Goal: Task Accomplishment & Management: Use online tool/utility

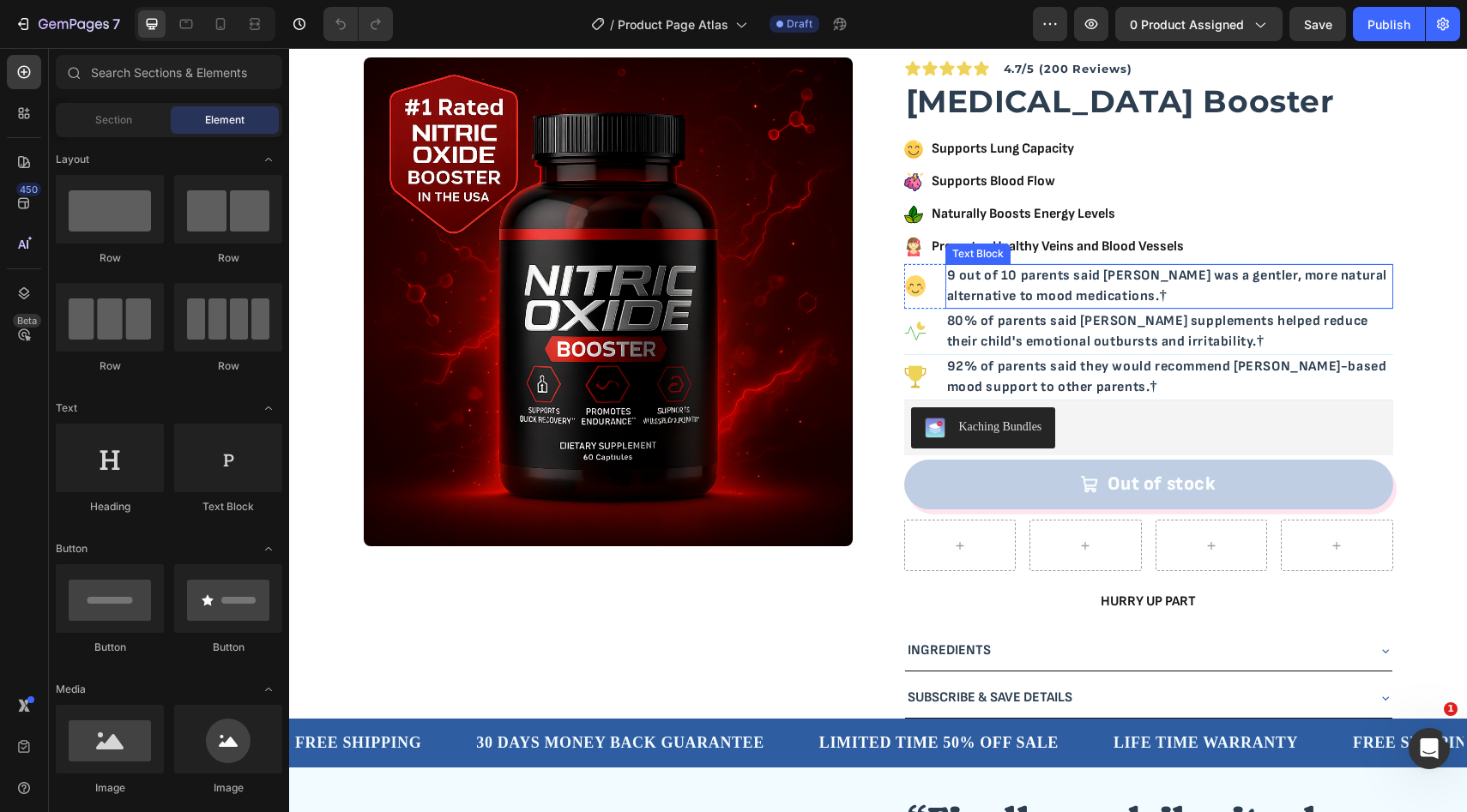
scroll to position [43, 0]
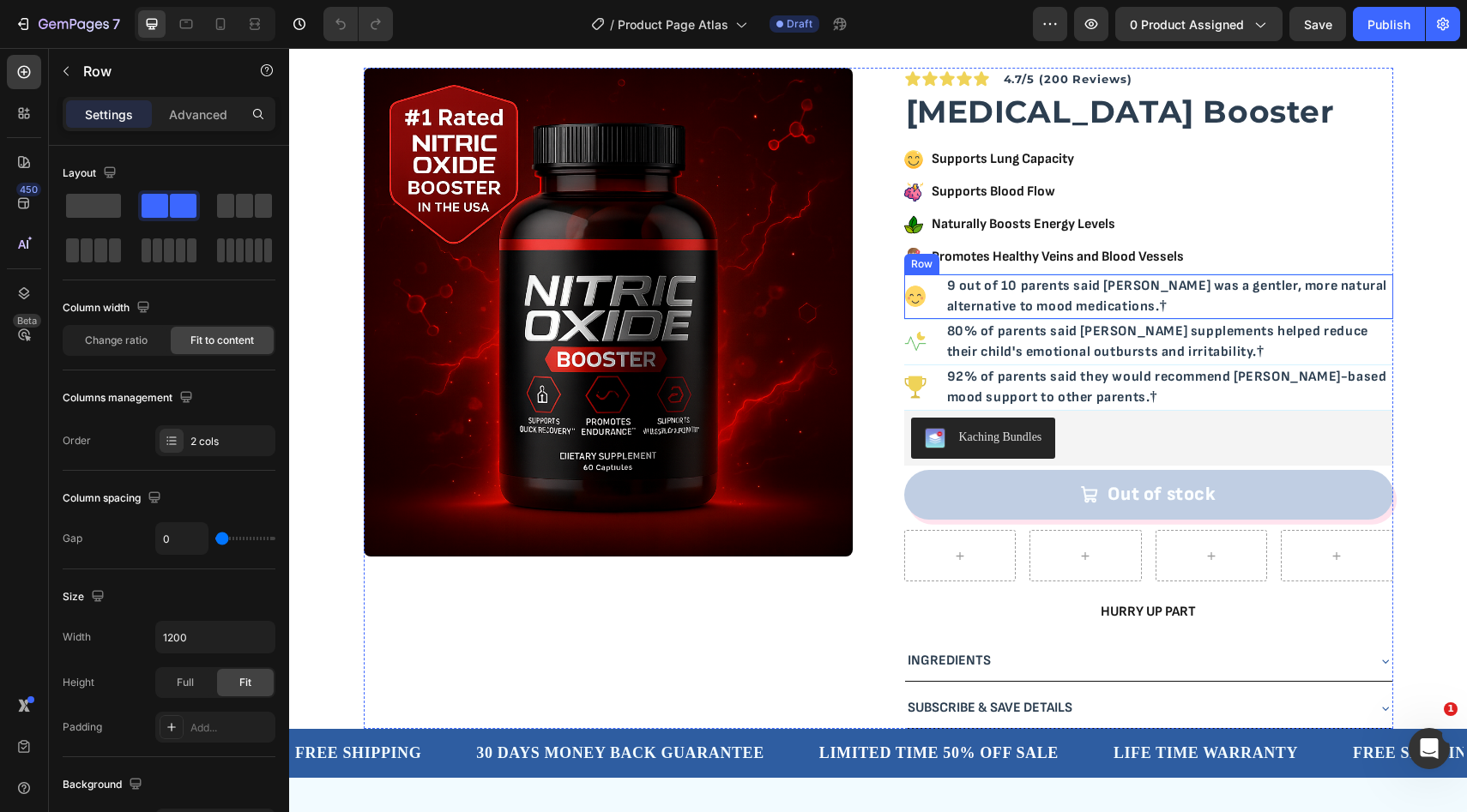
click at [905, 313] on div "Image" at bounding box center [924, 296] width 41 height 45
click at [1003, 256] on icon at bounding box center [1009, 258] width 13 height 13
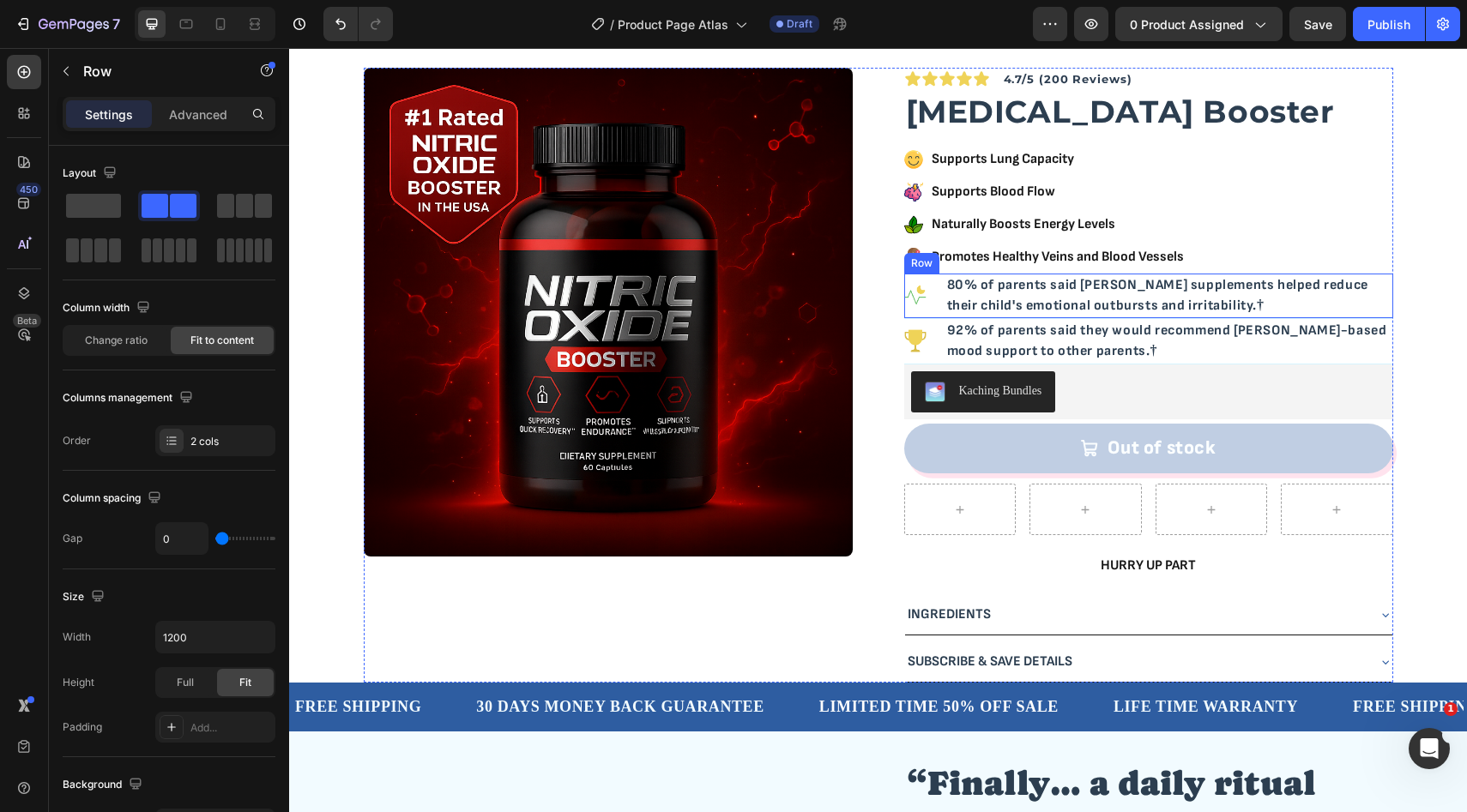
click at [905, 313] on div "Image" at bounding box center [924, 295] width 41 height 45
click at [1003, 251] on icon at bounding box center [1009, 256] width 11 height 12
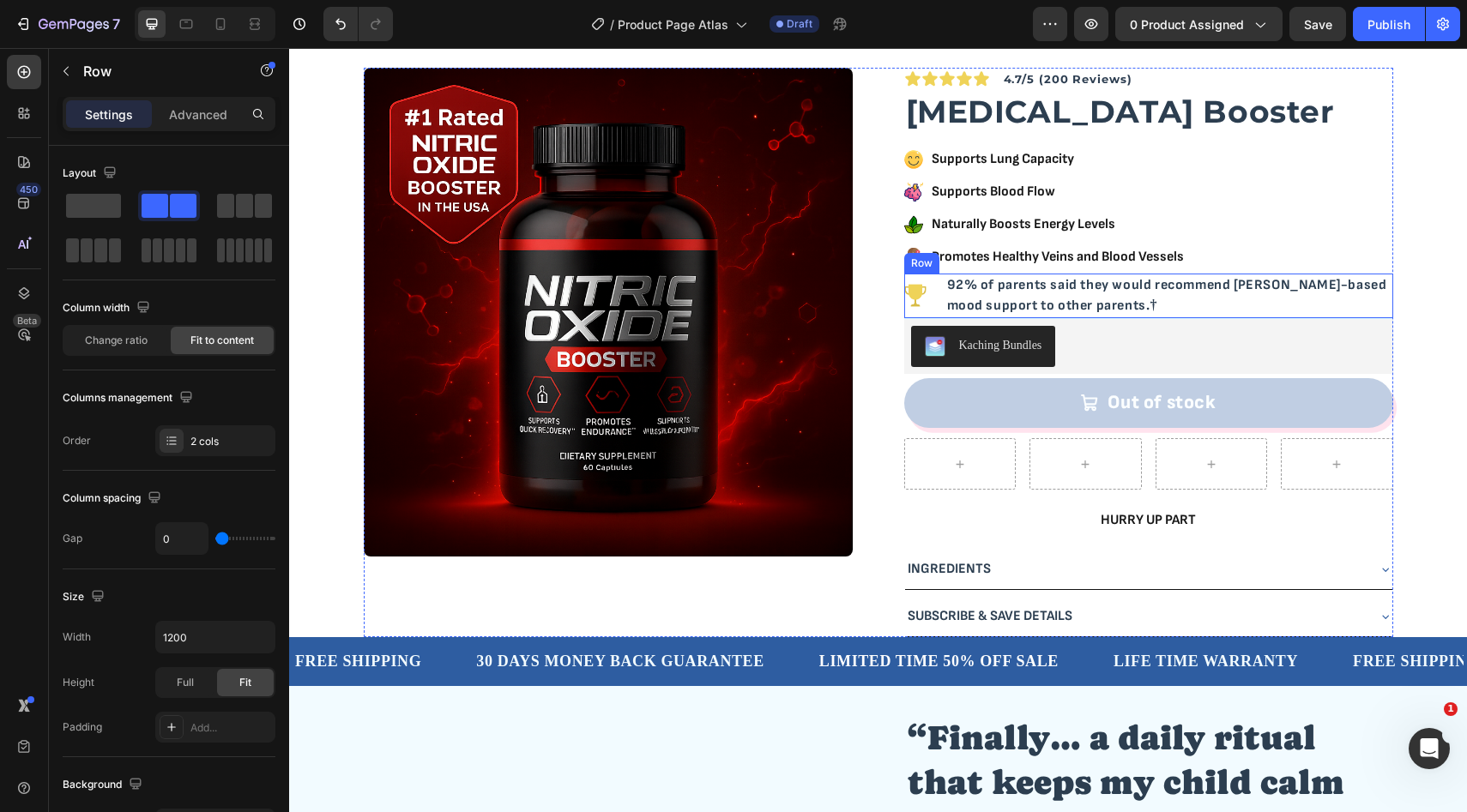
click at [905, 312] on div "Image" at bounding box center [924, 295] width 41 height 45
click at [1002, 260] on icon at bounding box center [1009, 257] width 13 height 13
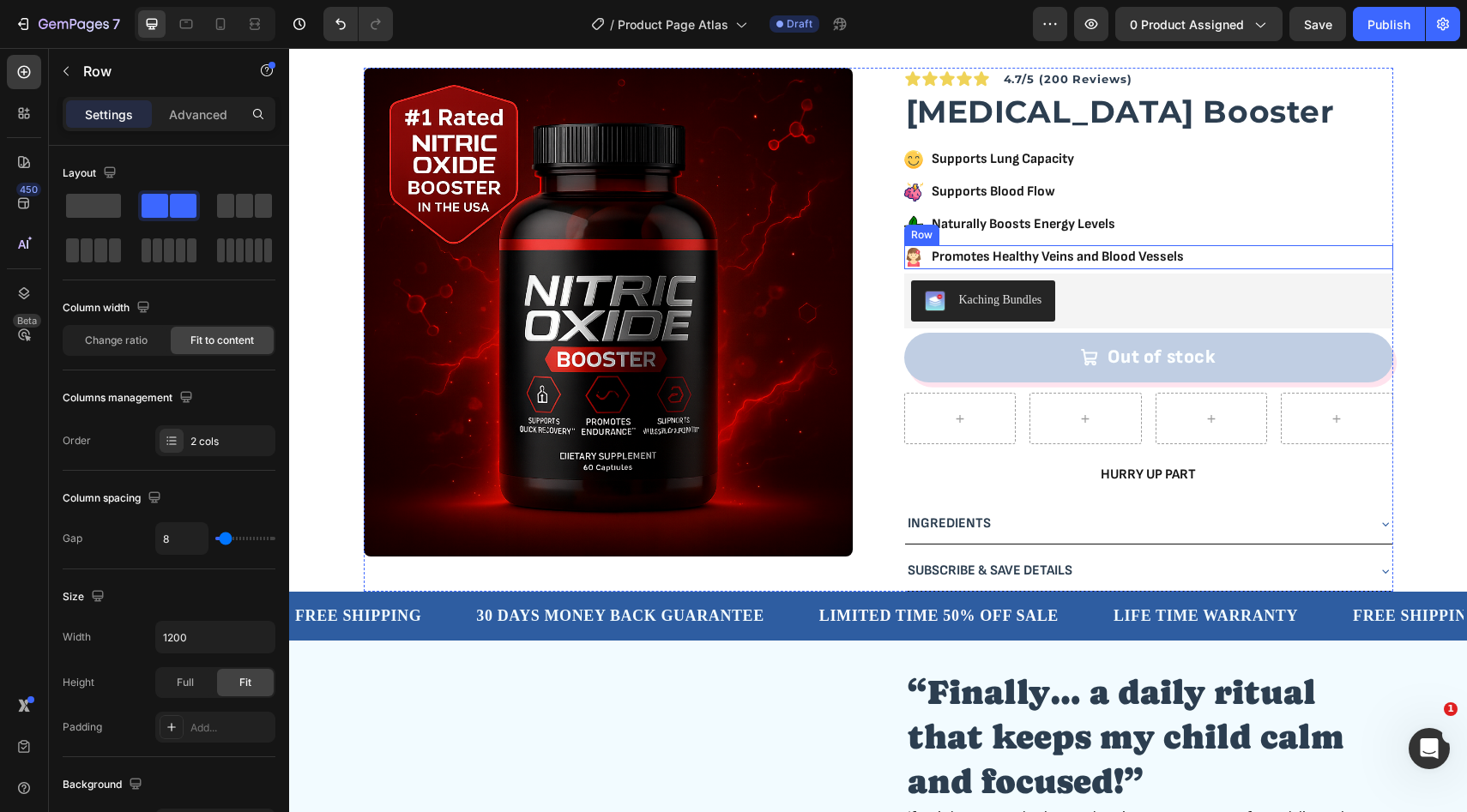
click at [1224, 259] on div "Icon Promotes Healthy Veins and Blood Vessels Text Block Row" at bounding box center [1149, 256] width 489 height 24
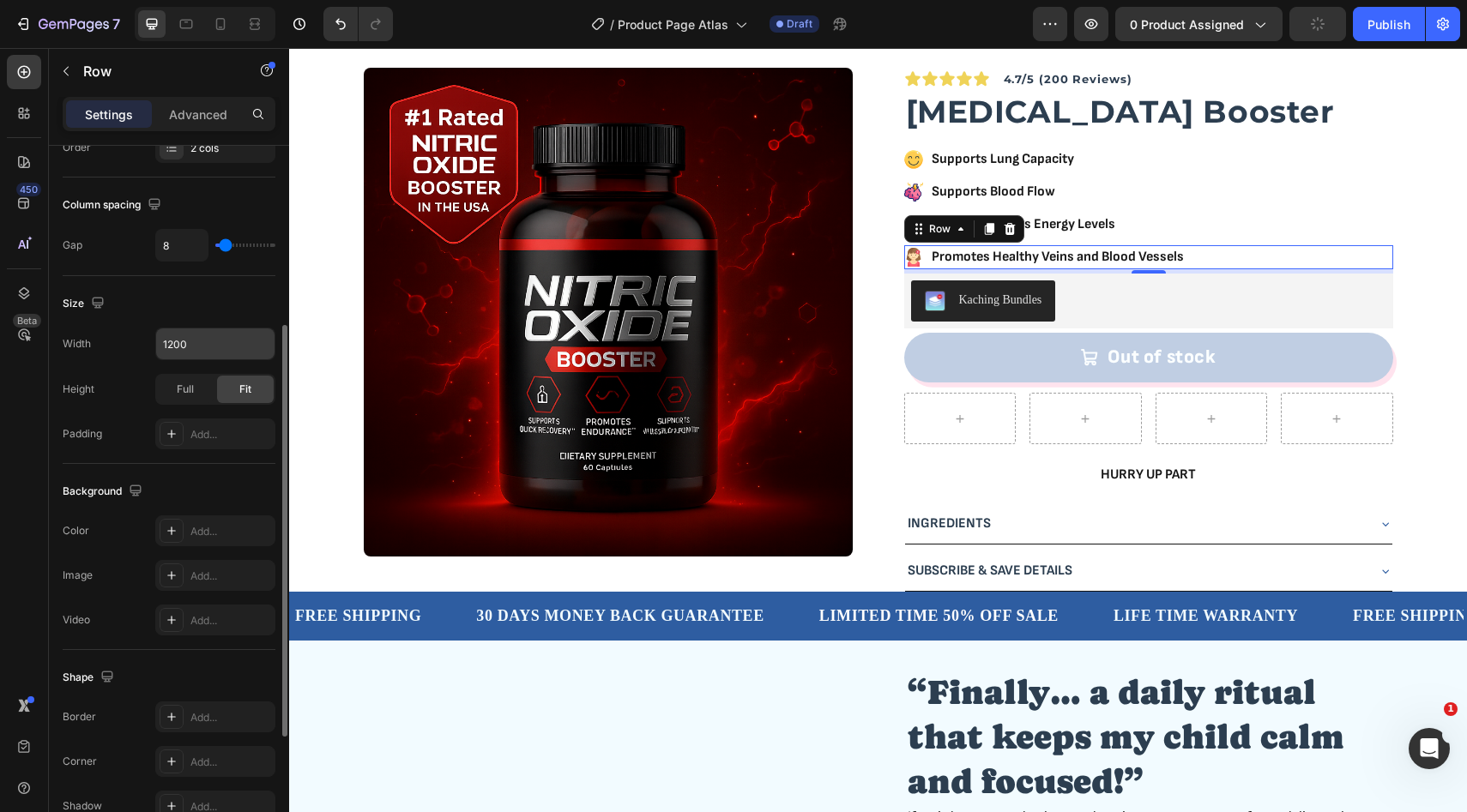
scroll to position [312, 0]
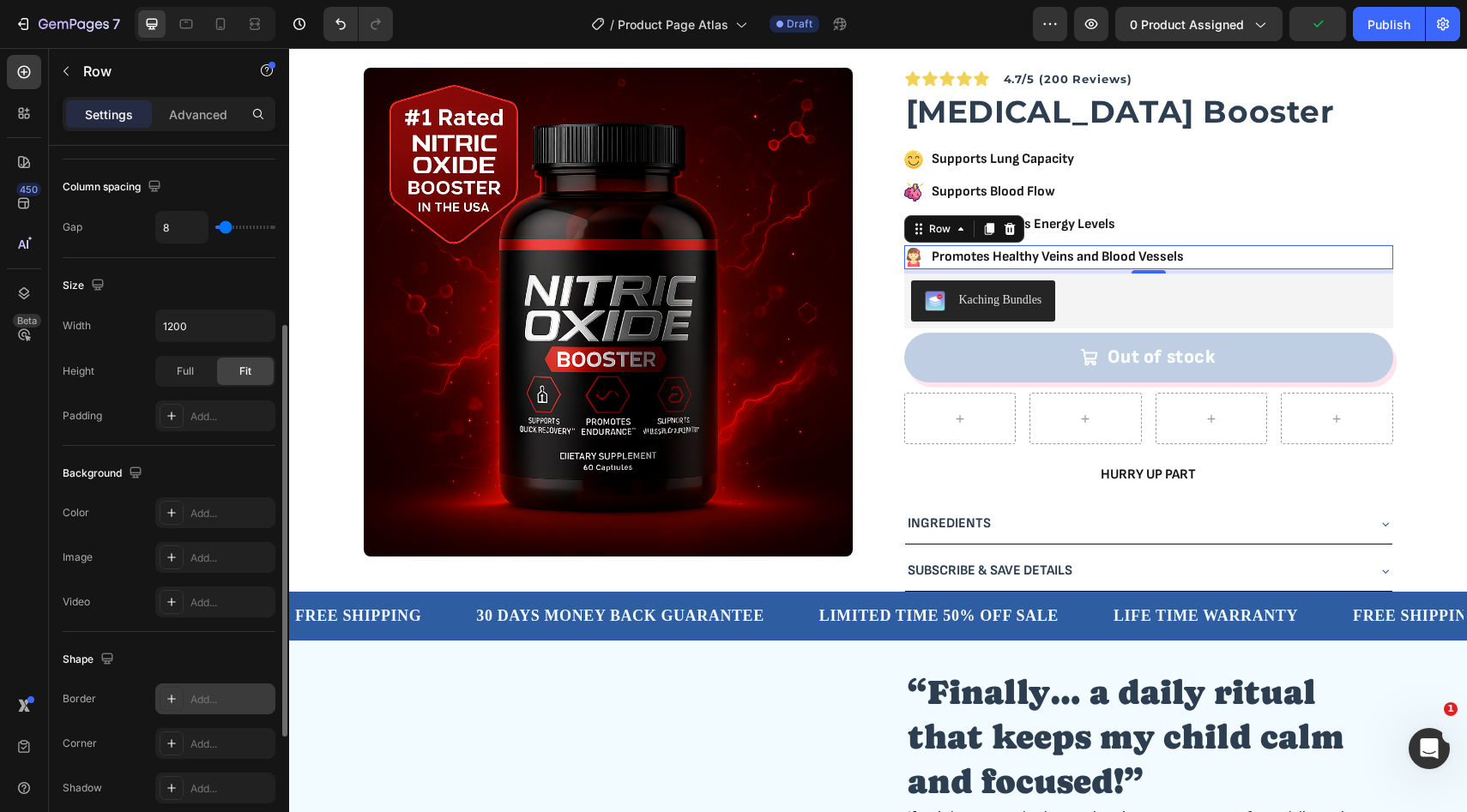
click at [192, 692] on div "Add..." at bounding box center [230, 700] width 81 height 15
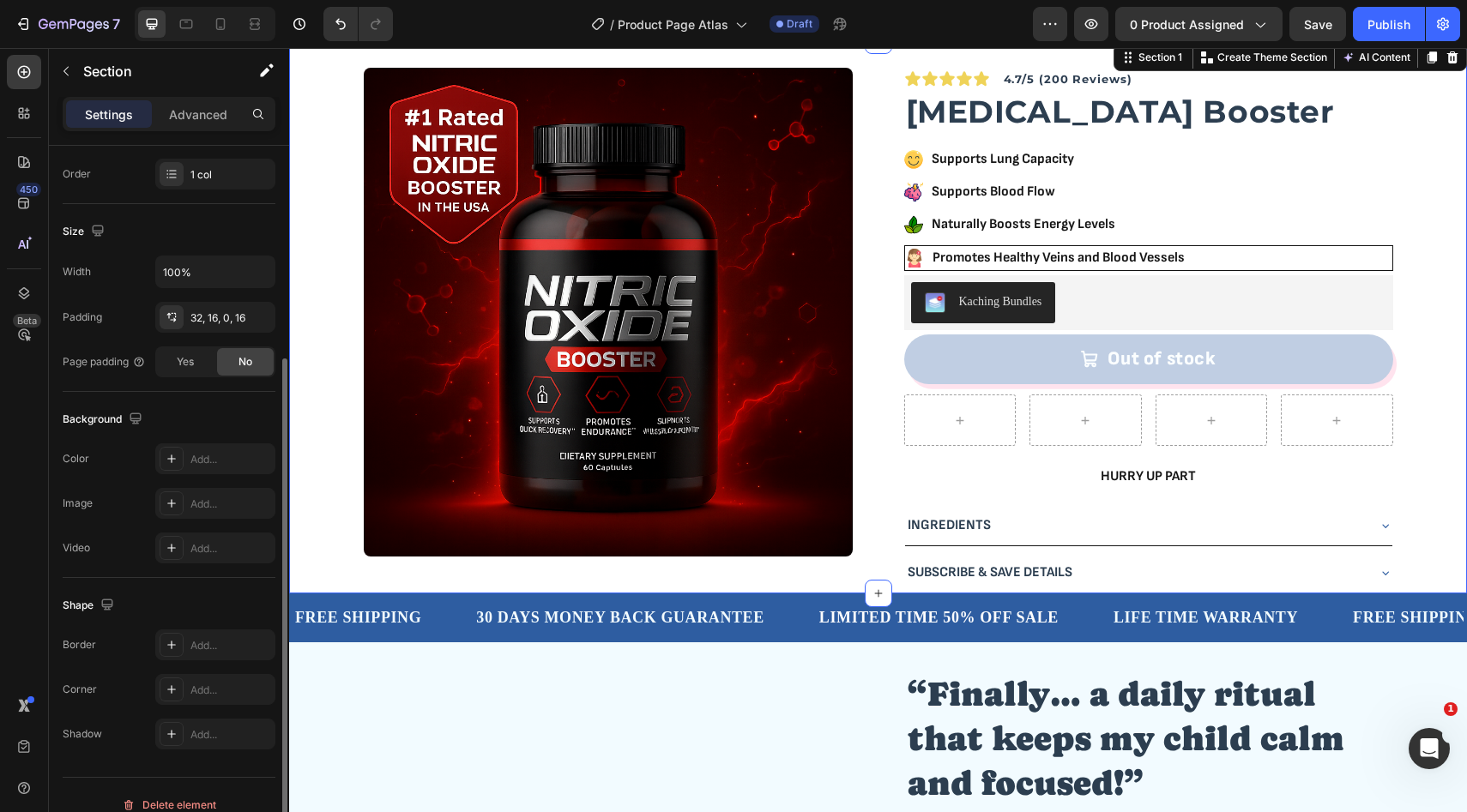
click at [1424, 293] on div "Product Images Icon Icon Icon Icon Icon Icon List Row 4.7/5 (200 Reviews) Text …" at bounding box center [878, 330] width 1151 height 525
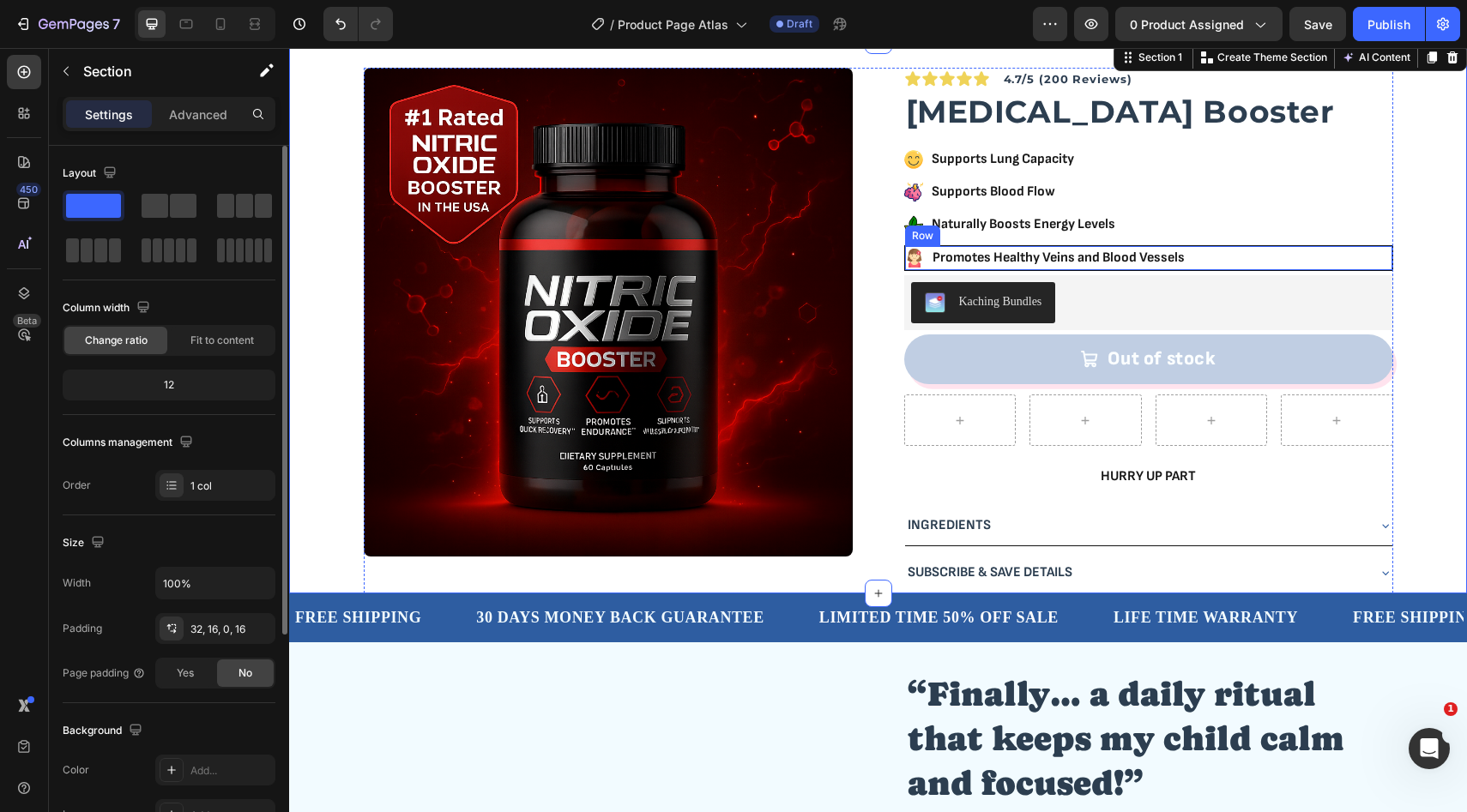
click at [1296, 258] on div "Icon Promotes Healthy Veins and Blood Vessels Text Block Row" at bounding box center [1149, 257] width 489 height 26
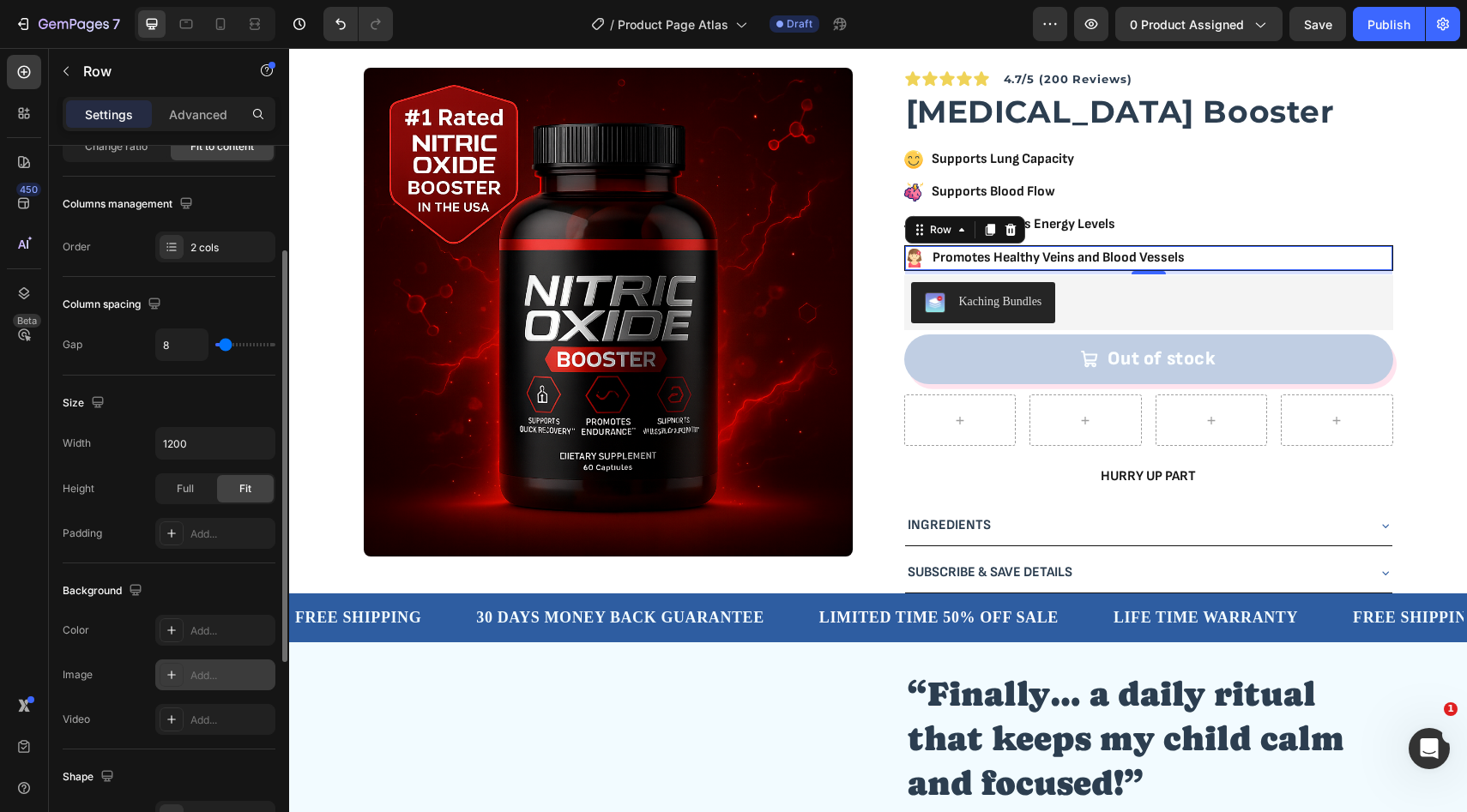
scroll to position [202, 0]
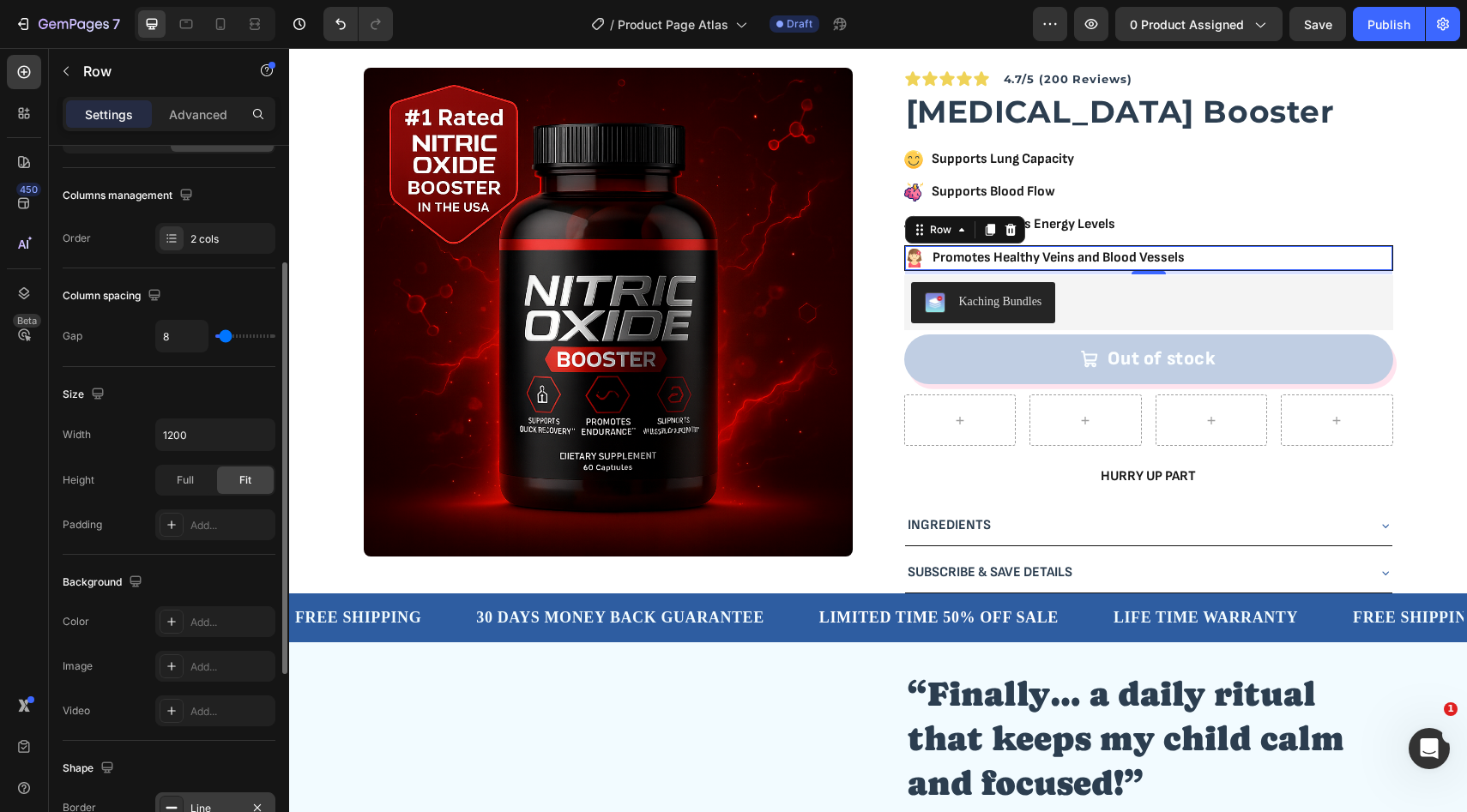
click at [193, 795] on div "Line" at bounding box center [215, 807] width 120 height 31
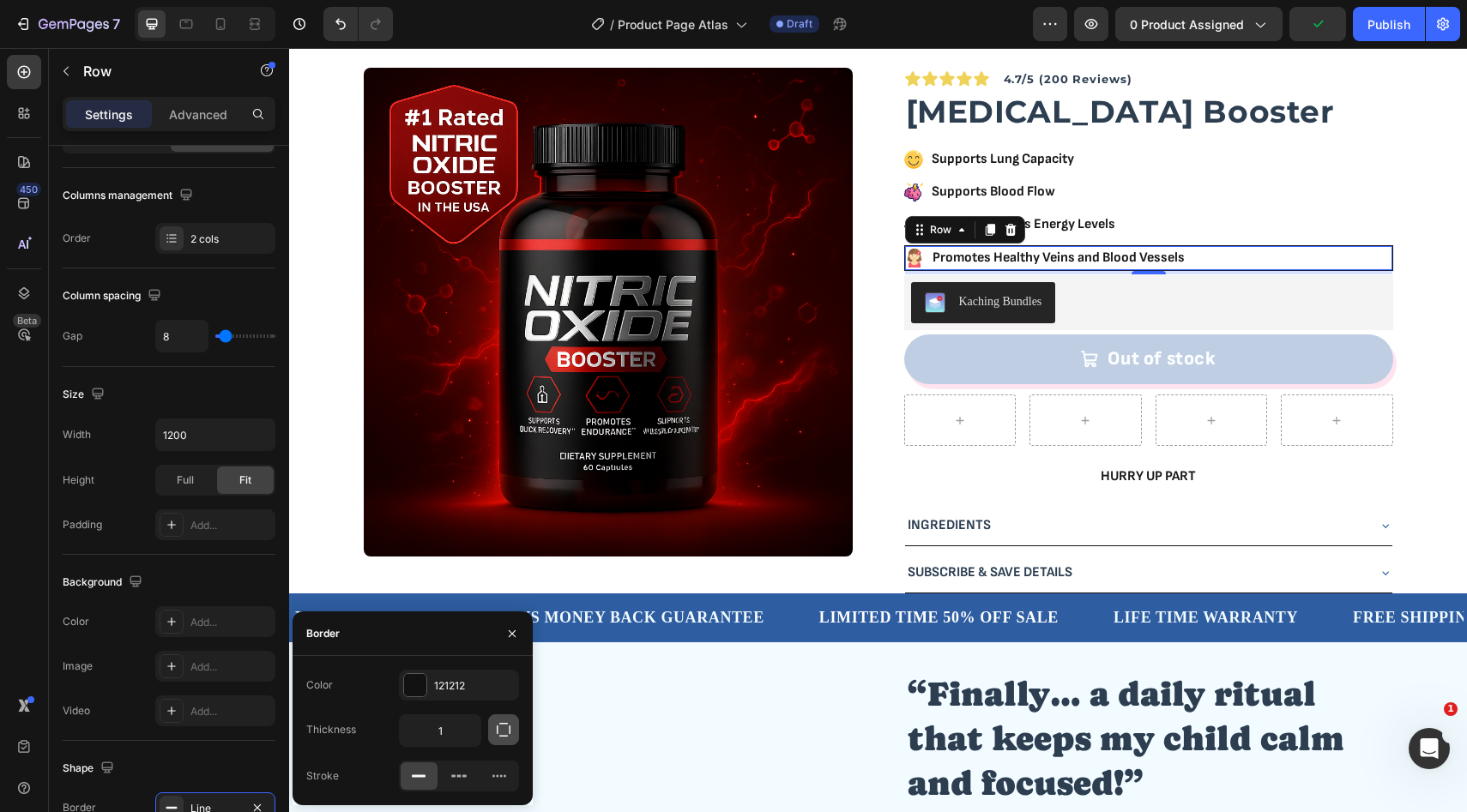
click at [504, 730] on icon "button" at bounding box center [504, 729] width 17 height 17
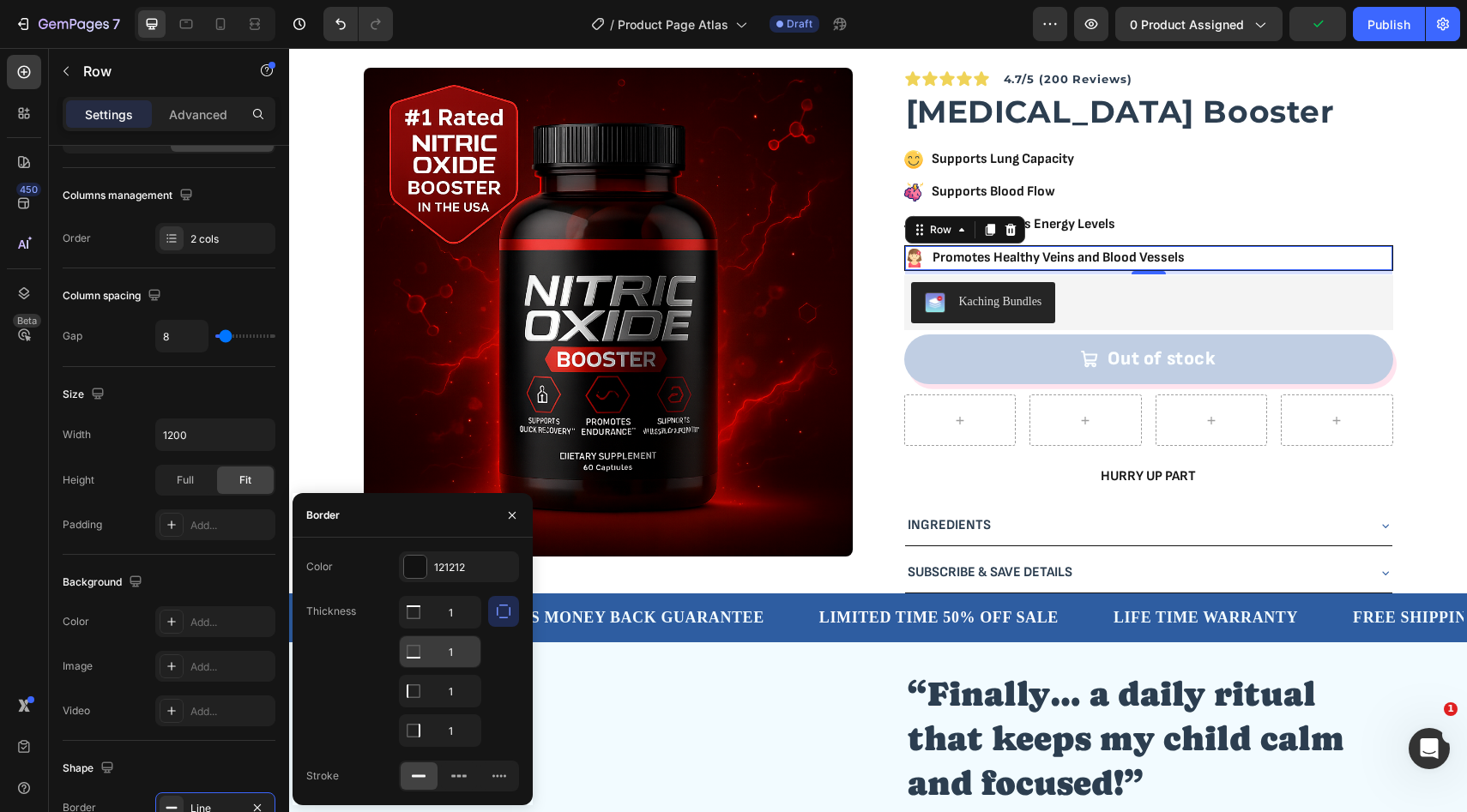
click at [456, 628] on input "1" at bounding box center [440, 612] width 81 height 31
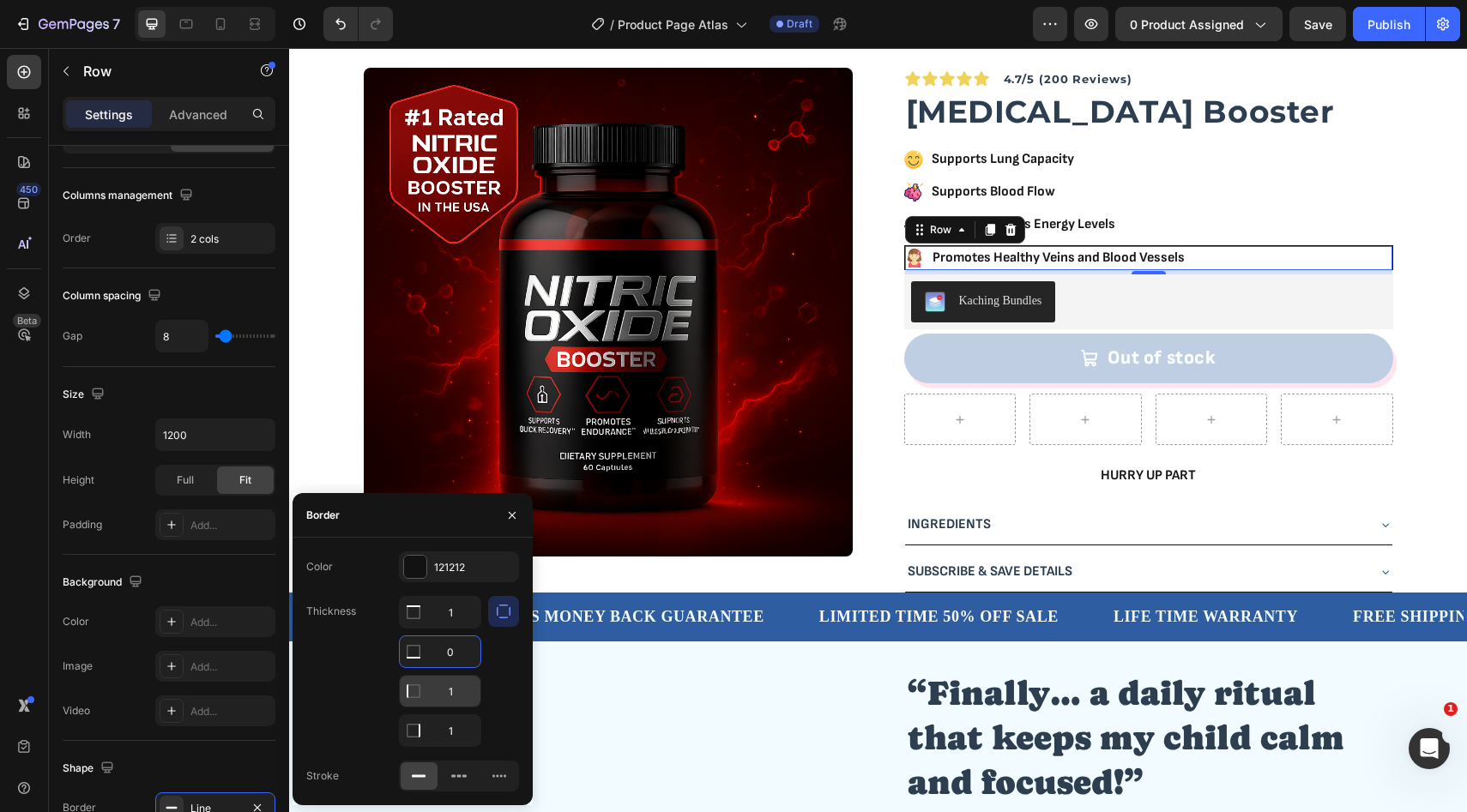
type input "0"
click at [460, 628] on input "1" at bounding box center [440, 612] width 81 height 31
type input "0"
click at [463, 628] on input "1" at bounding box center [440, 612] width 81 height 31
type input "0"
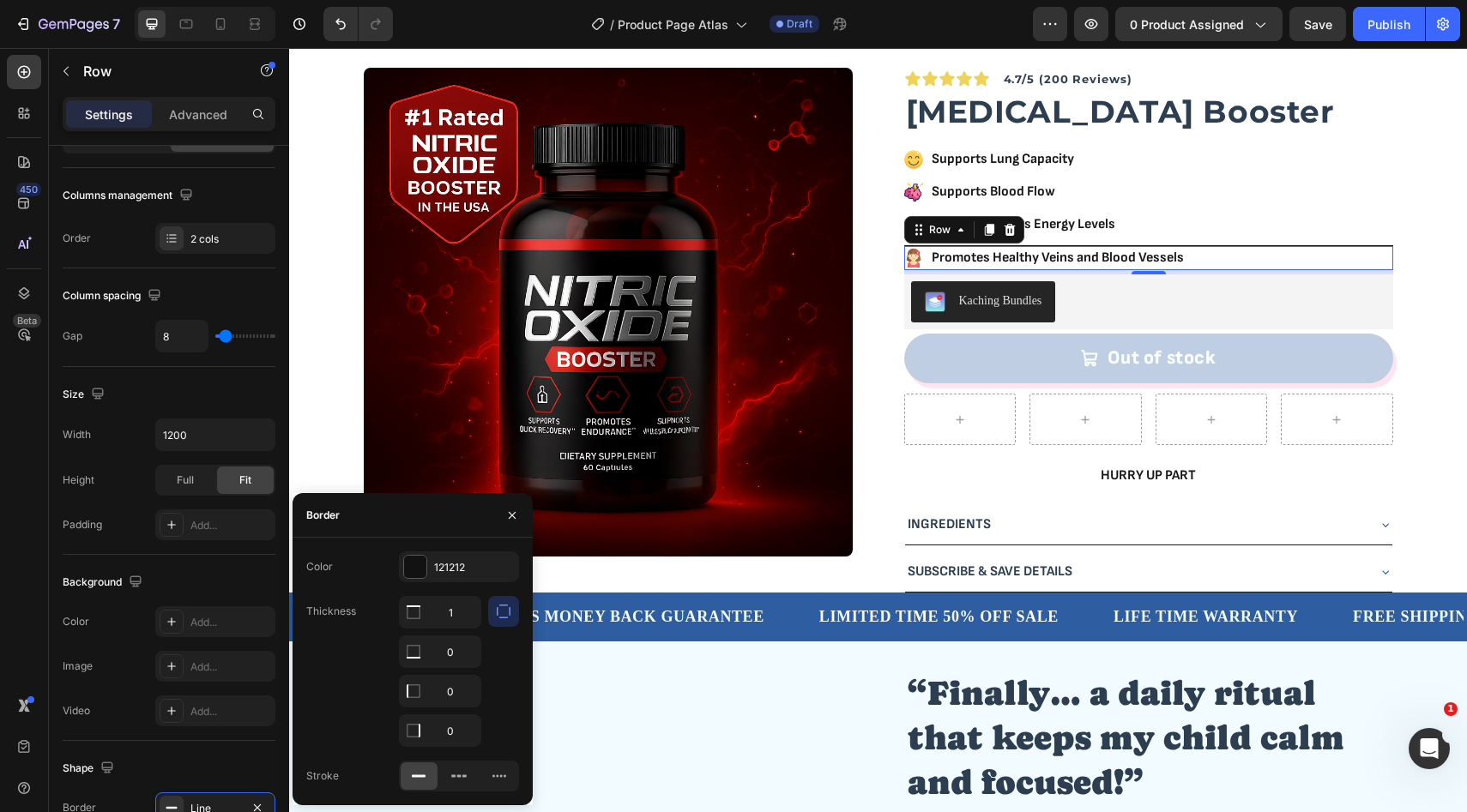
click at [448, 525] on div "Border" at bounding box center [412, 515] width 240 height 45
click at [513, 514] on icon "button" at bounding box center [511, 514] width 7 height 7
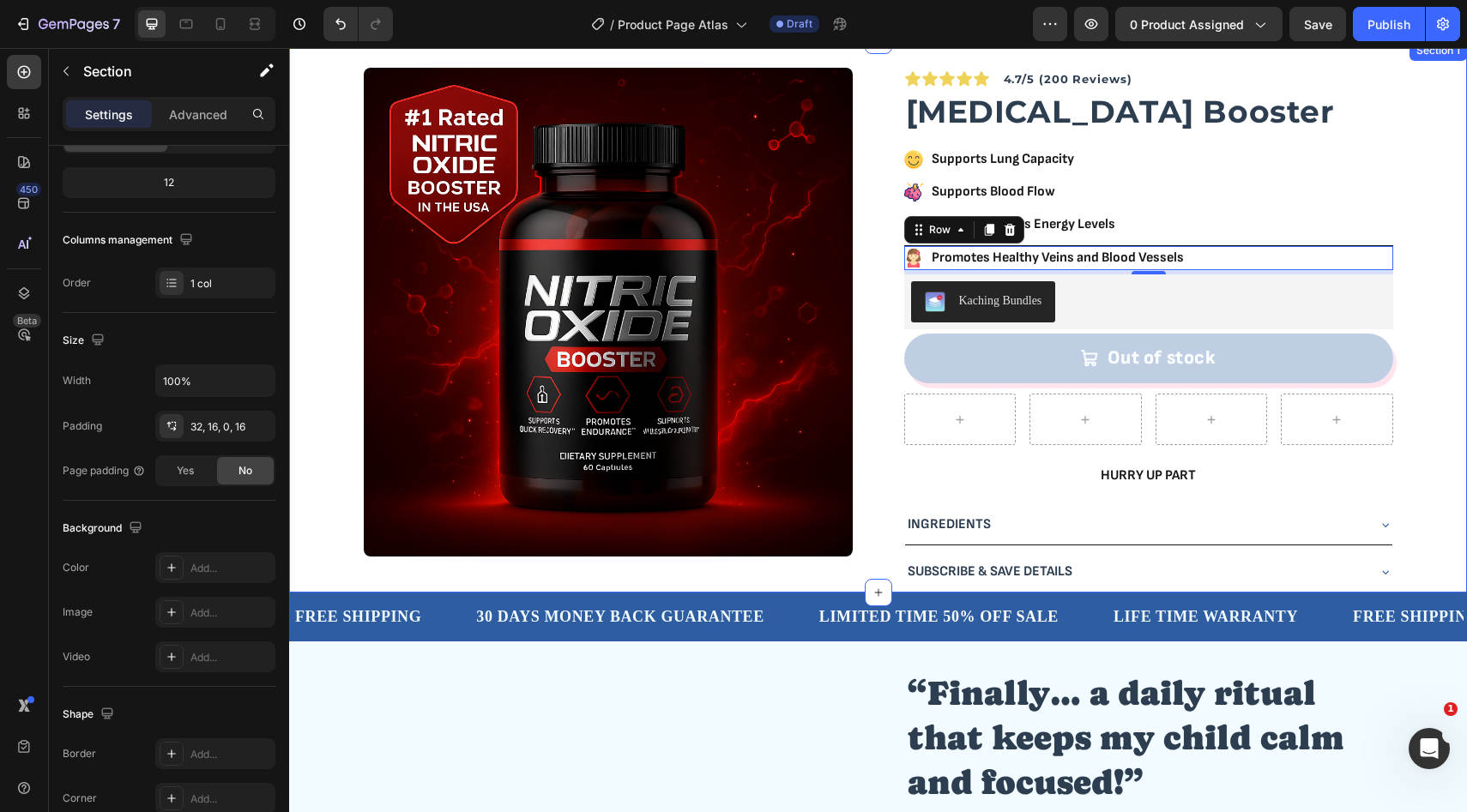
click at [1407, 256] on div "Product Images Icon Icon Icon Icon Icon Icon List Row 4.7/5 (200 Reviews) Text …" at bounding box center [878, 330] width 1151 height 525
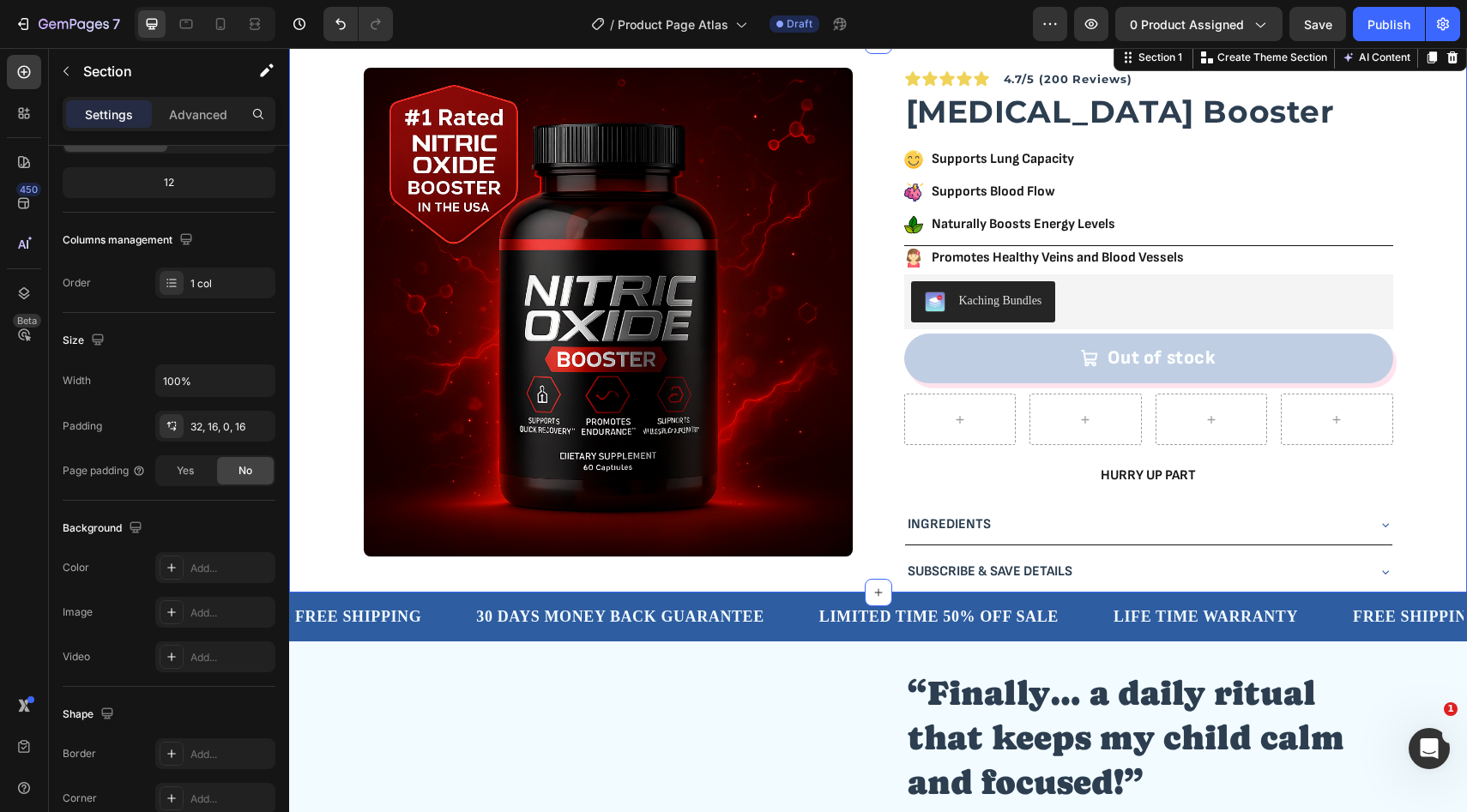
scroll to position [0, 0]
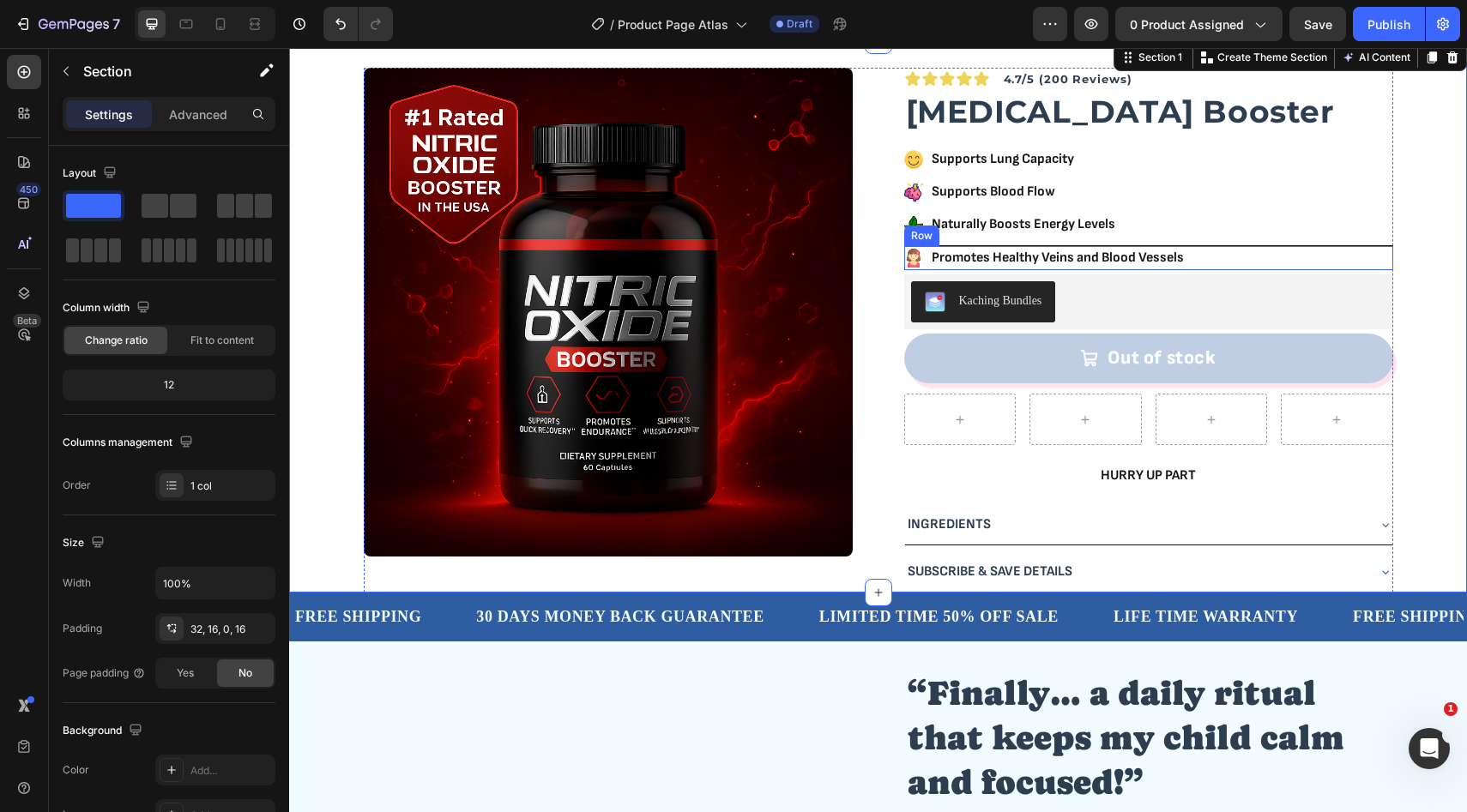
click at [1236, 256] on div "Icon Promotes Healthy Veins and Blood Vessels Text Block Row" at bounding box center [1149, 257] width 489 height 25
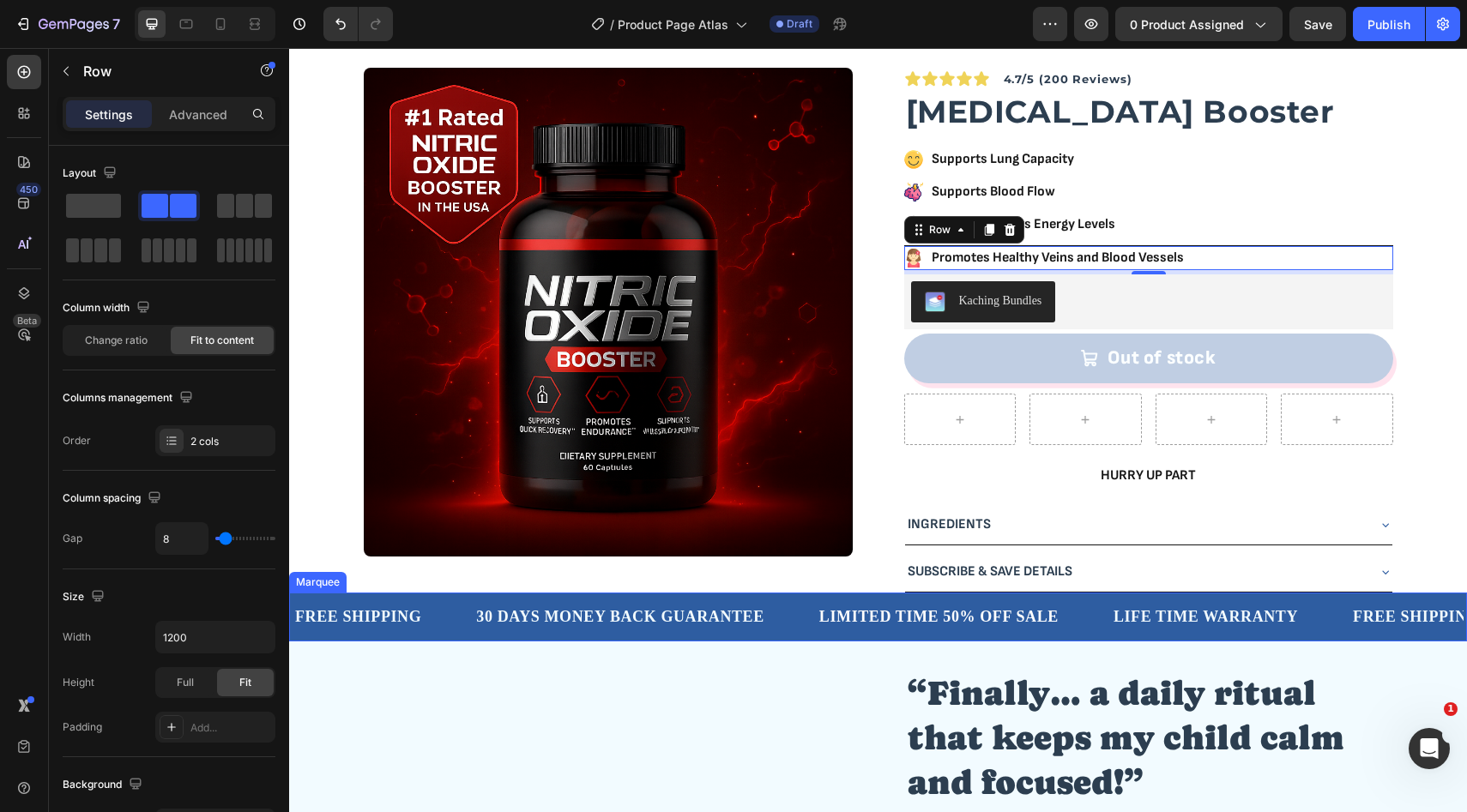
click at [787, 628] on div "30 DAYS MONEY BACK GUARANTEE Text Block" at bounding box center [645, 617] width 343 height 42
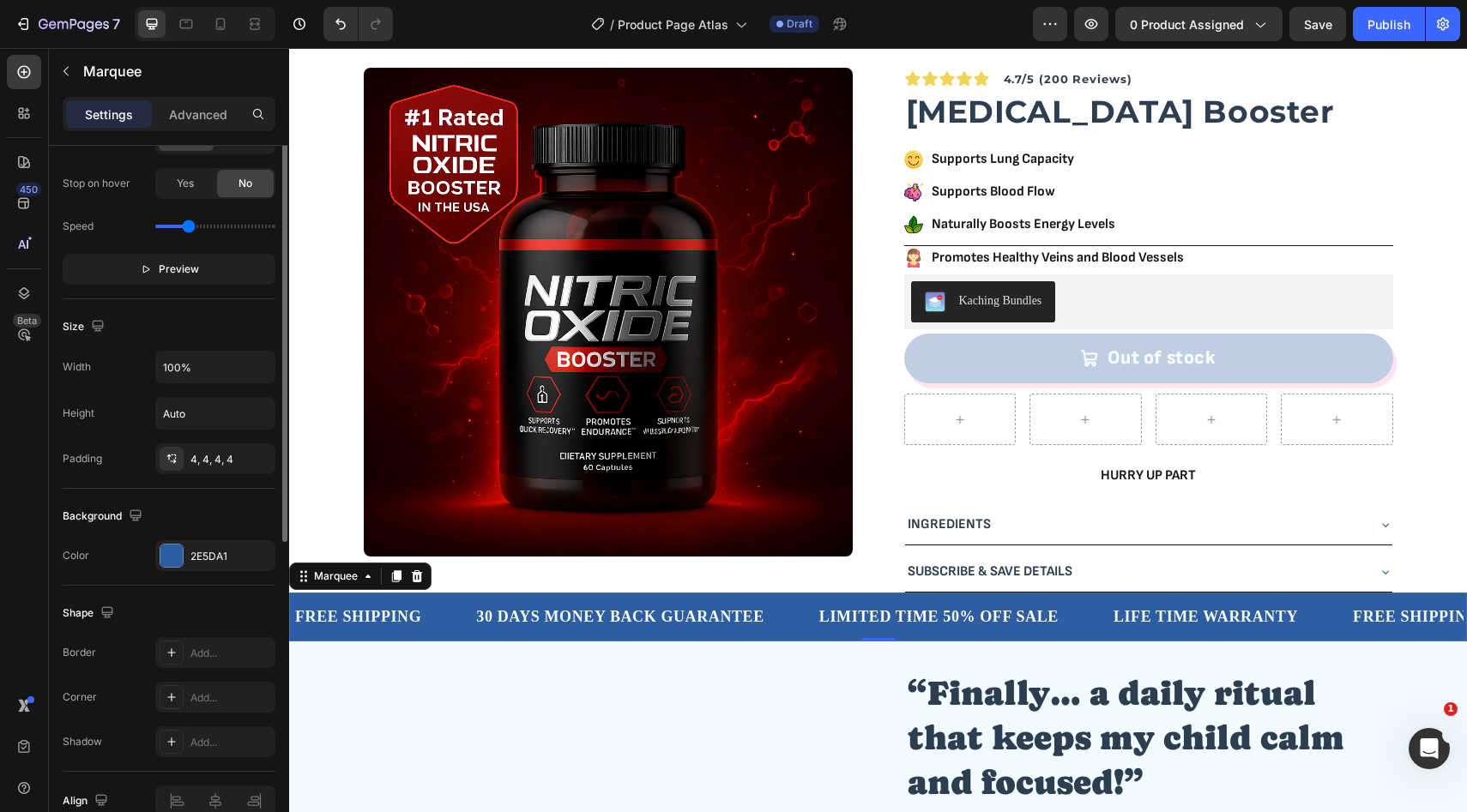
scroll to position [553, 0]
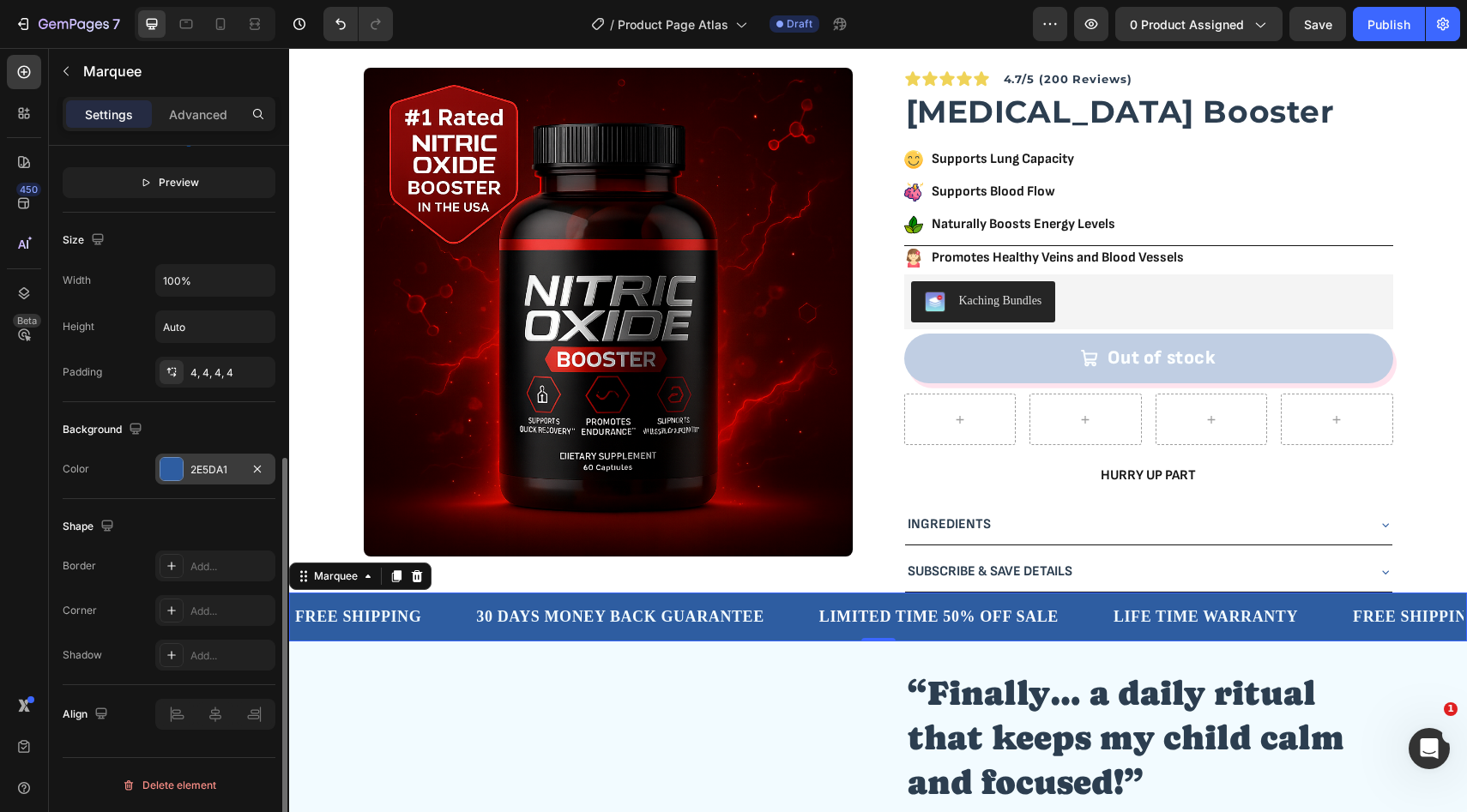
click at [201, 476] on div "2E5DA1" at bounding box center [215, 470] width 49 height 15
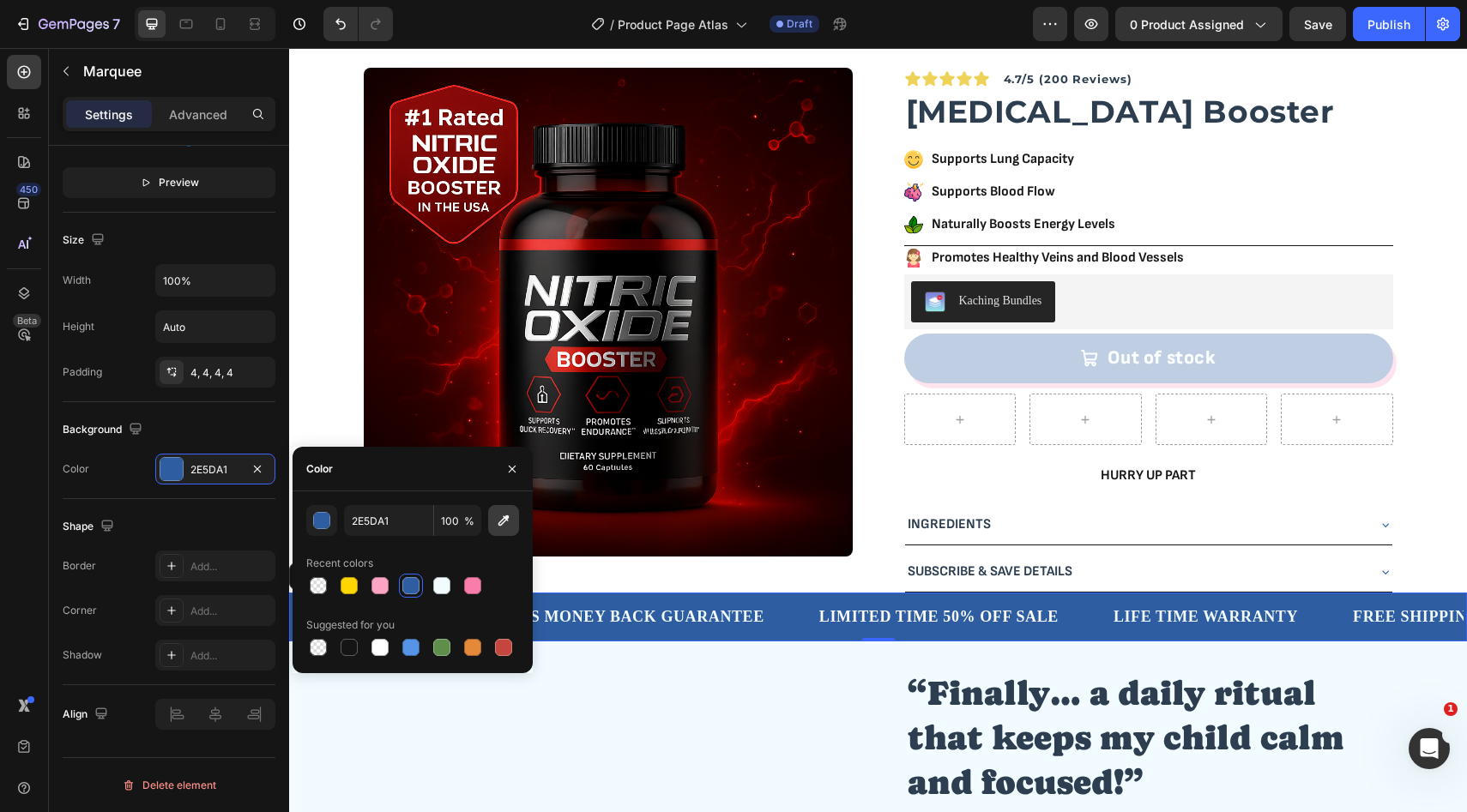
click at [503, 530] on button "button" at bounding box center [504, 520] width 31 height 31
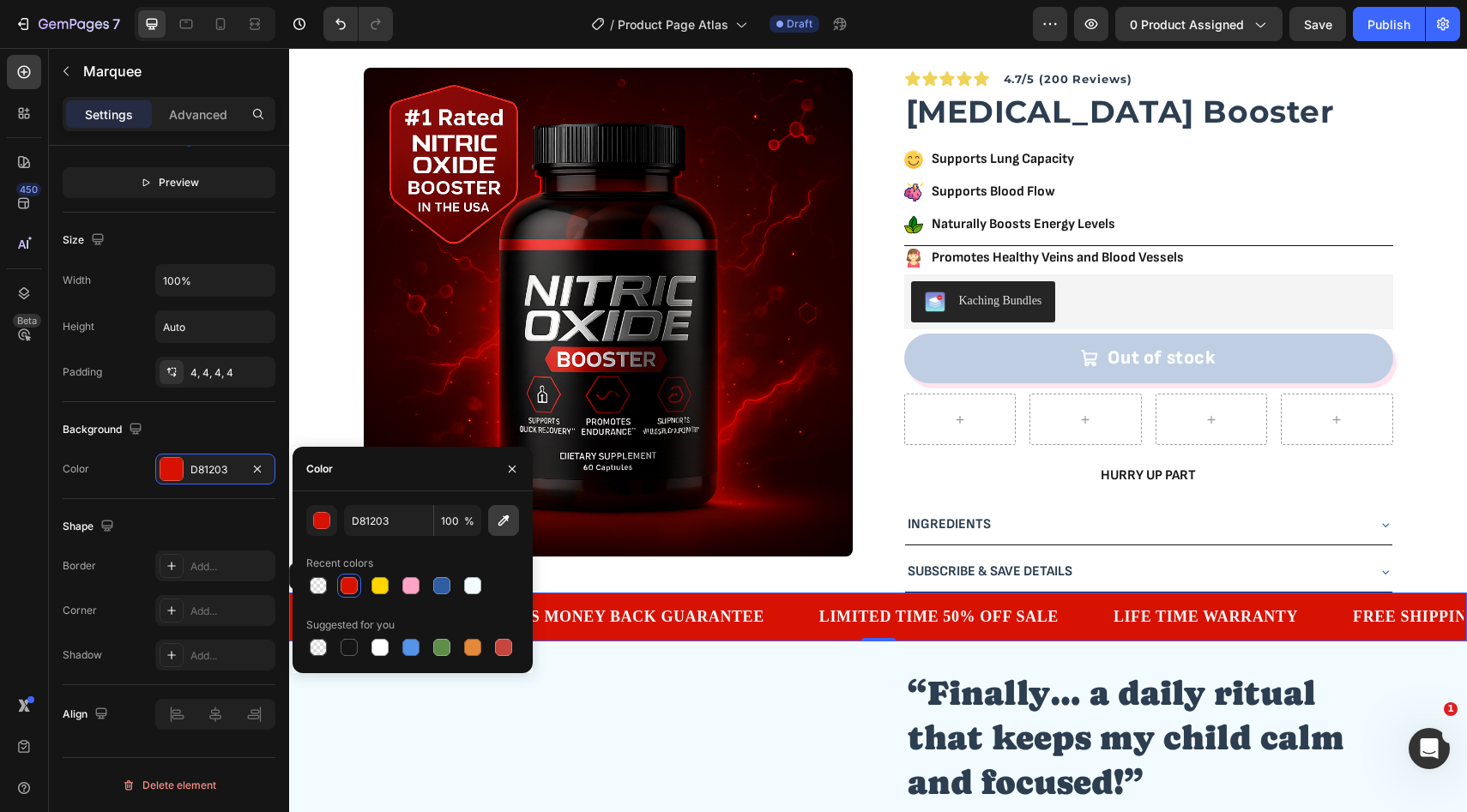
click at [499, 519] on icon "button" at bounding box center [504, 520] width 17 height 17
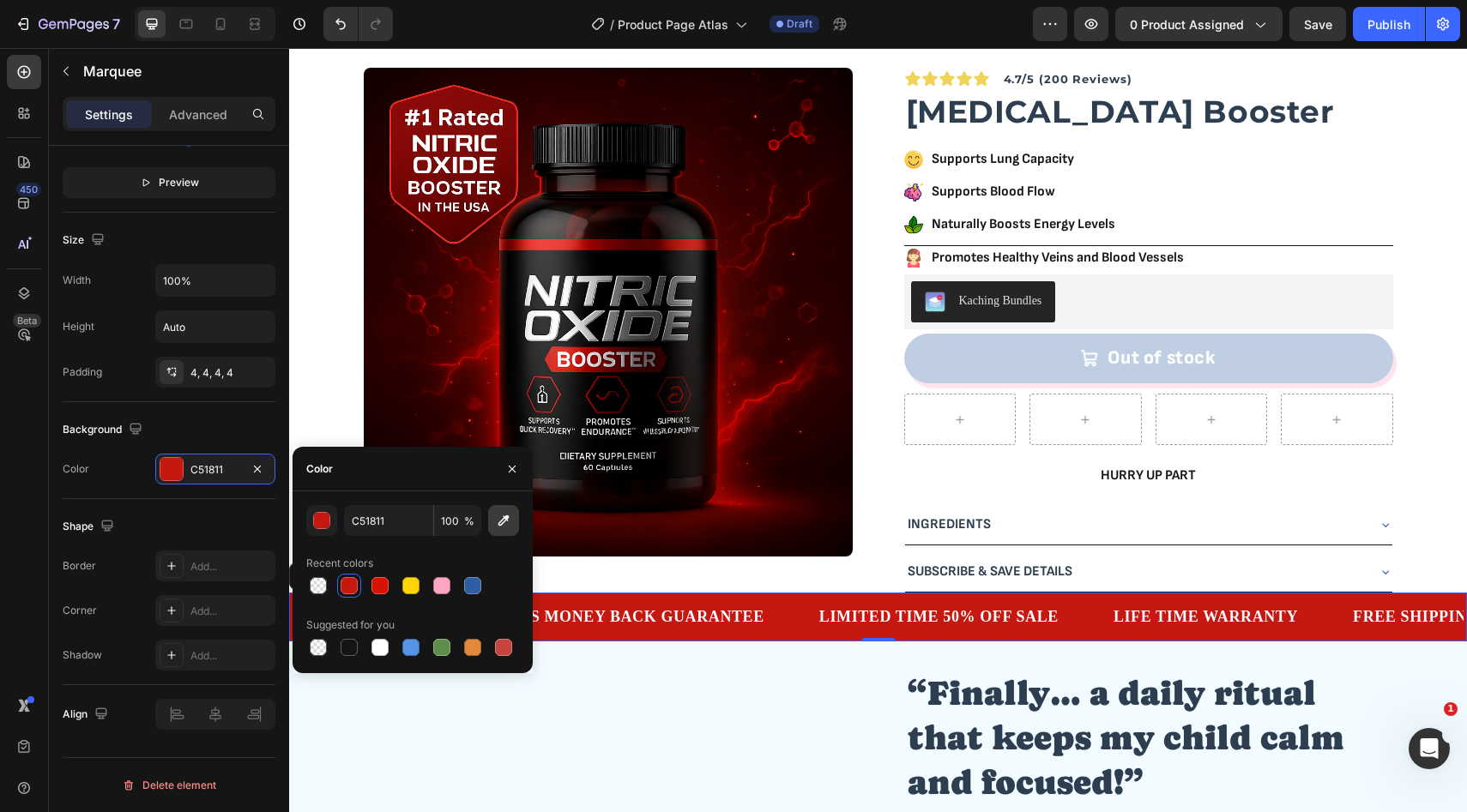
click at [496, 530] on button "button" at bounding box center [504, 520] width 31 height 31
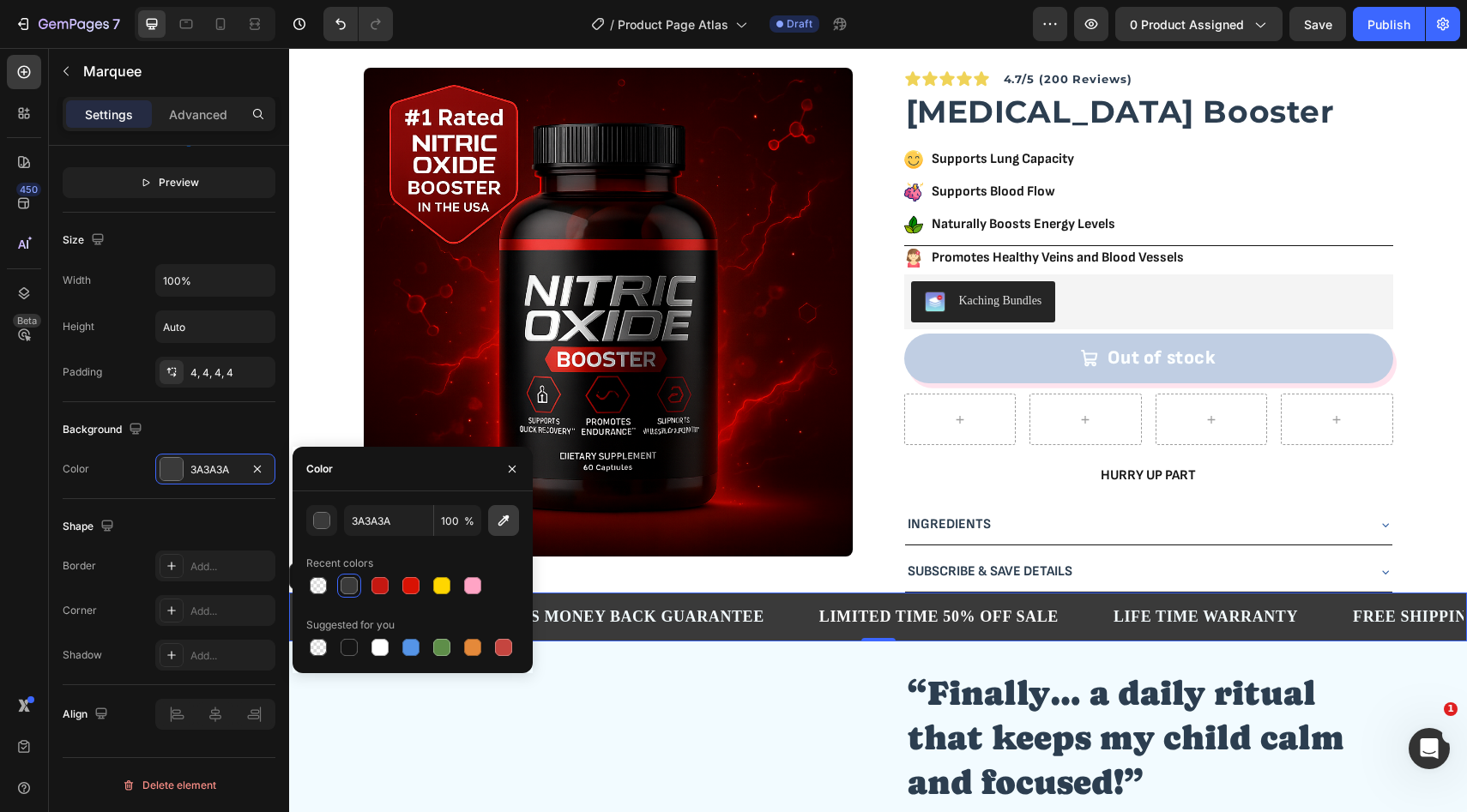
click at [501, 518] on icon "button" at bounding box center [504, 520] width 17 height 17
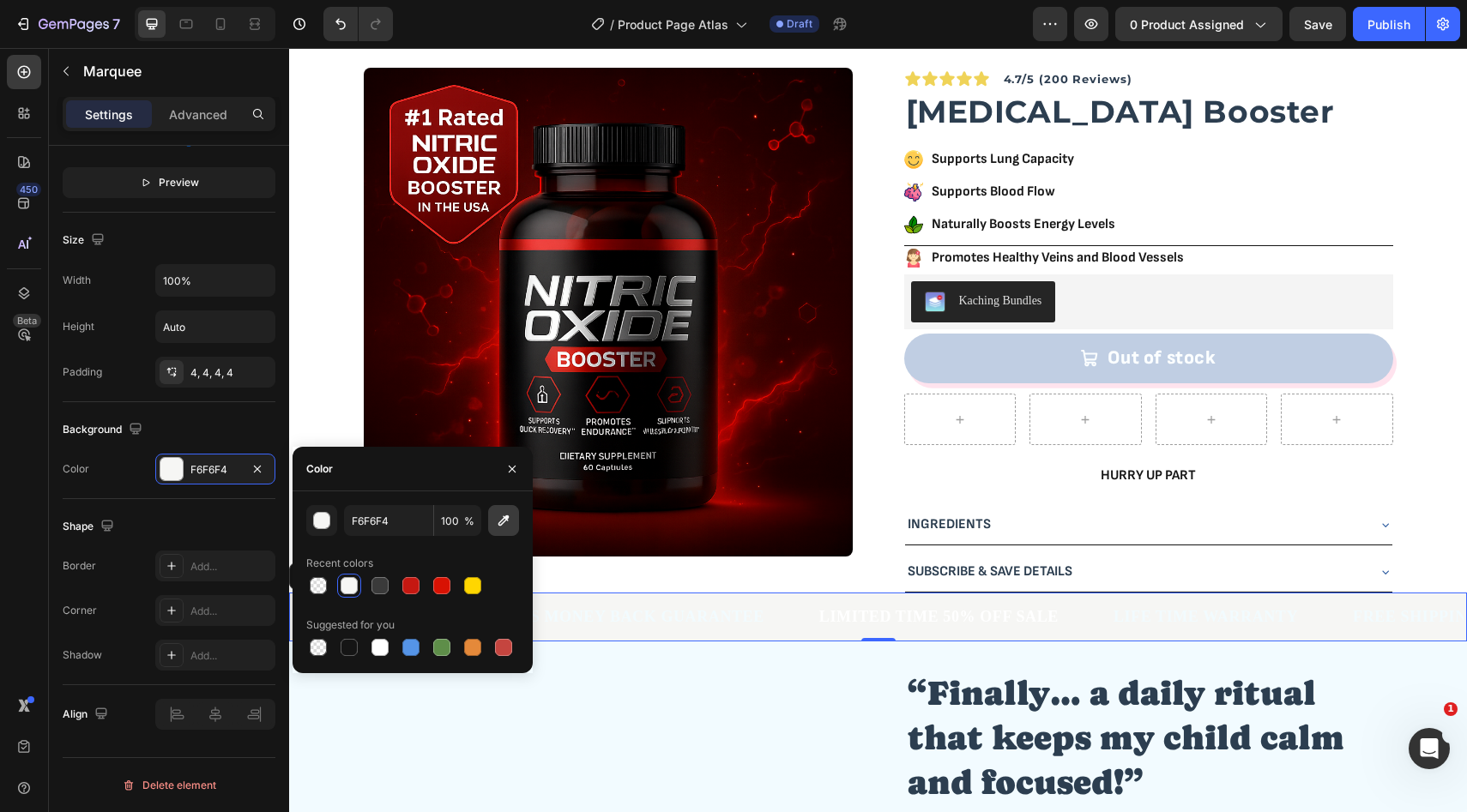
click at [499, 525] on icon "button" at bounding box center [505, 521] width 11 height 11
type input "A1A1A1"
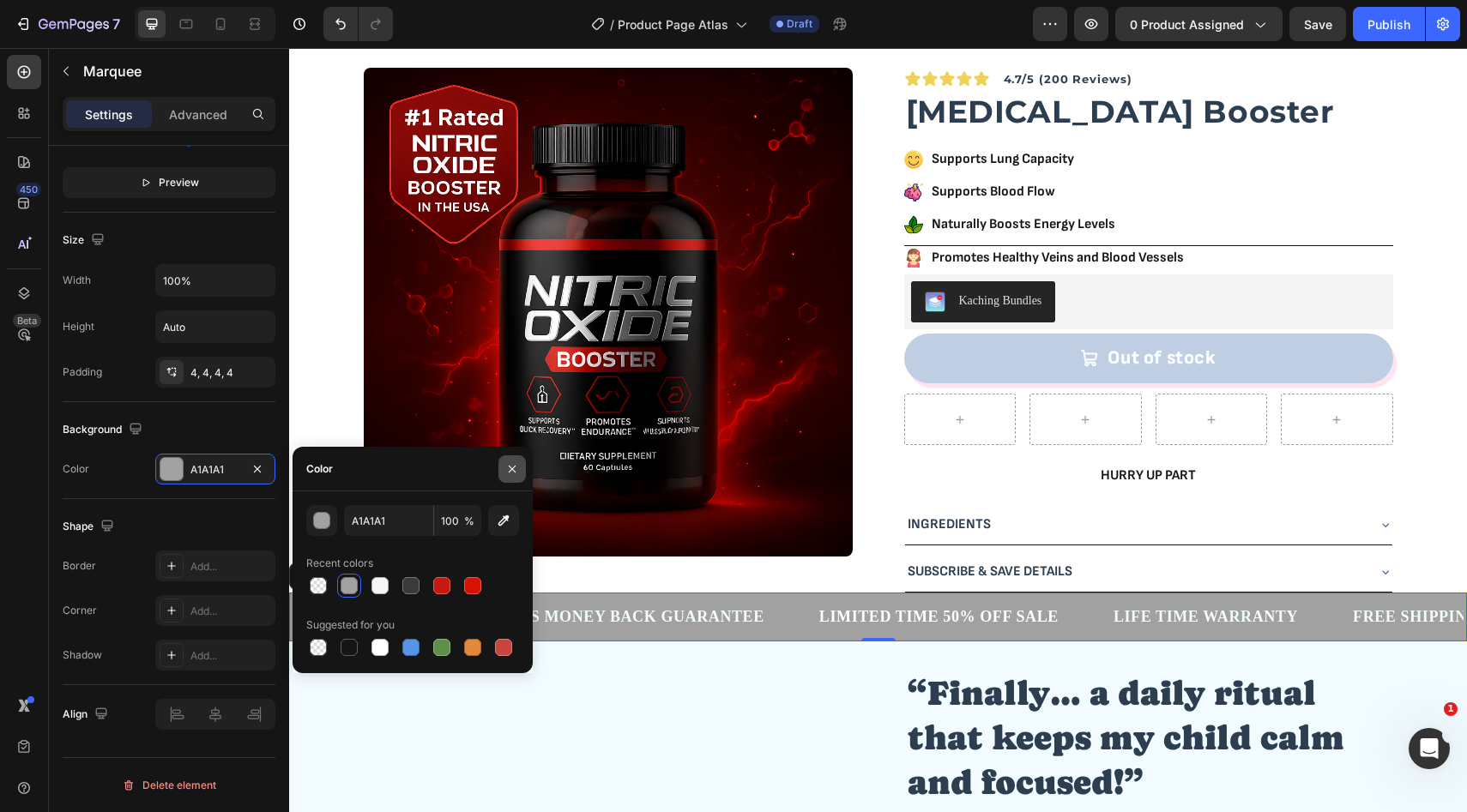
click at [512, 471] on icon "button" at bounding box center [512, 469] width 13 height 13
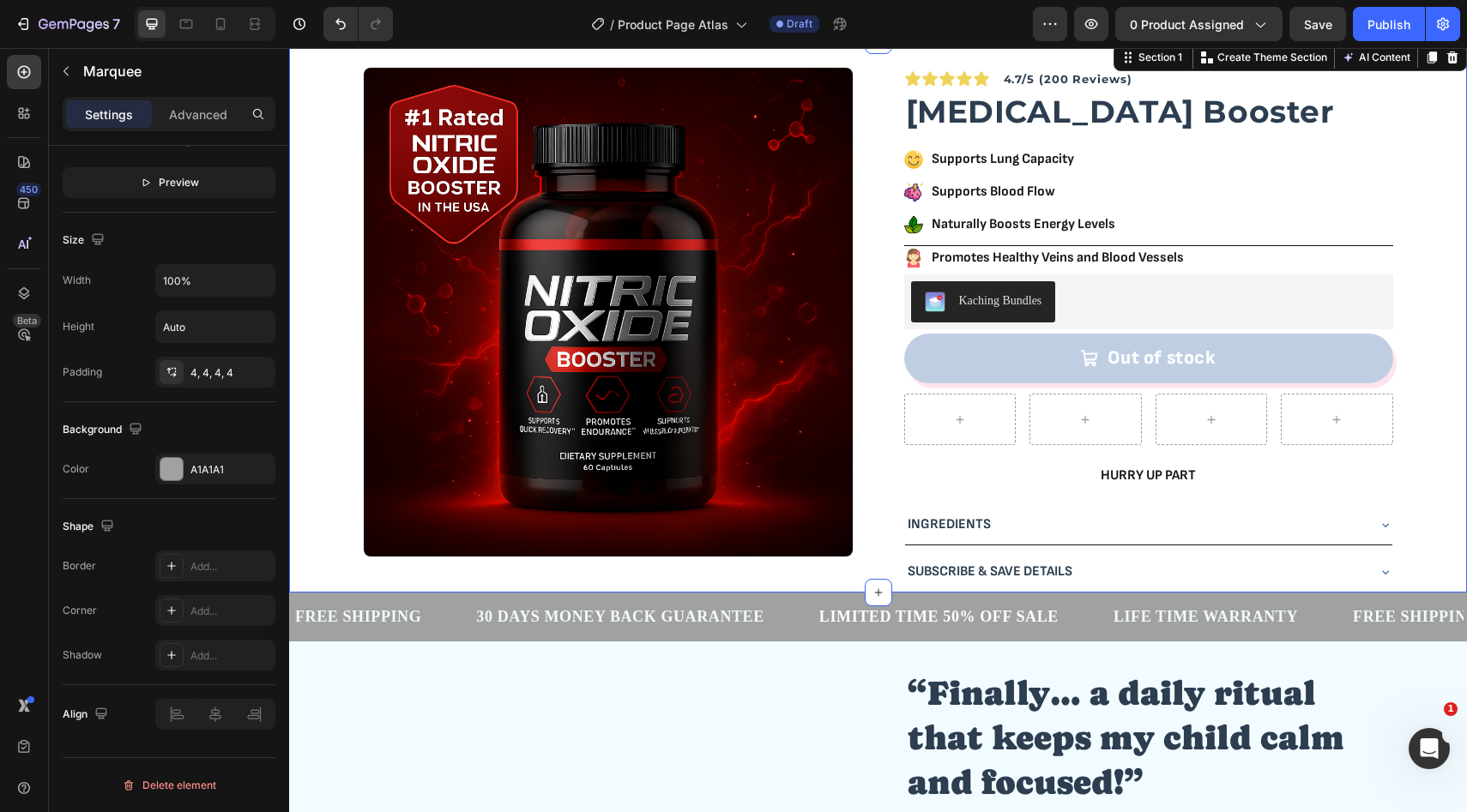
click at [318, 469] on div "Product Images Icon Icon Icon Icon Icon Icon List Row 4.7/5 (200 Reviews) Text …" at bounding box center [878, 330] width 1151 height 525
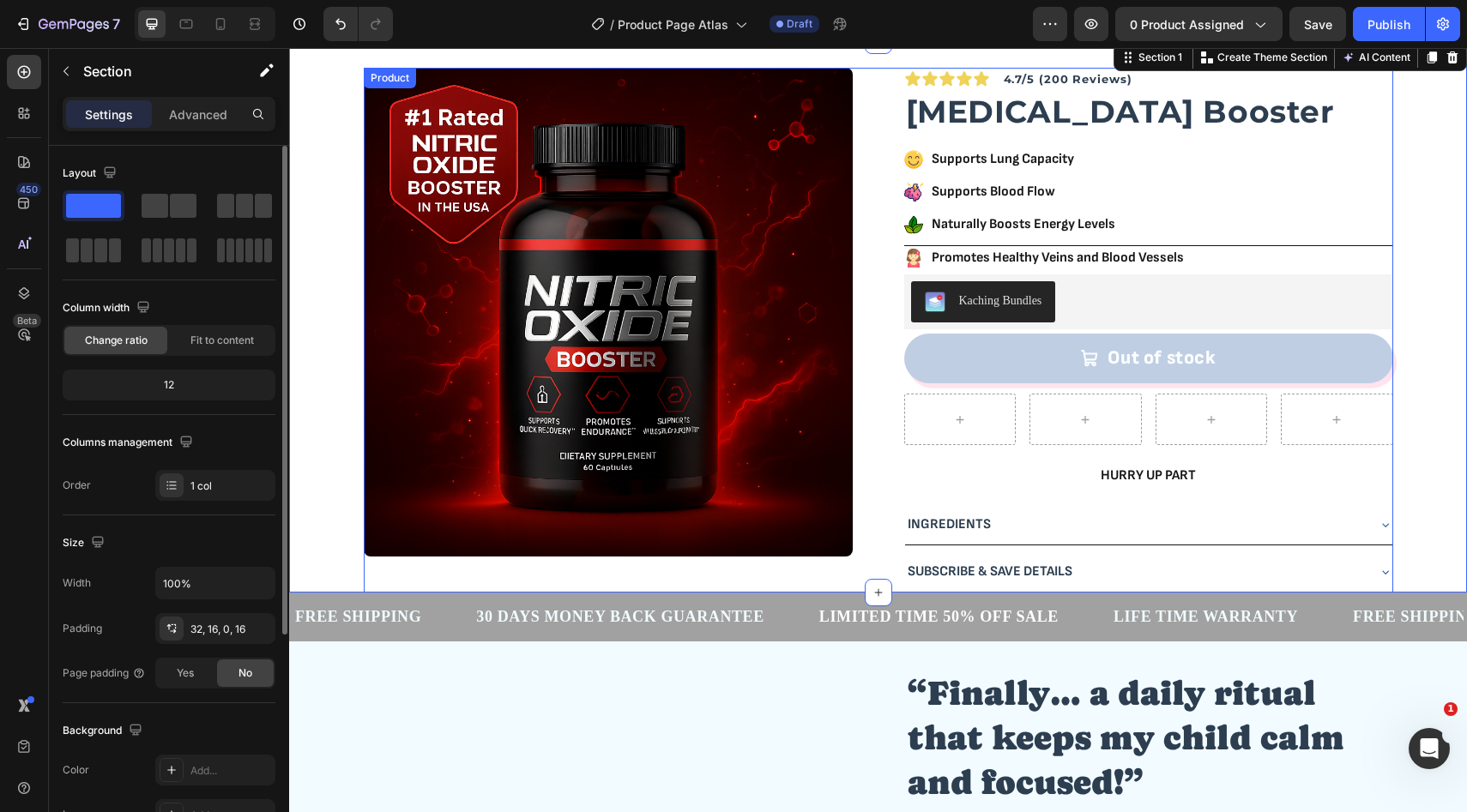
scroll to position [0, 0]
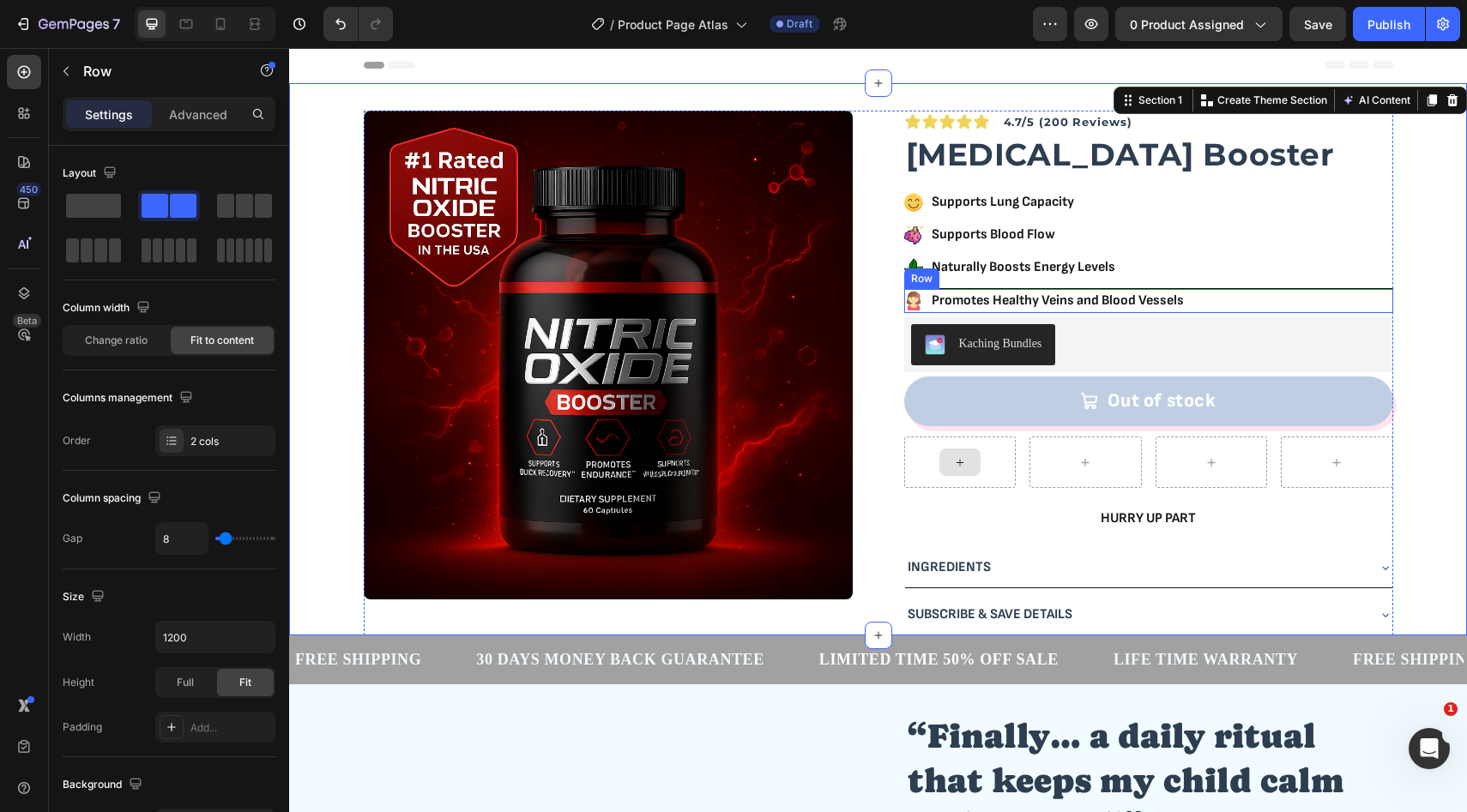
click at [1241, 305] on div "Icon Promotes Healthy Veins and Blood Vessels Text Block Row" at bounding box center [1149, 300] width 489 height 25
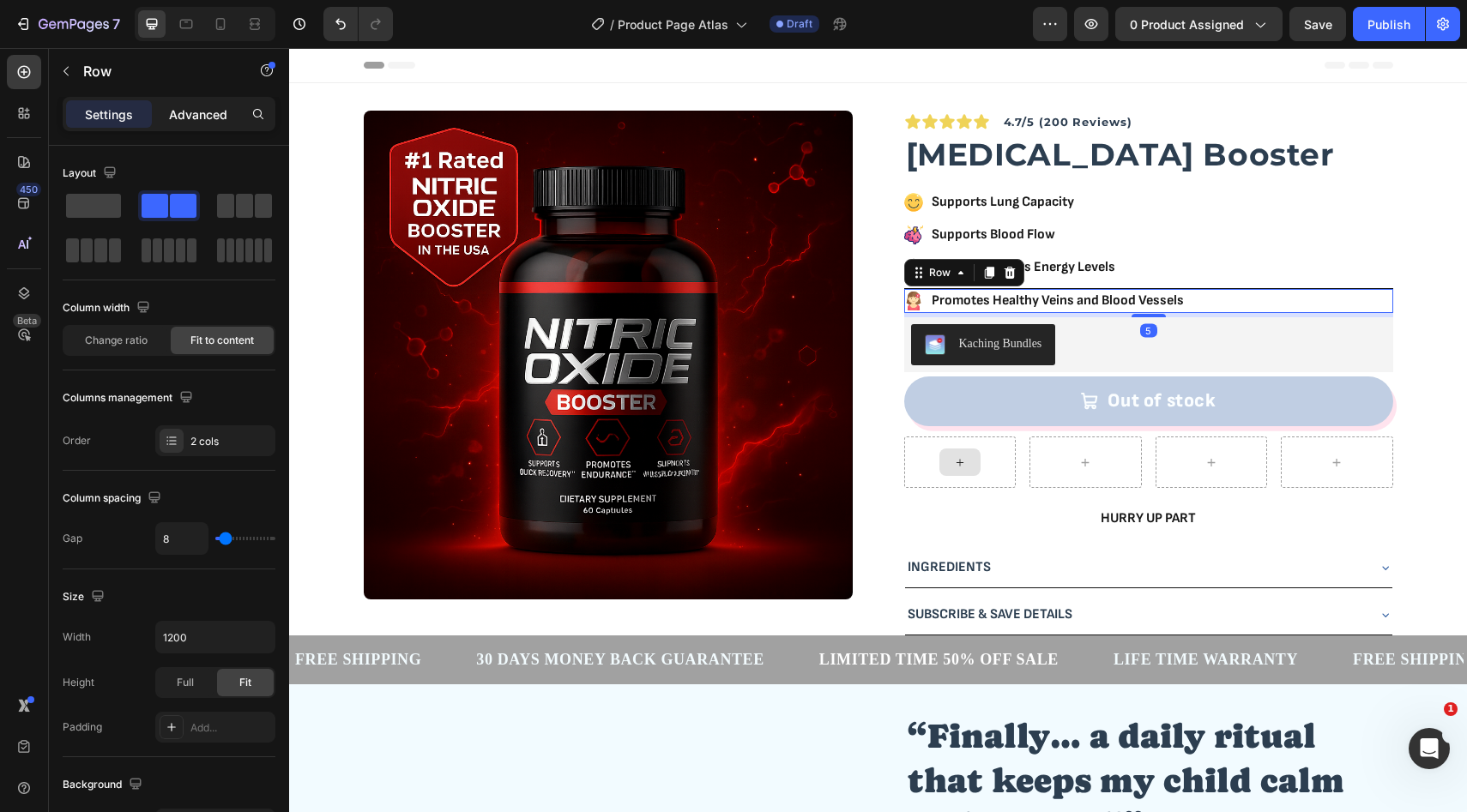
click at [193, 113] on p "Advanced" at bounding box center [198, 114] width 58 height 18
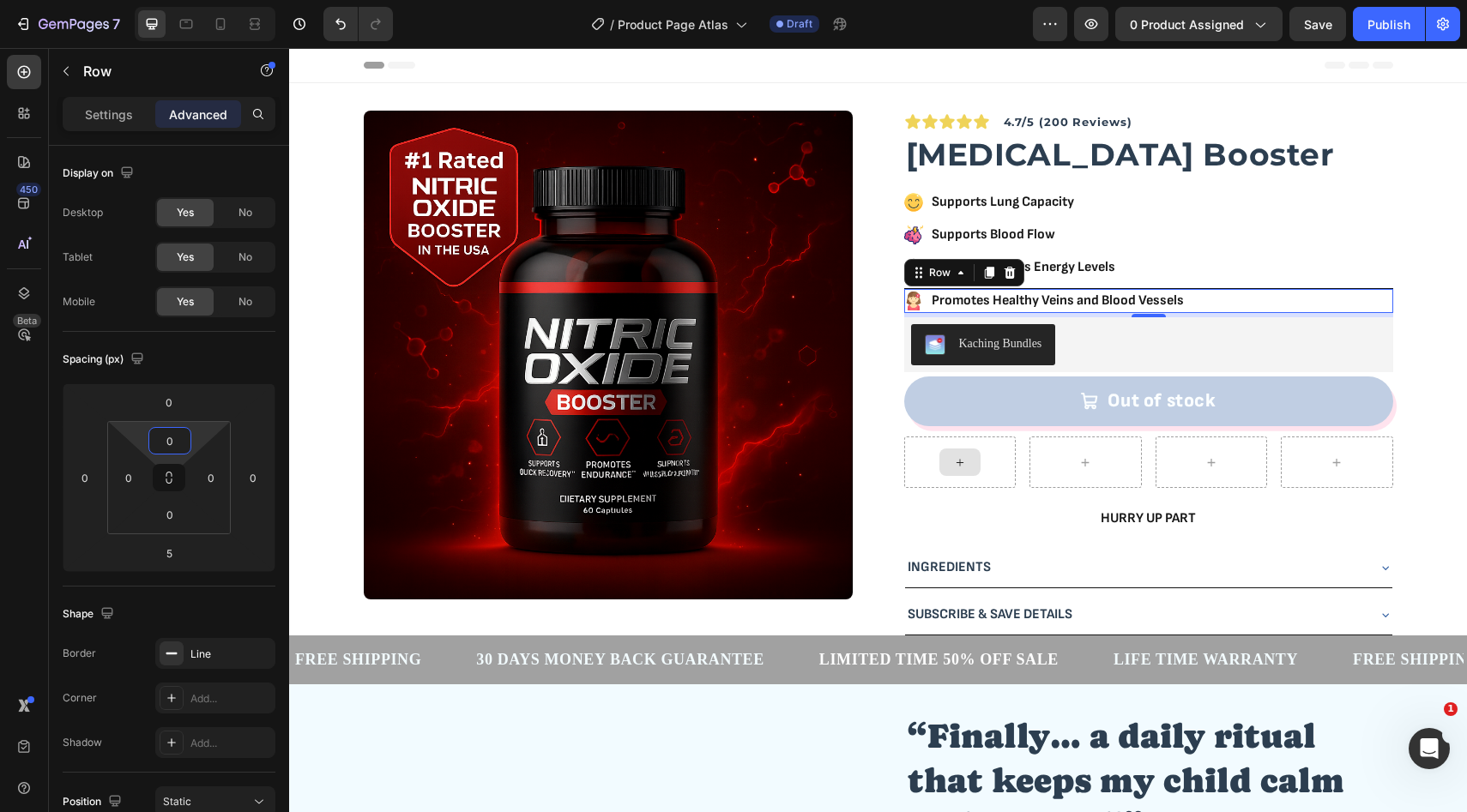
type input "2"
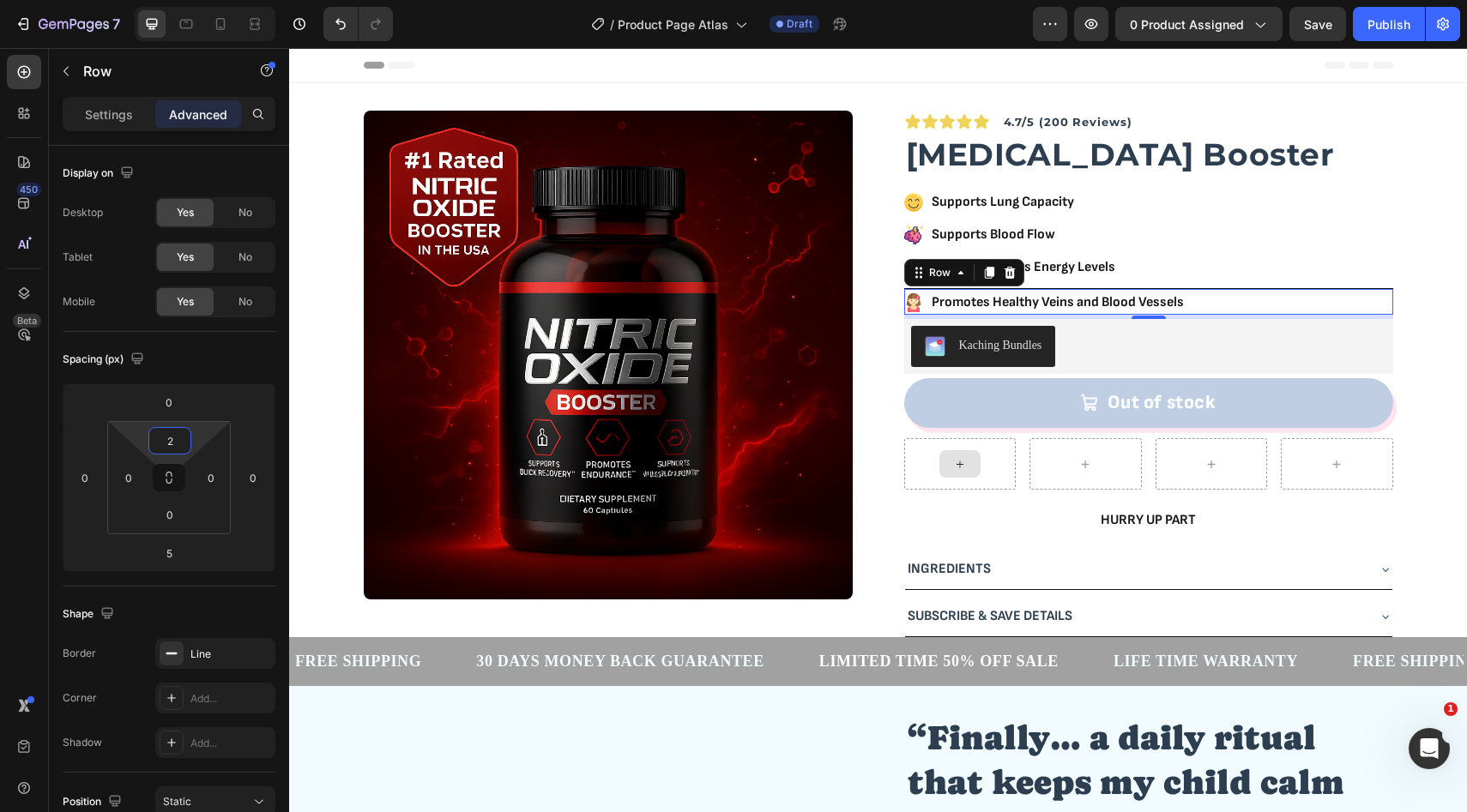
click at [193, 0] on html "7 Version history / Product Page Atlas Draft Preview 0 product assigned Save Pu…" at bounding box center [734, 0] width 1467 height 0
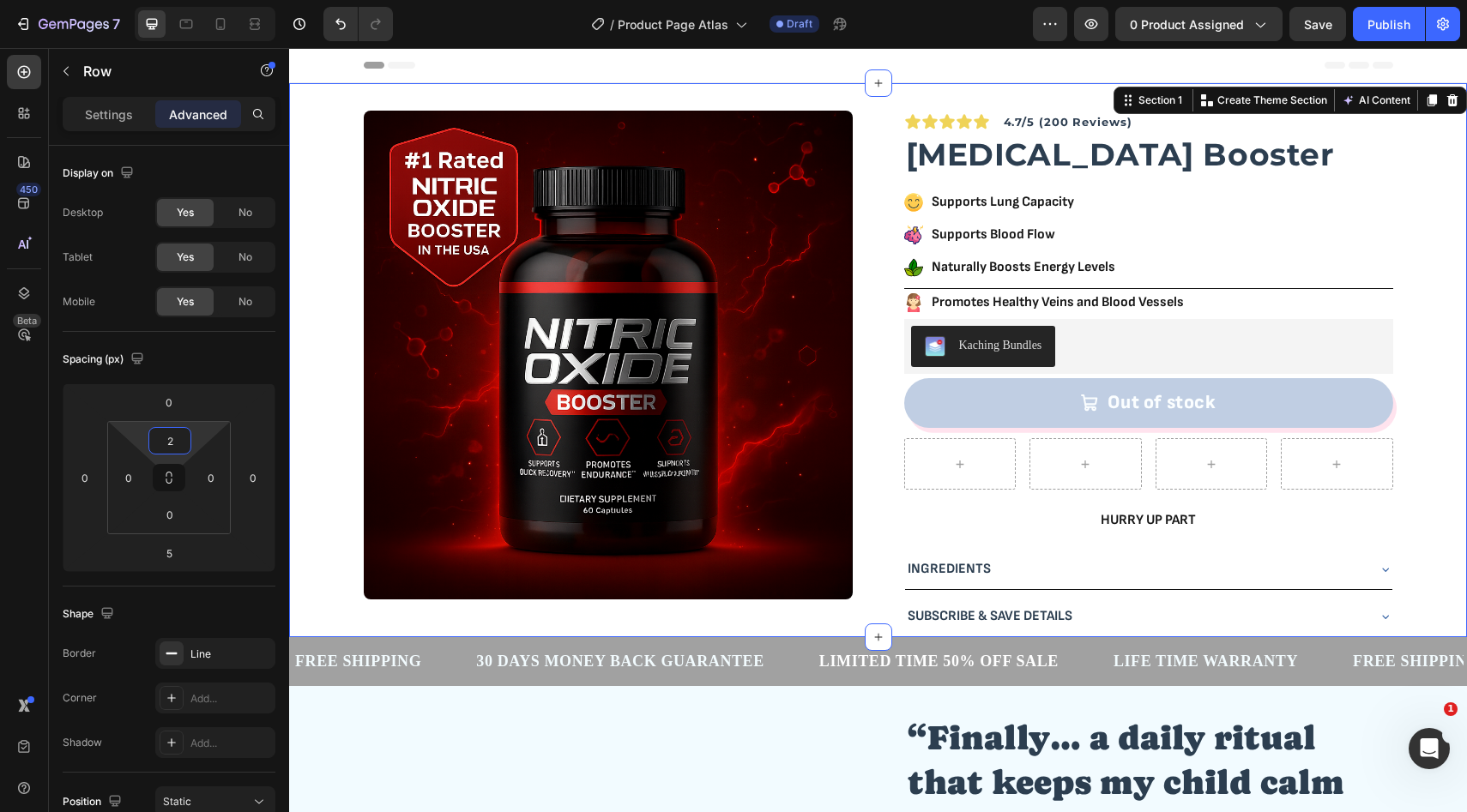
click at [1414, 279] on div "Product Images Icon Icon Icon Icon Icon Icon List Row 4.7/5 (200 Reviews) Text …" at bounding box center [878, 373] width 1151 height 526
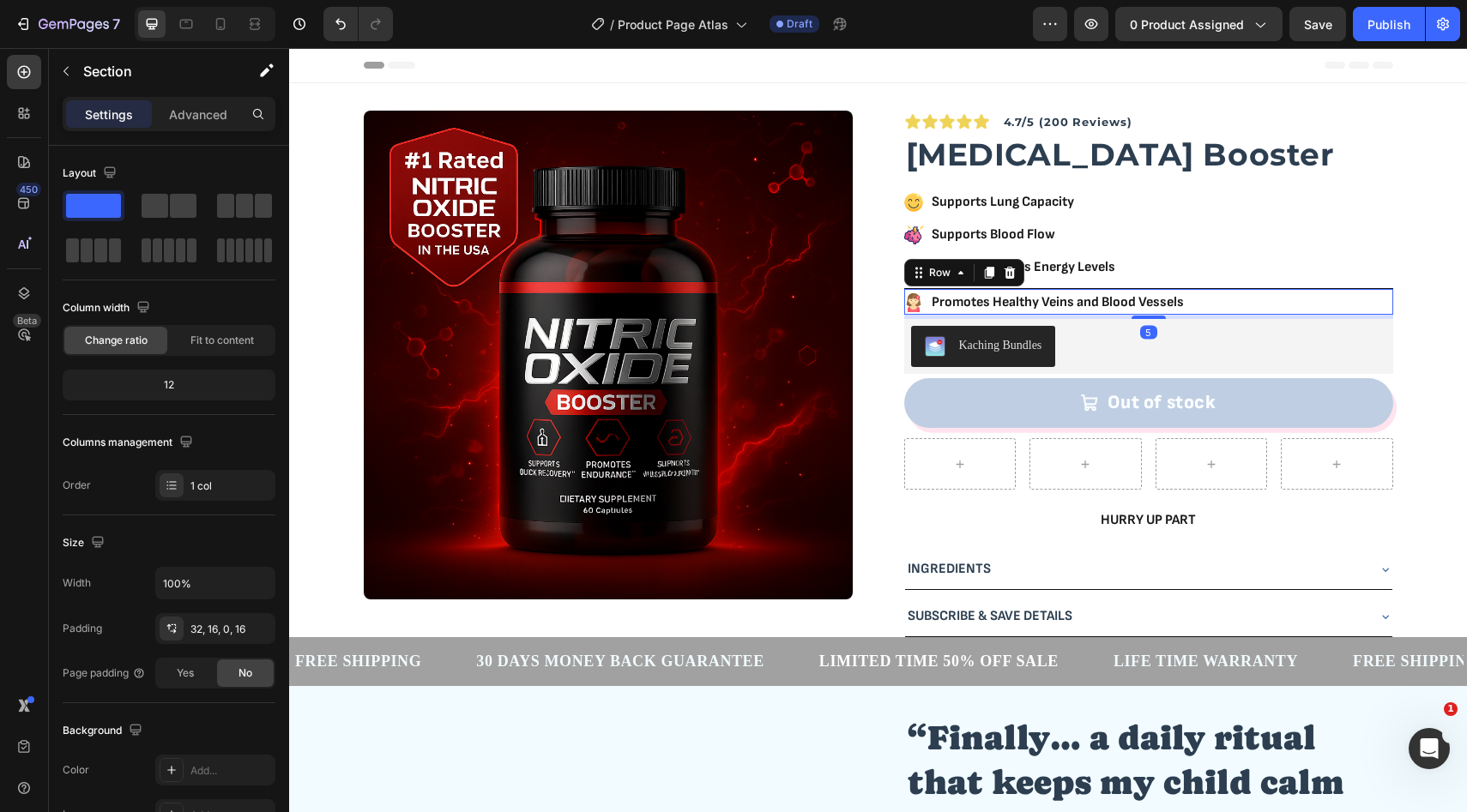
click at [1207, 303] on div "Icon Promotes Healthy Veins and Blood Vessels Text Block Row 5" at bounding box center [1149, 301] width 489 height 27
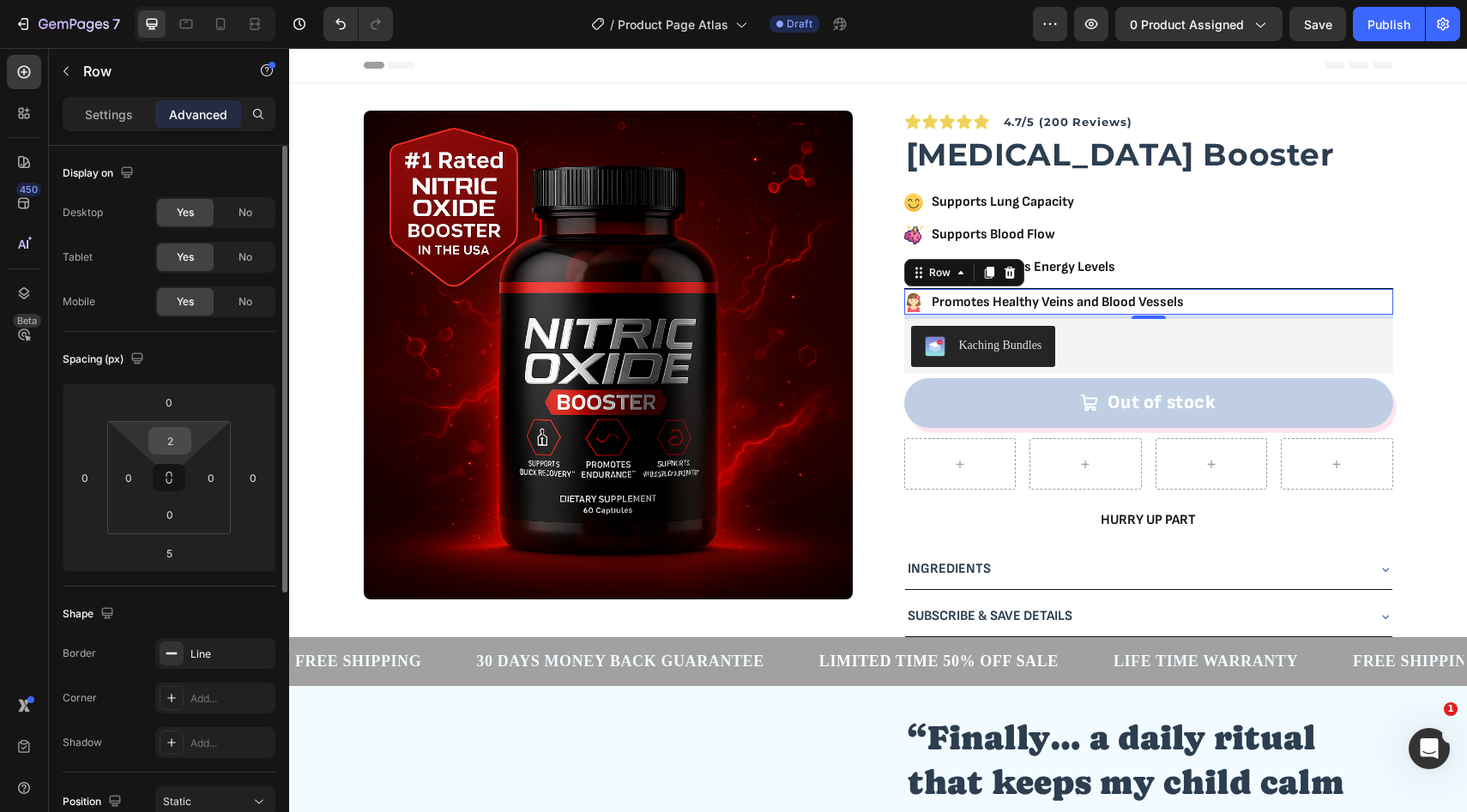
click at [181, 445] on input "2" at bounding box center [170, 441] width 34 height 26
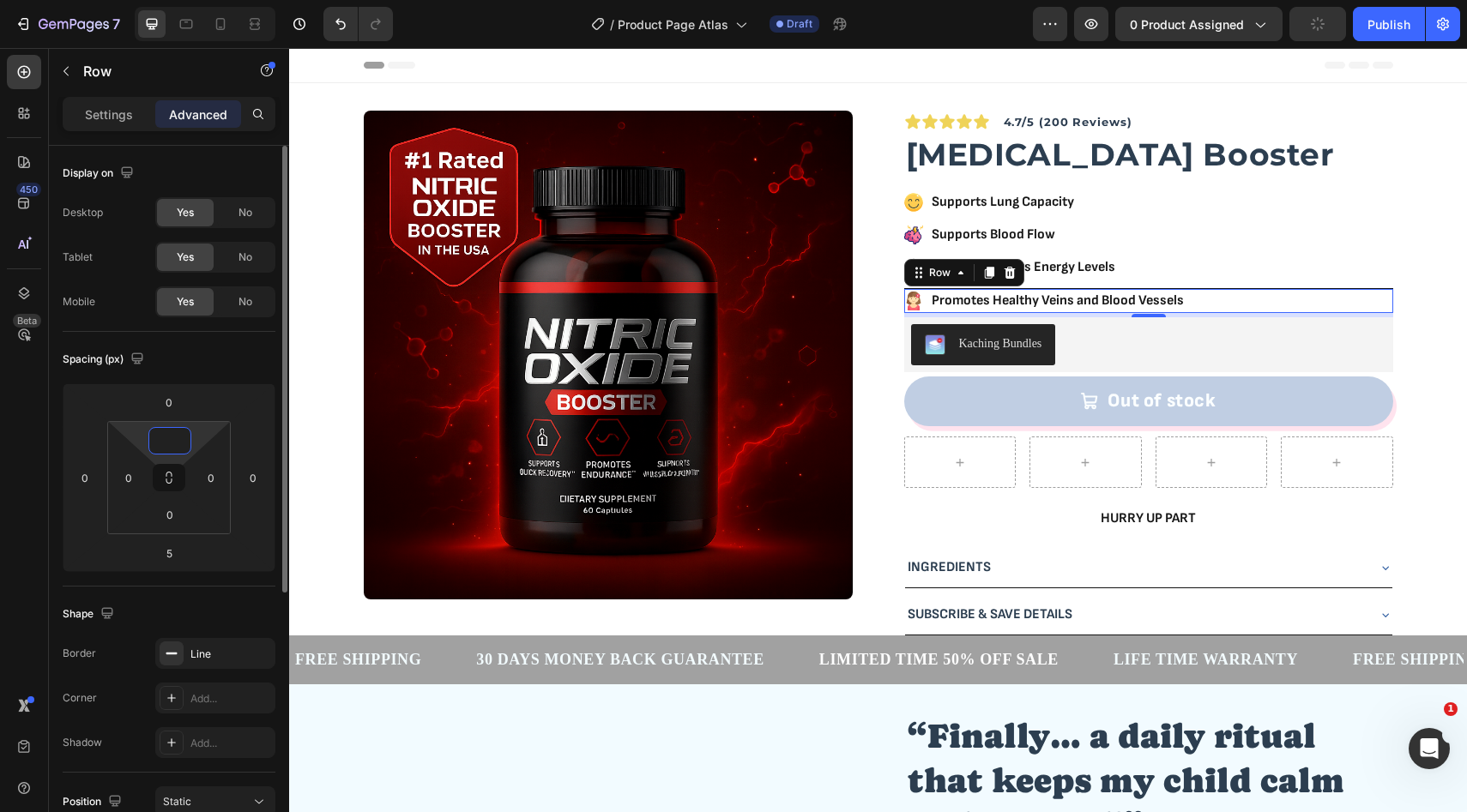
type input "0"
click at [216, 350] on div "Spacing (px)" at bounding box center [169, 359] width 213 height 28
click at [198, 656] on div "Line" at bounding box center [215, 654] width 49 height 15
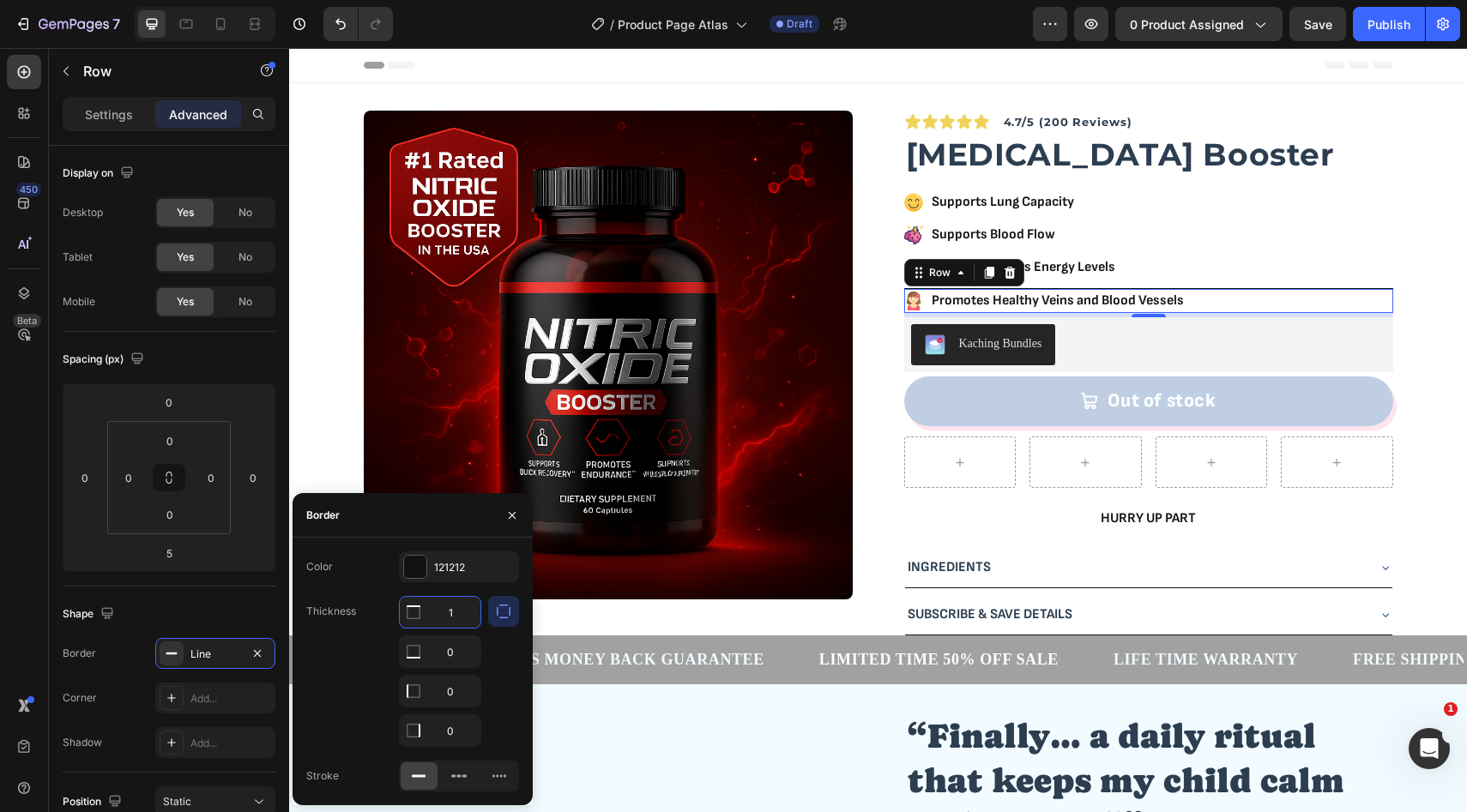
click at [455, 619] on input "1" at bounding box center [440, 612] width 81 height 31
type input "0"
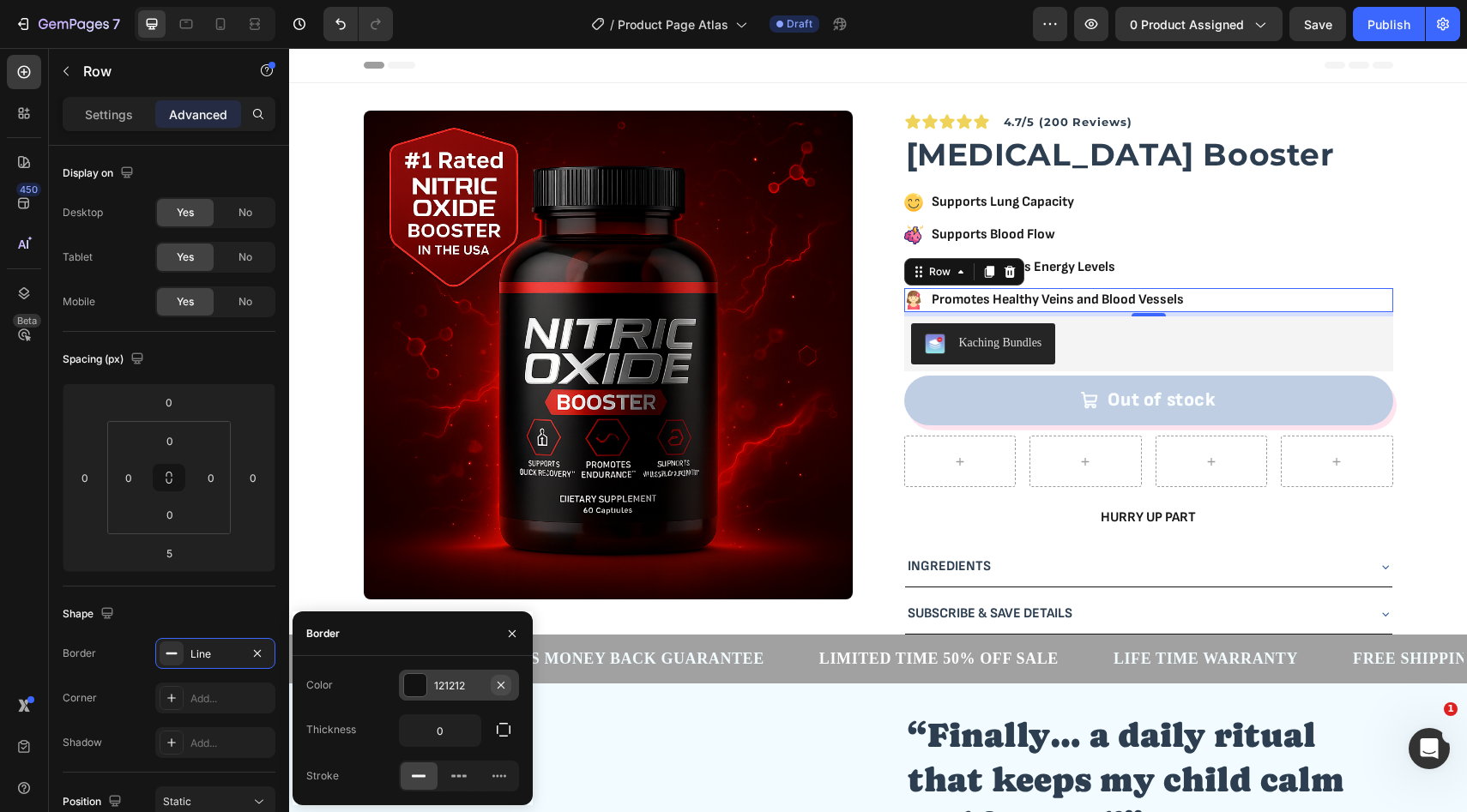
click at [502, 682] on icon "button" at bounding box center [501, 685] width 13 height 13
click at [516, 633] on icon "button" at bounding box center [512, 633] width 13 height 13
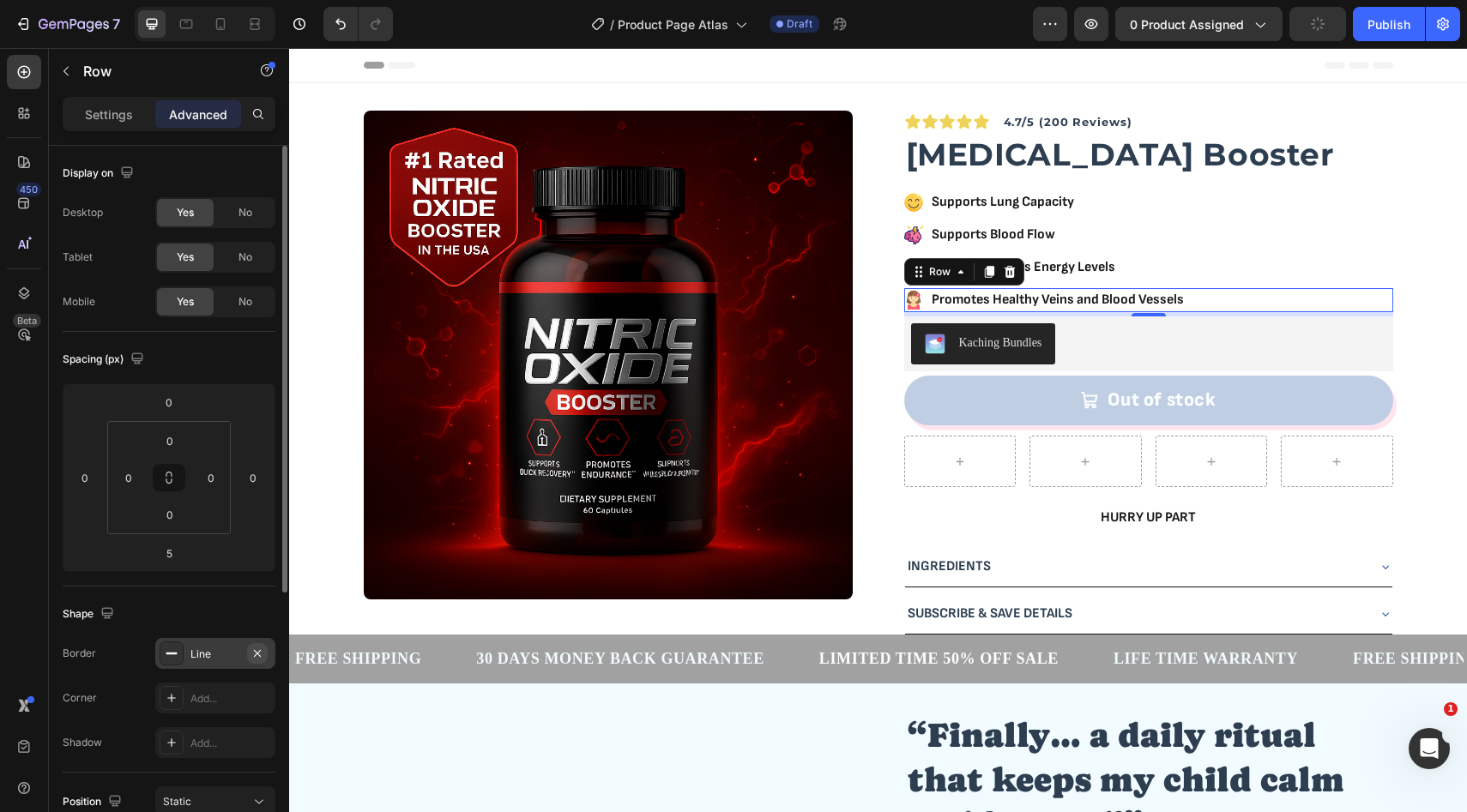
click at [257, 654] on icon "button" at bounding box center [257, 653] width 13 height 13
click at [1118, 202] on div "Icon Supports Lung Capacity Text Block Row" at bounding box center [1149, 201] width 489 height 24
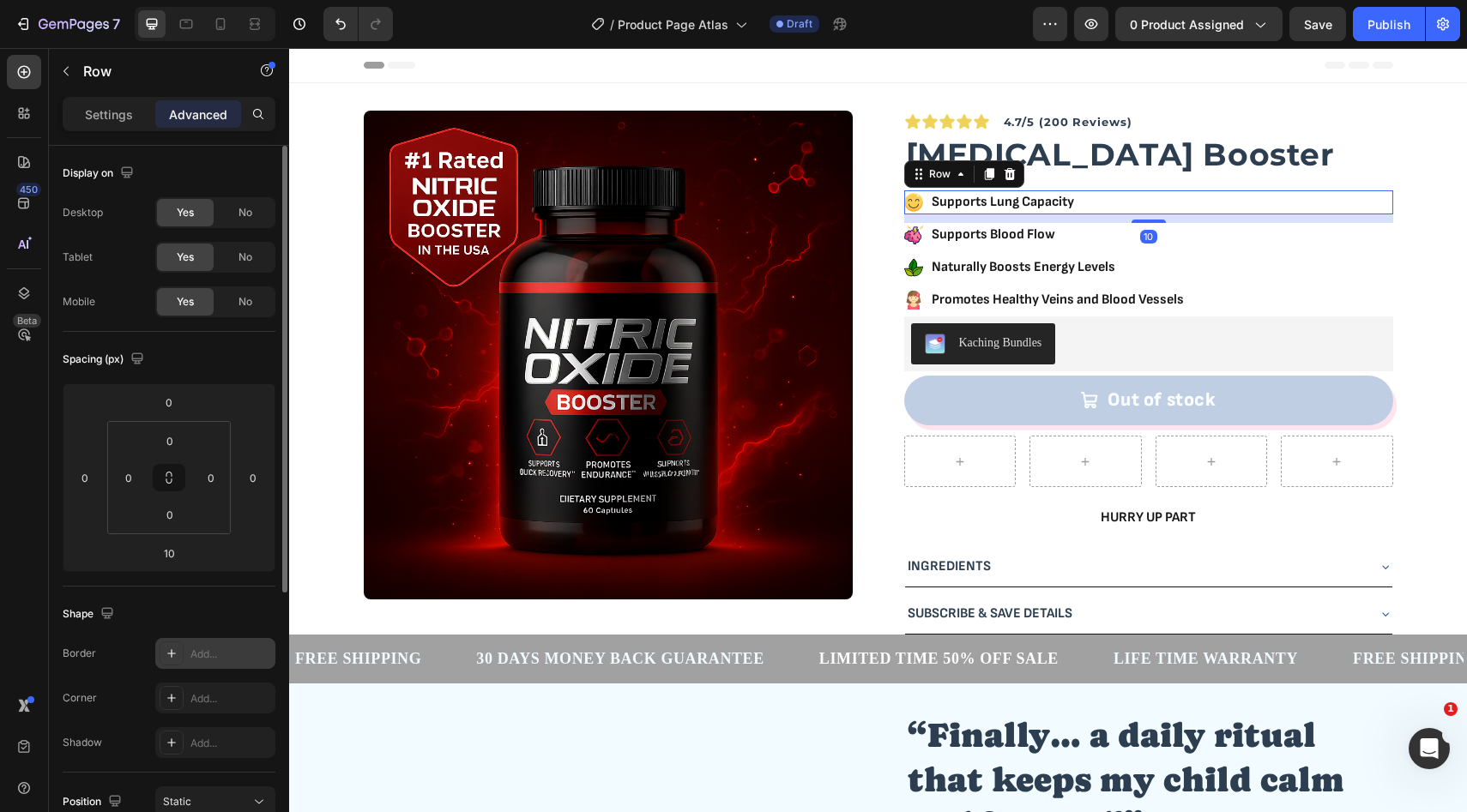
click at [184, 658] on div "Add..." at bounding box center [215, 653] width 120 height 31
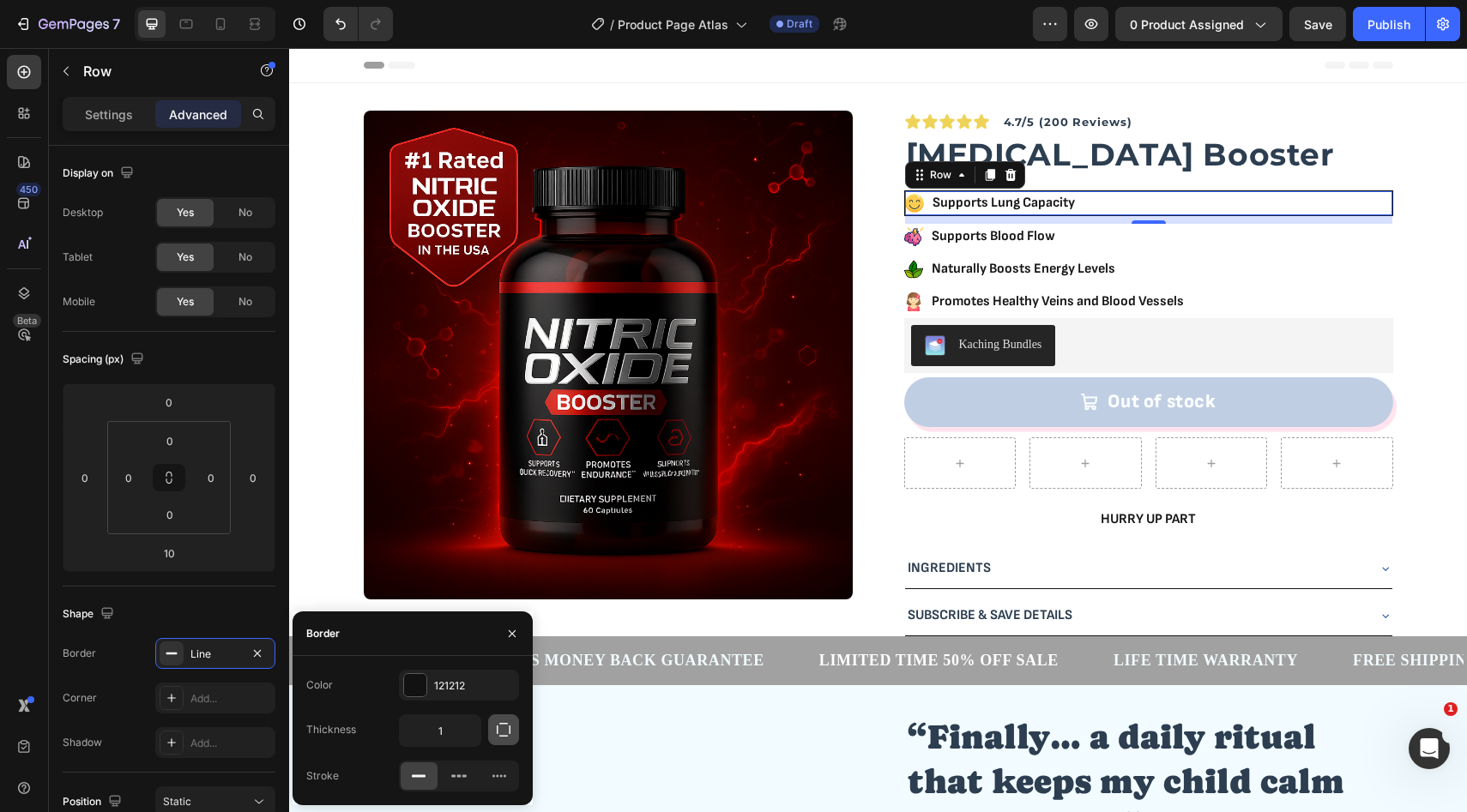
click at [509, 730] on icon "button" at bounding box center [504, 729] width 13 height 13
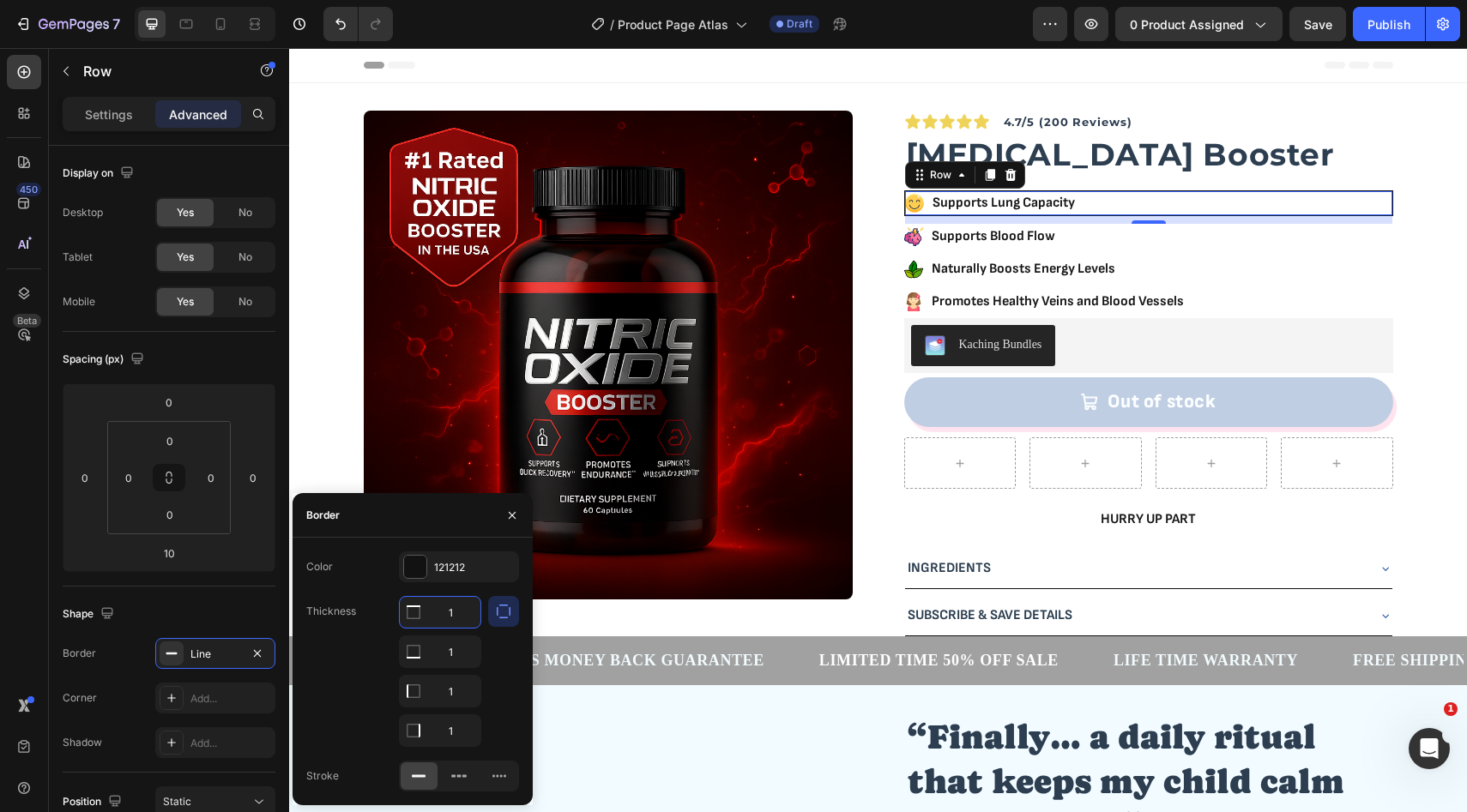
click at [456, 622] on input "1" at bounding box center [440, 612] width 81 height 31
type input "0"
click at [463, 667] on input "1" at bounding box center [440, 651] width 81 height 31
type input "0"
click at [462, 628] on input "1" at bounding box center [440, 612] width 81 height 31
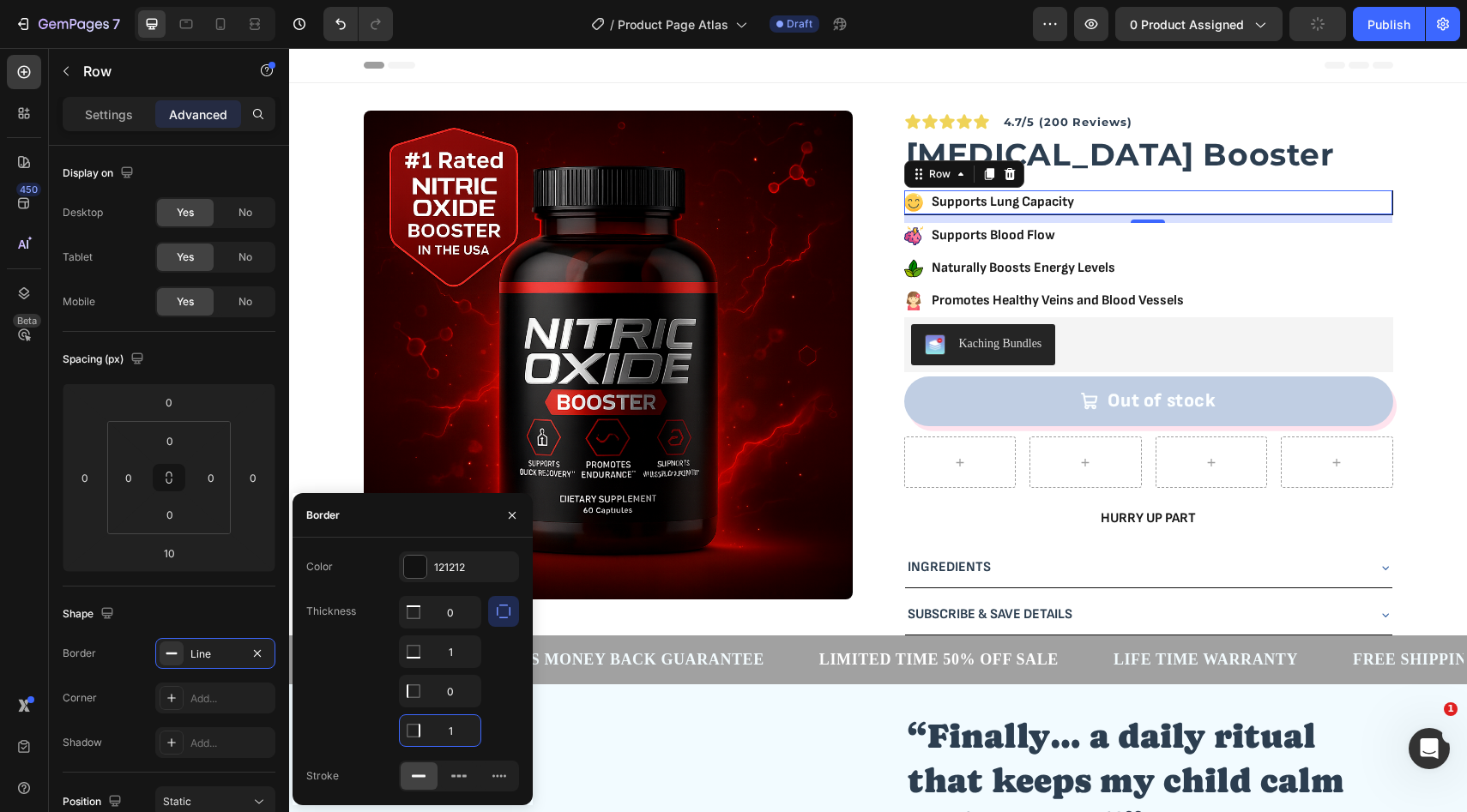
type input "0"
click at [217, 608] on div "Shape" at bounding box center [169, 614] width 213 height 28
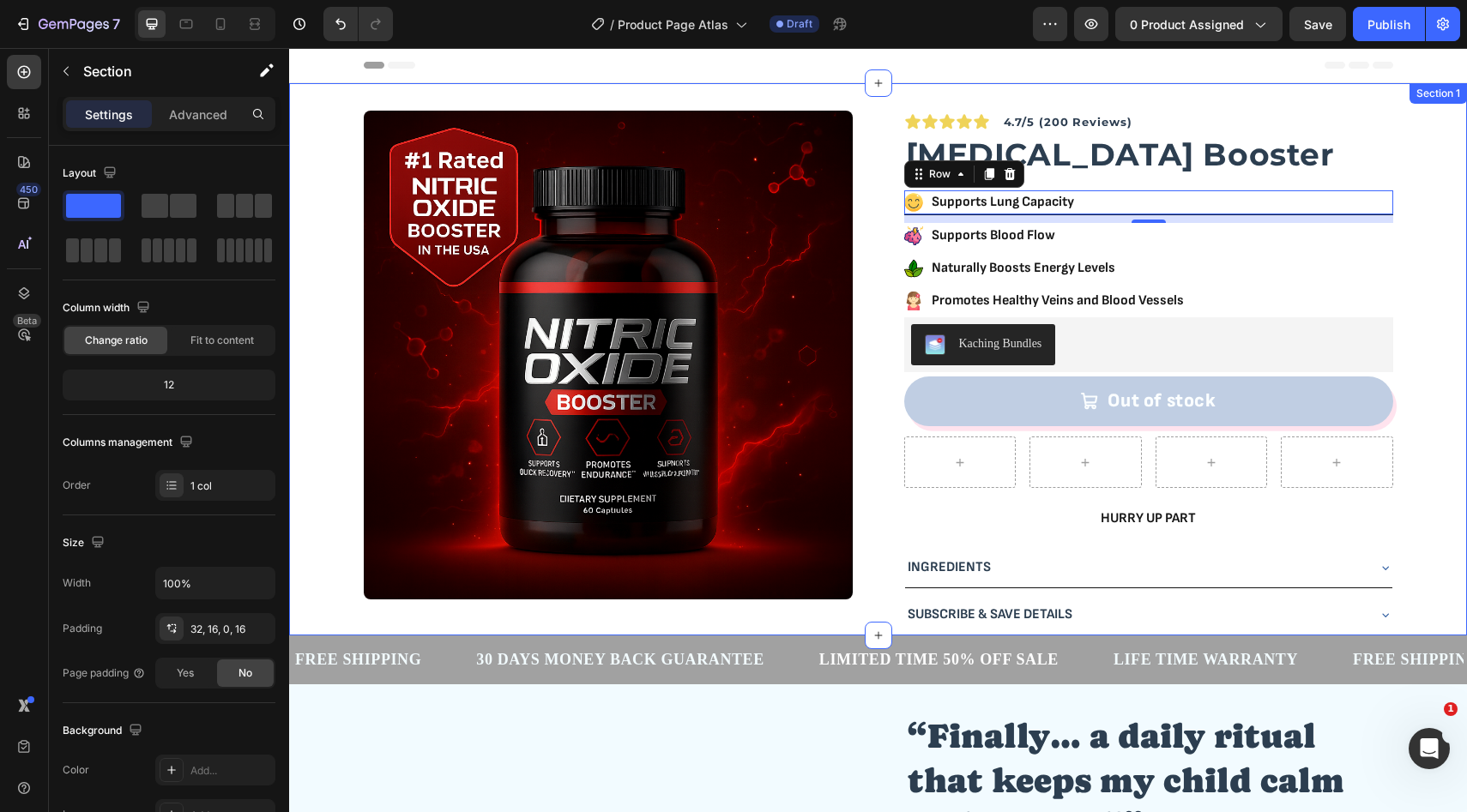
click at [1409, 244] on div "Product Images Icon Icon Icon Icon Icon Icon List Row 4.7/5 (200 Reviews) Text …" at bounding box center [878, 372] width 1151 height 525
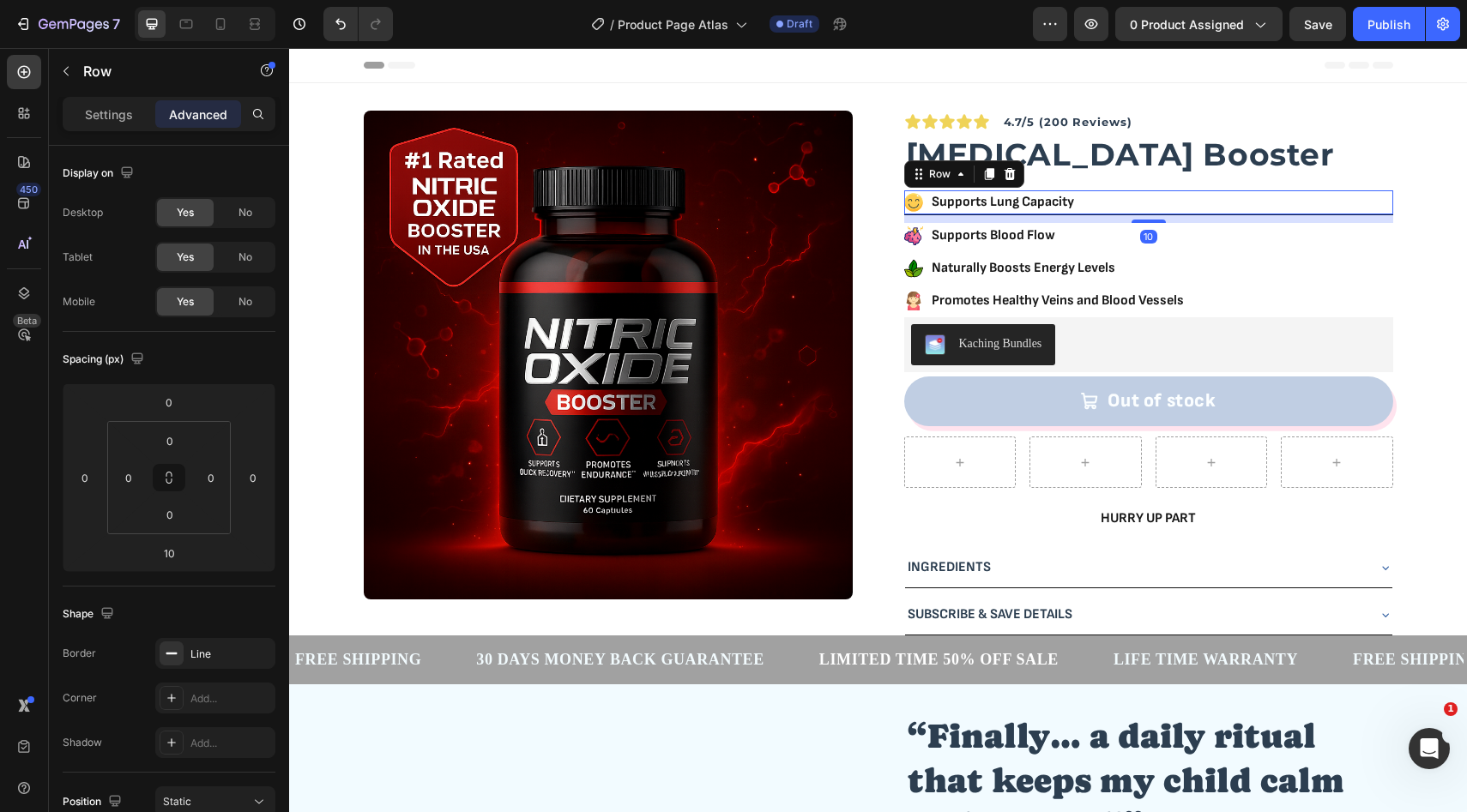
click at [1140, 197] on div "Icon Supports Lung Capacity Text Block Row 10" at bounding box center [1149, 202] width 489 height 25
click at [177, 518] on input "0" at bounding box center [170, 514] width 34 height 26
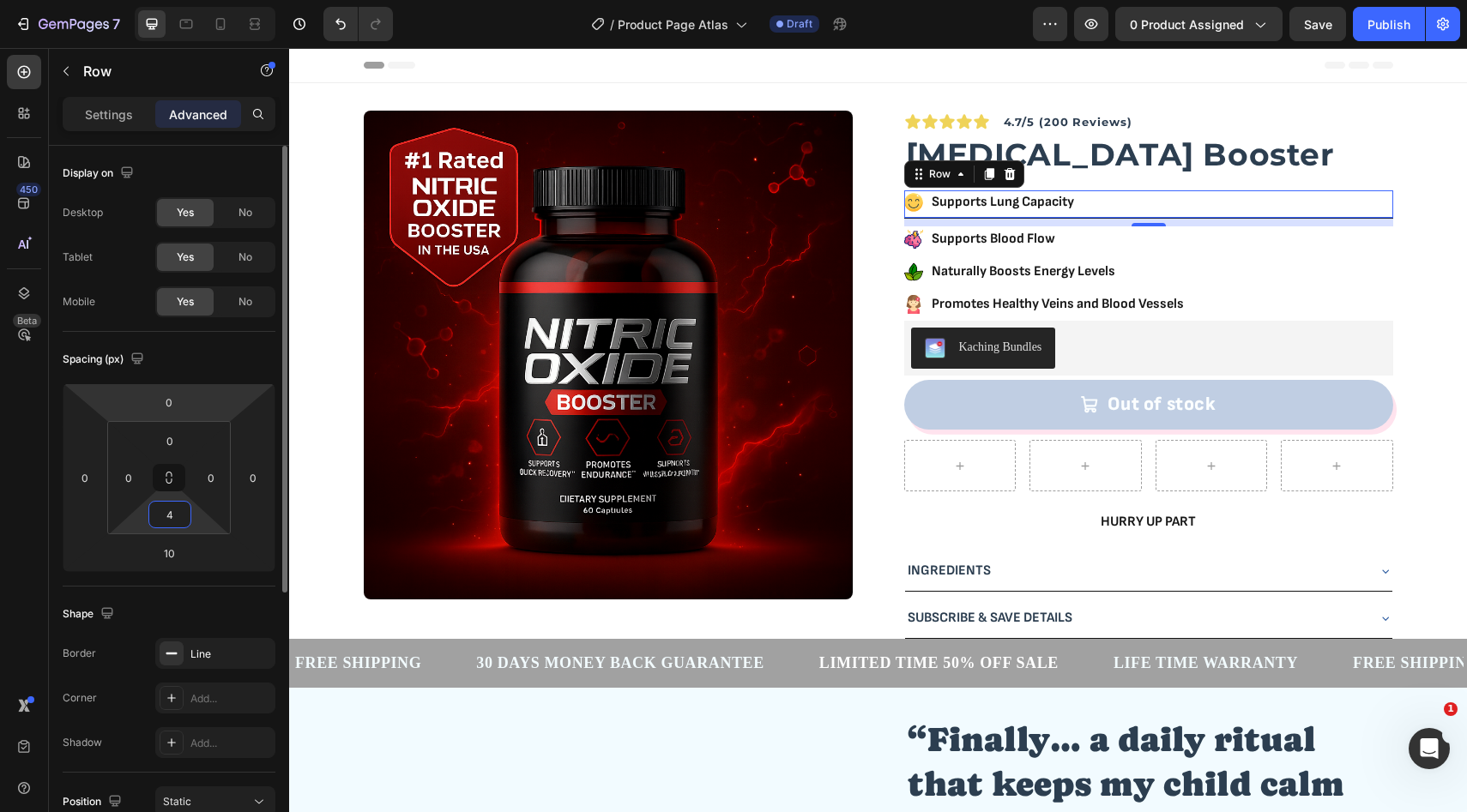
type input "4"
click at [210, 362] on div "Spacing (px)" at bounding box center [169, 359] width 213 height 28
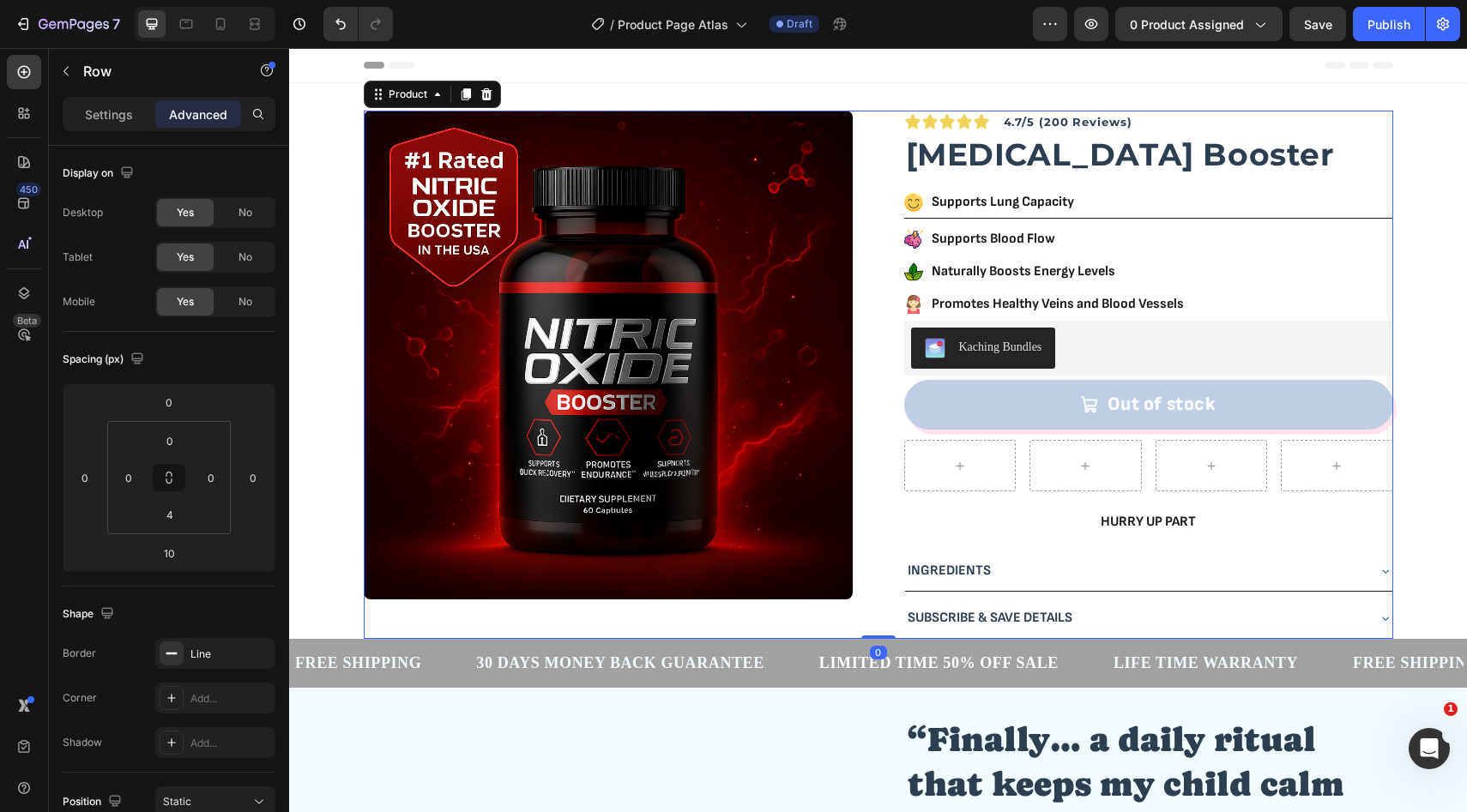
click at [1383, 253] on div "Icon Icon Icon Icon Icon Icon List Row 4.7/5 (200 Reviews) Text Block Row [MEDI…" at bounding box center [1149, 374] width 489 height 528
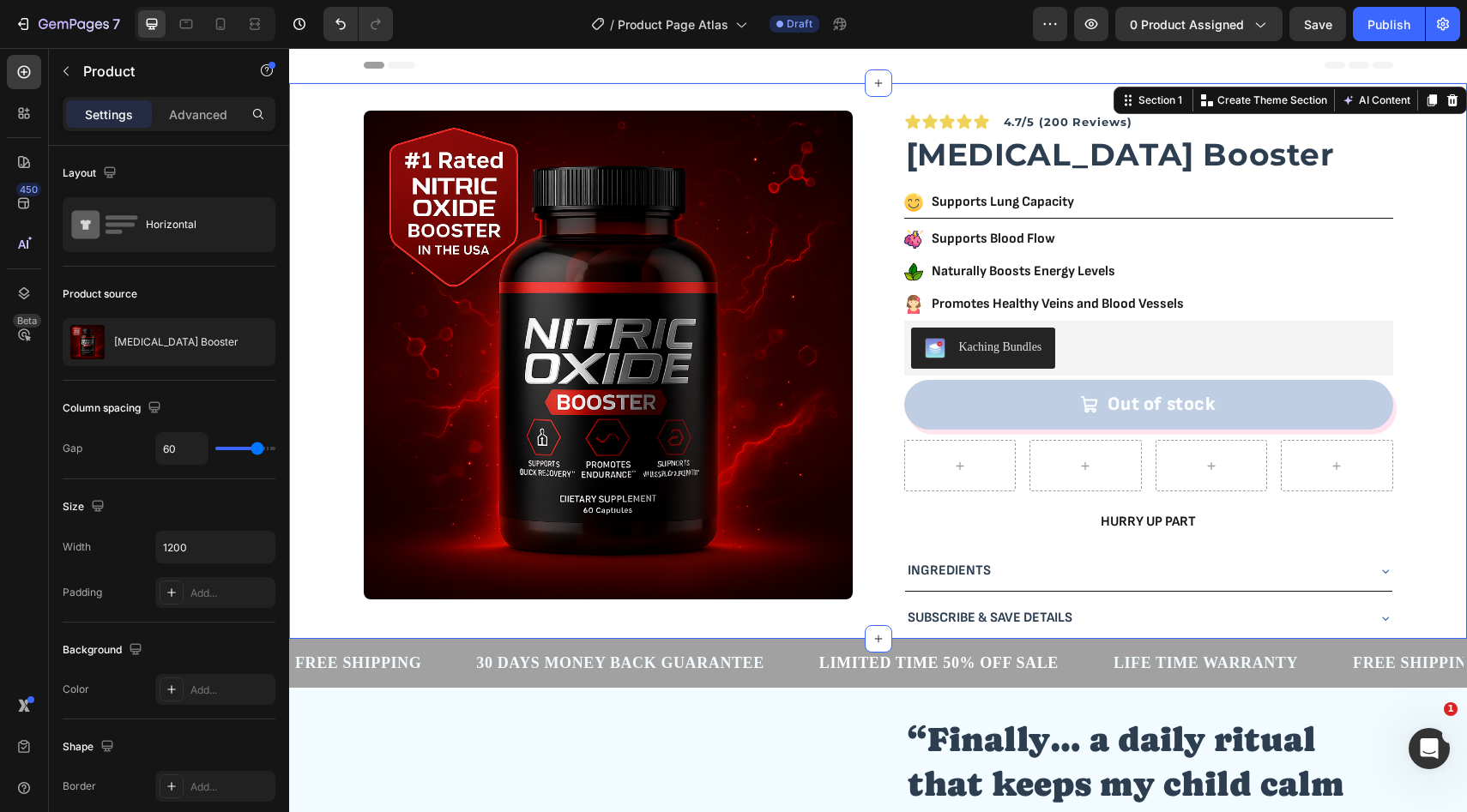
click at [1427, 258] on div "Product Images Icon Icon Icon Icon Icon Icon List Row 4.7/5 (200 Reviews) Text …" at bounding box center [878, 374] width 1151 height 528
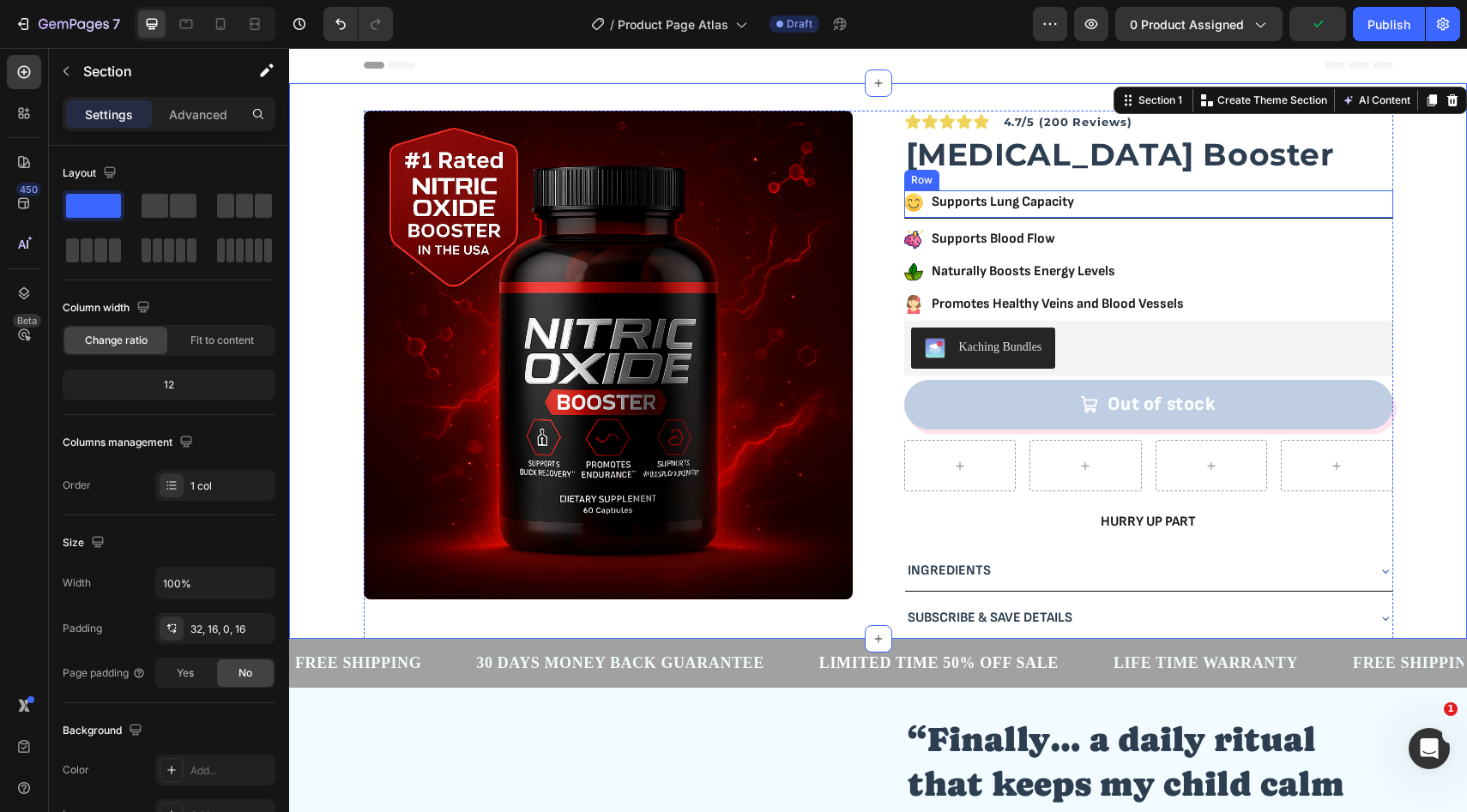
click at [1201, 210] on div "Icon Supports Lung Capacity Text Block Row" at bounding box center [1149, 204] width 489 height 28
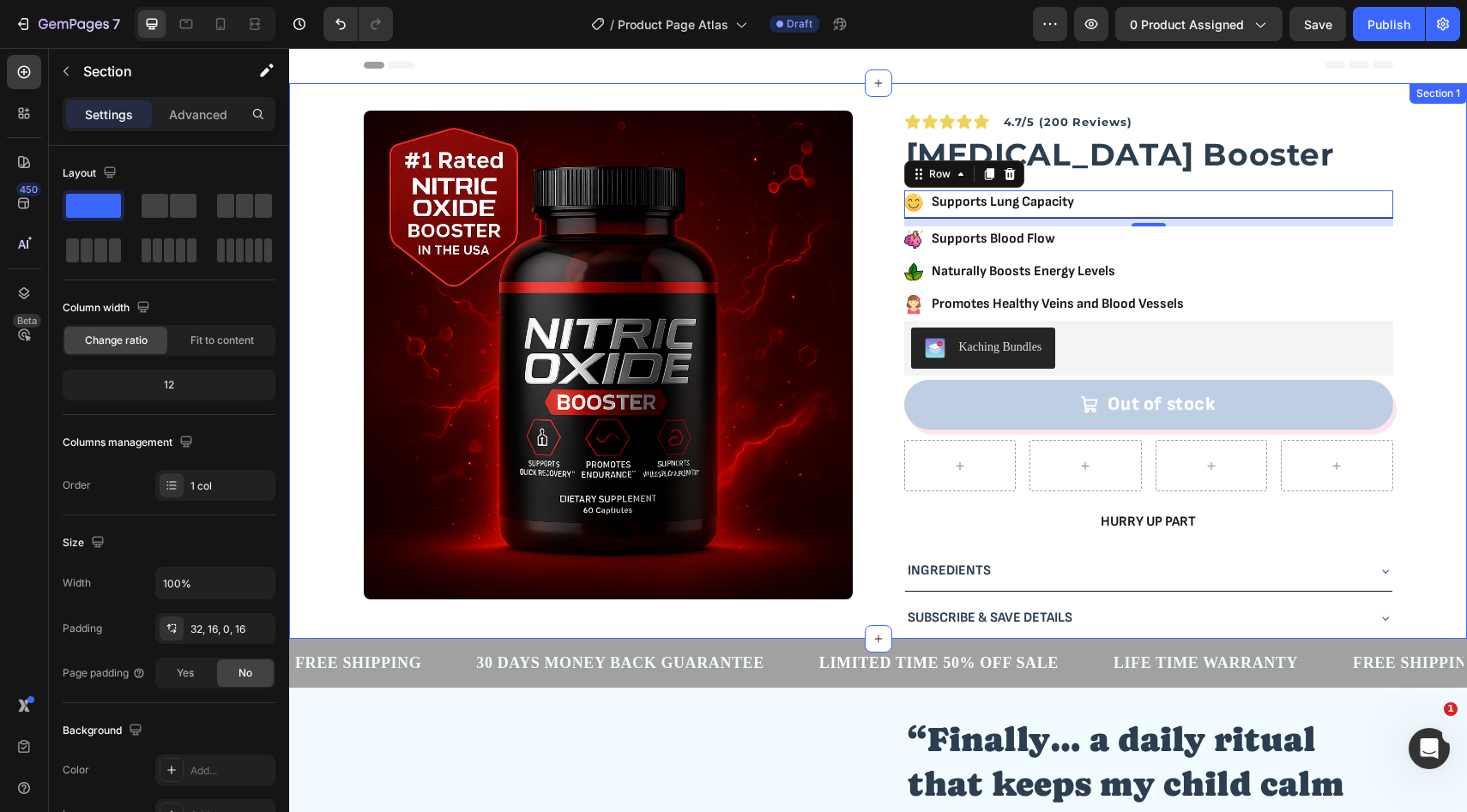
click at [1411, 201] on div "Product Images Icon Icon Icon Icon Icon Icon List Row 4.7/5 (200 Reviews) Text …" at bounding box center [878, 374] width 1151 height 528
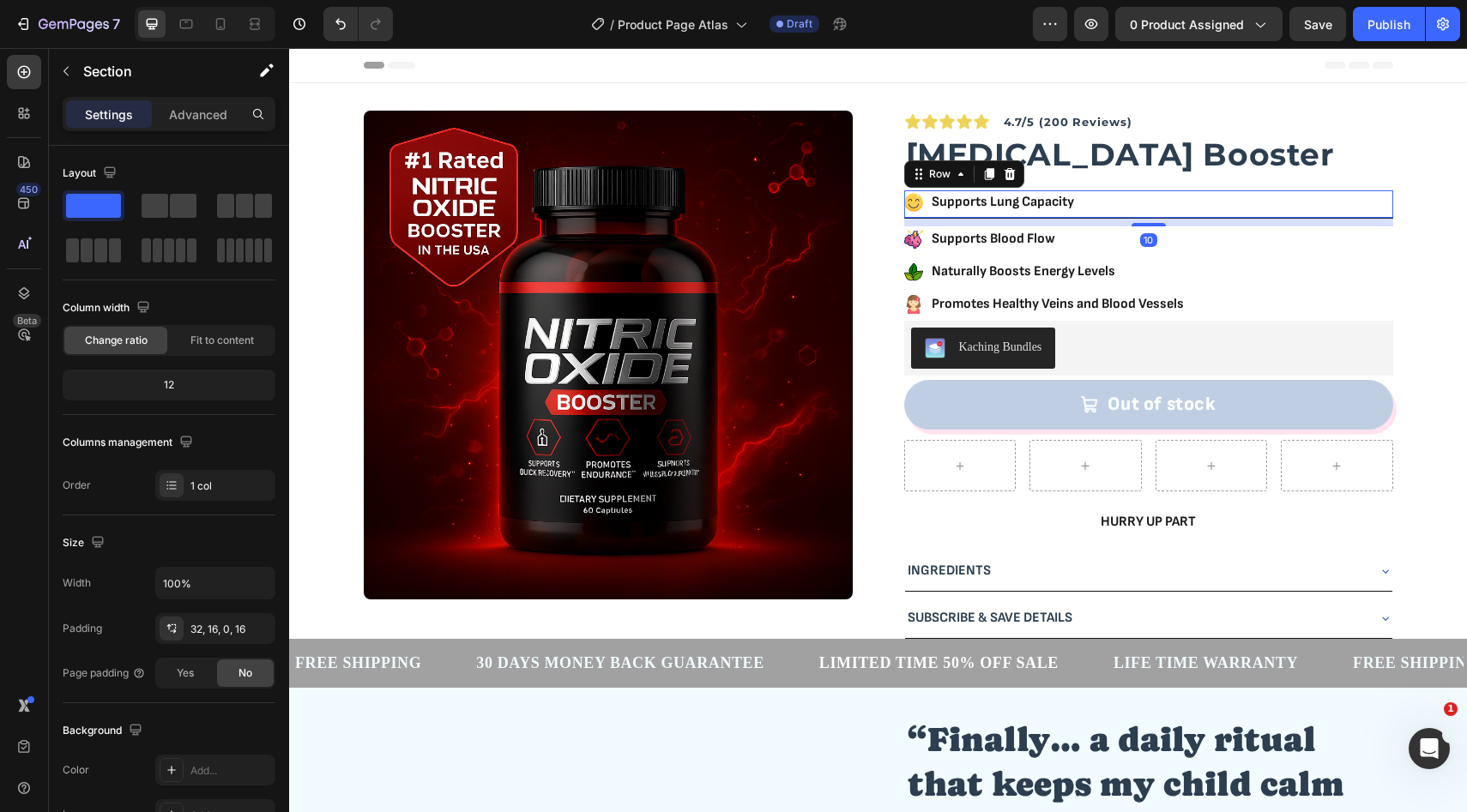
click at [1338, 217] on div "Icon Supports Lung Capacity Text Block Row 10" at bounding box center [1149, 204] width 489 height 28
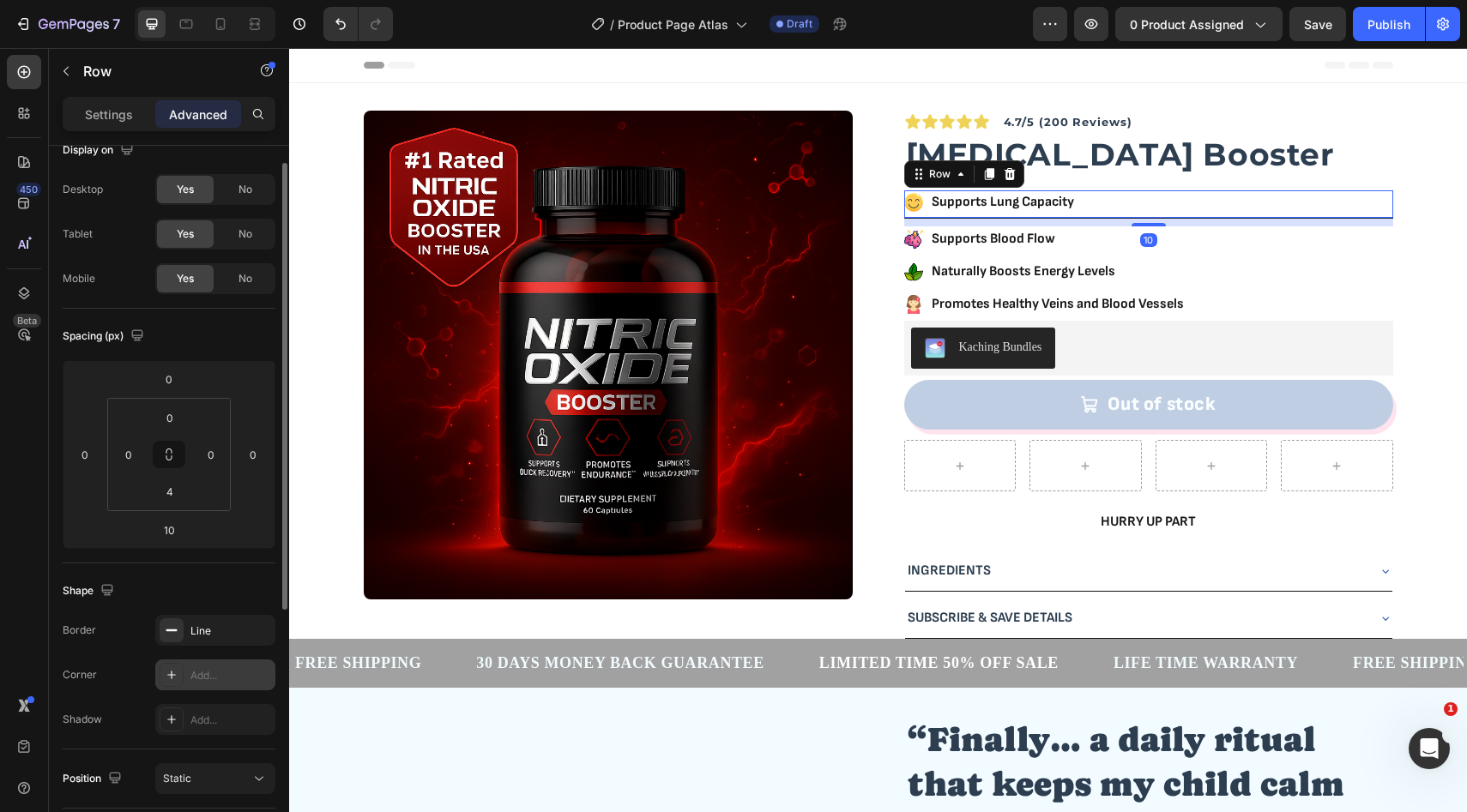
scroll to position [28, 0]
click at [224, 628] on div "Line" at bounding box center [215, 627] width 49 height 15
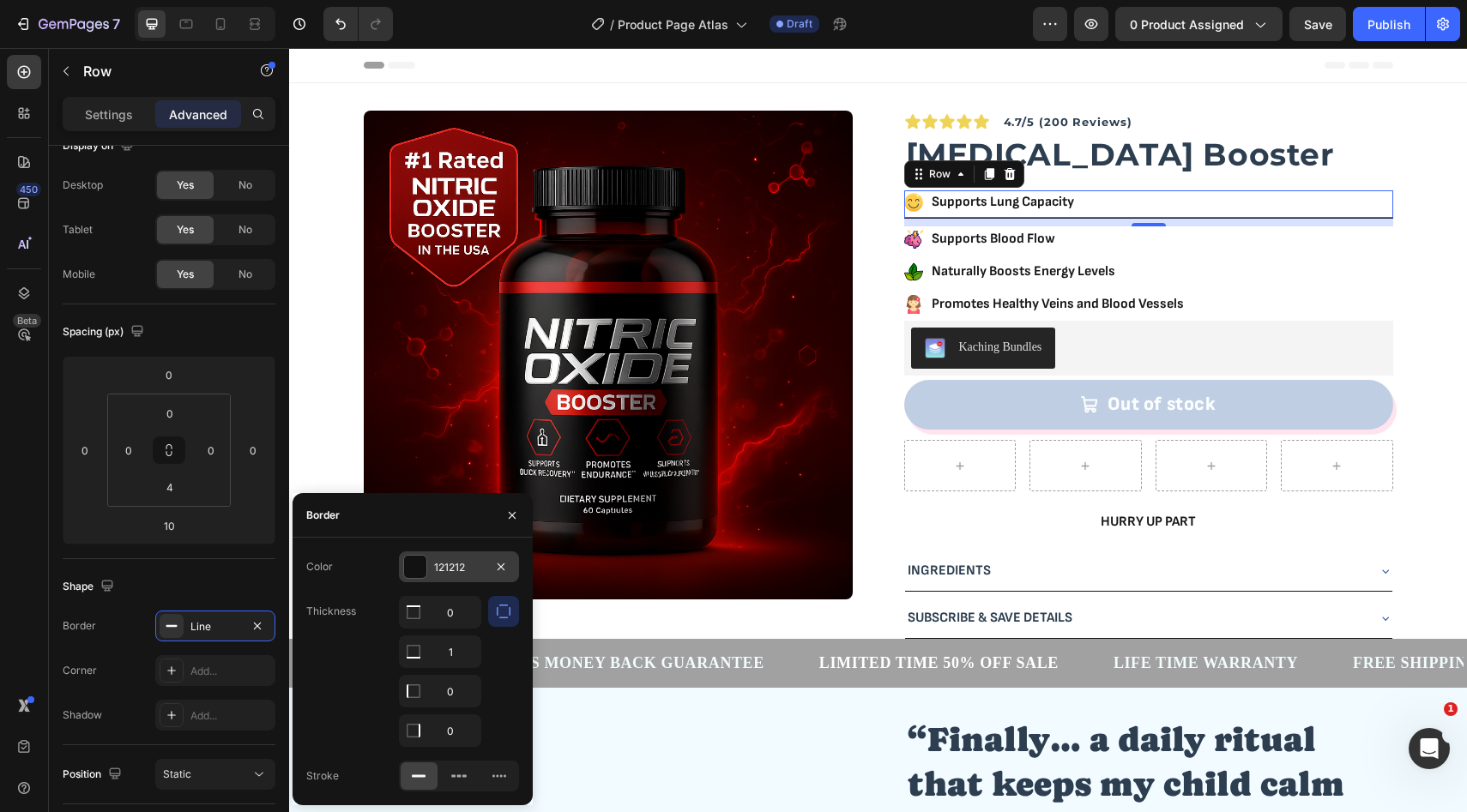
click at [486, 570] on div "121212" at bounding box center [459, 567] width 120 height 31
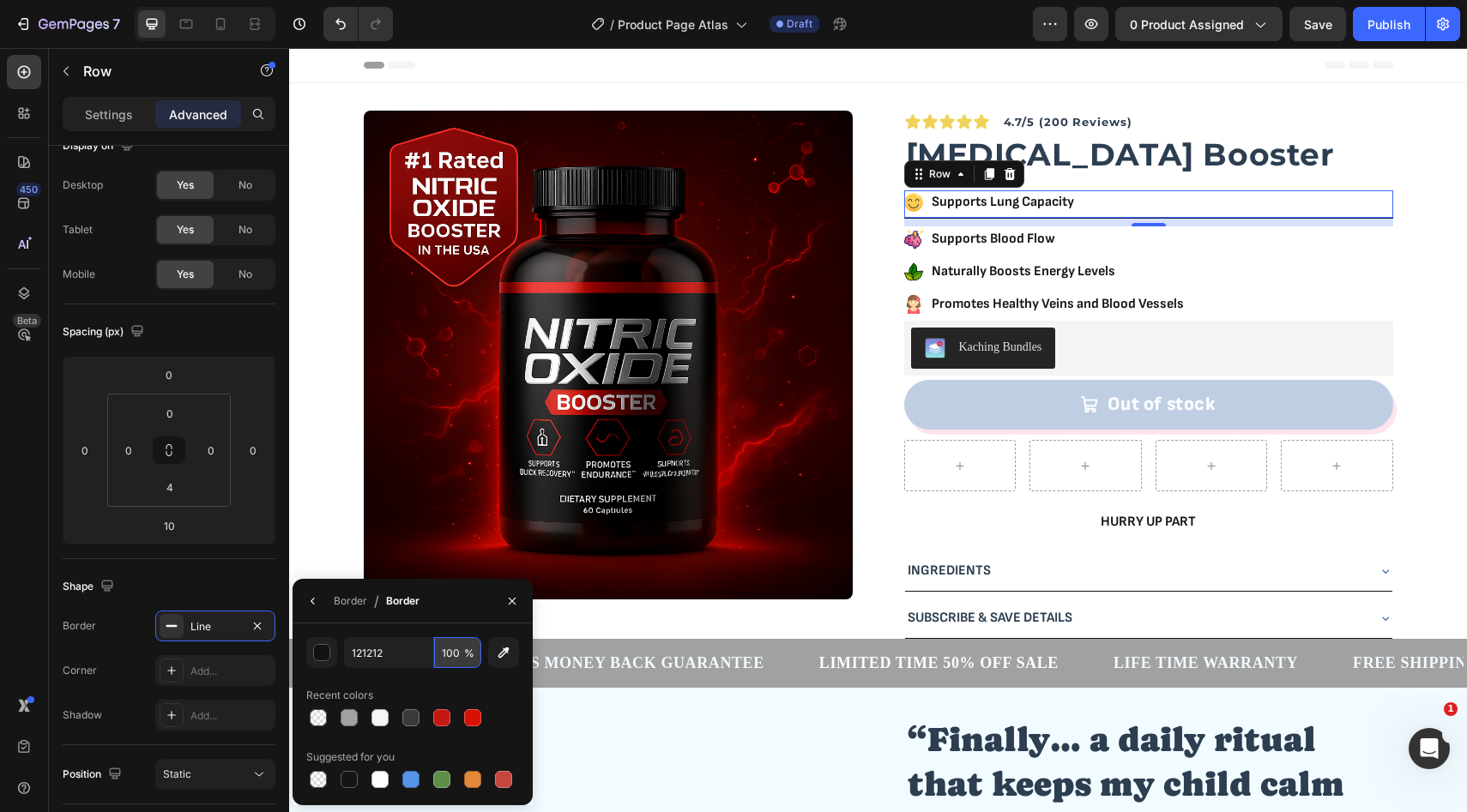
click at [458, 651] on input "100" at bounding box center [458, 652] width 48 height 31
type input "50"
click at [214, 596] on div "Shape" at bounding box center [169, 586] width 213 height 28
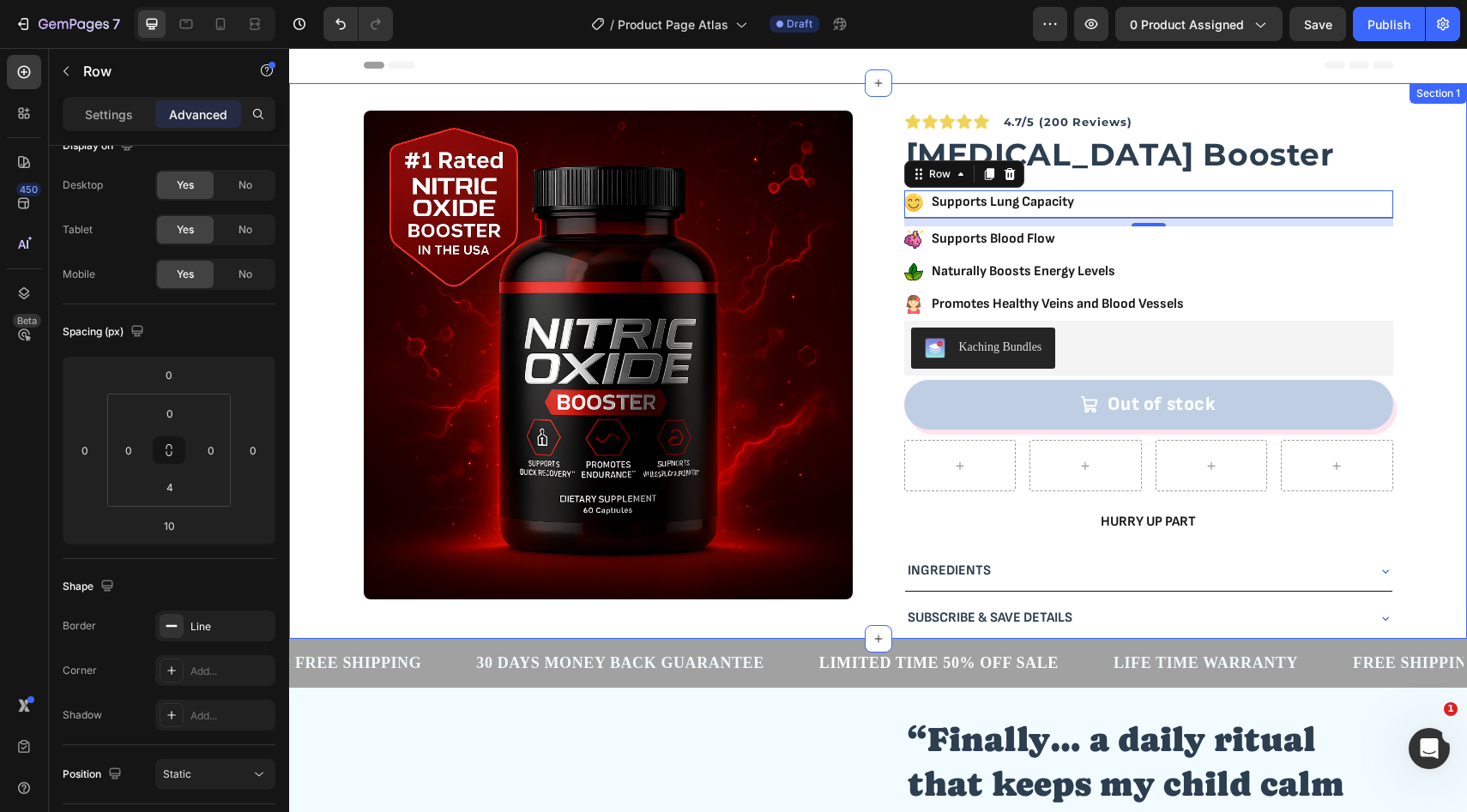
click at [1427, 226] on div "Product Images Icon Icon Icon Icon Icon Icon List Row 4.7/5 (200 Reviews) Text …" at bounding box center [878, 374] width 1151 height 528
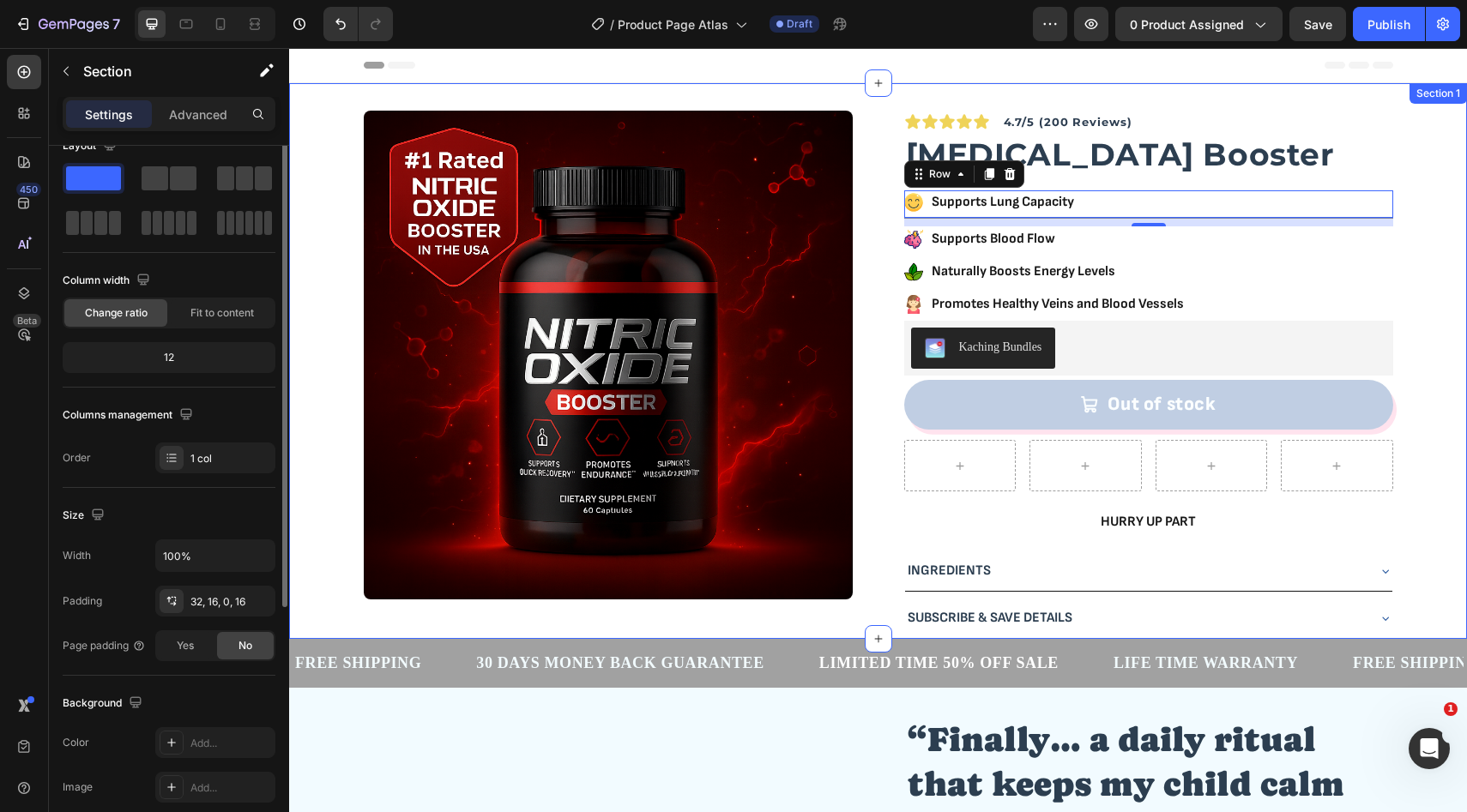
scroll to position [0, 0]
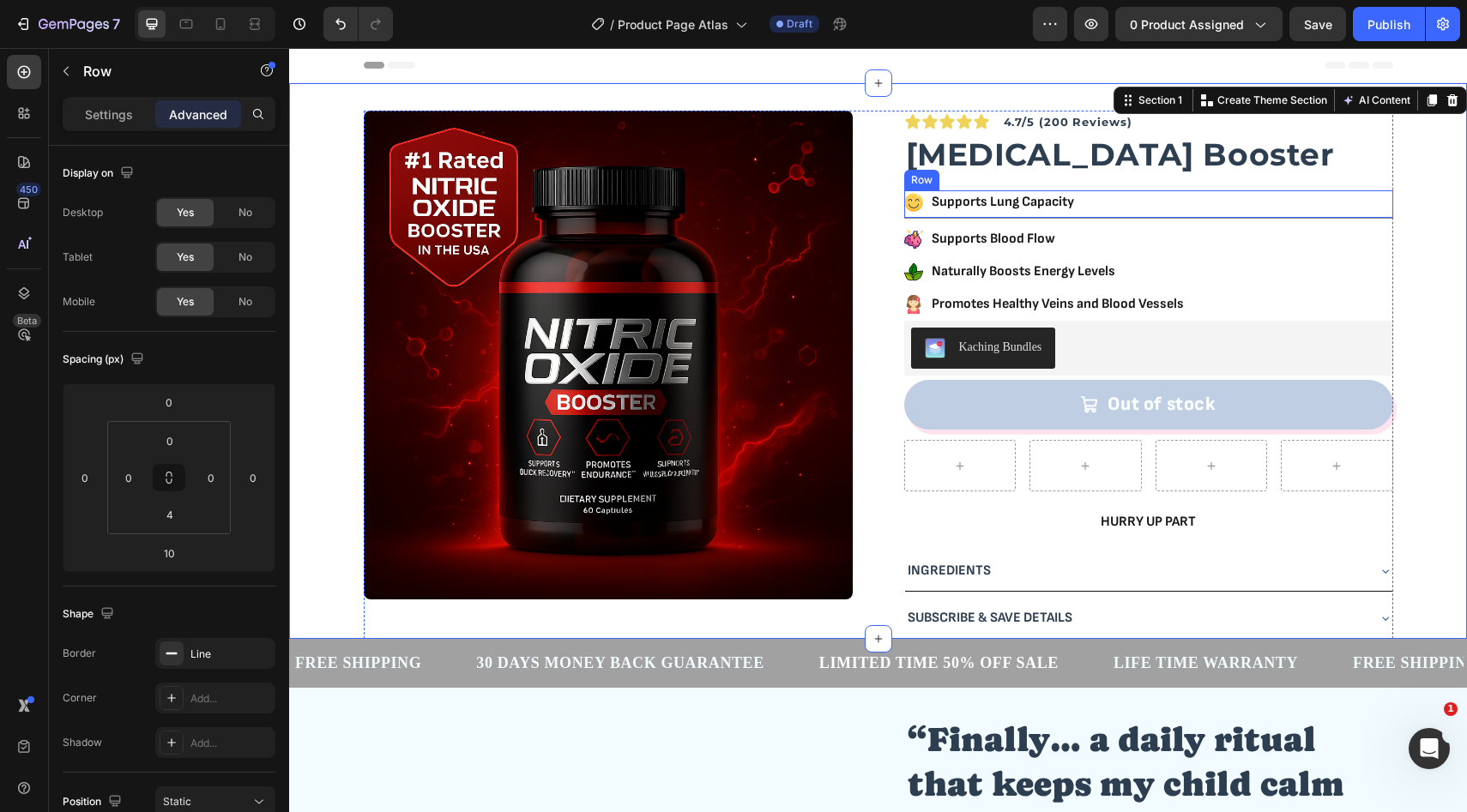
click at [1088, 206] on div "Icon Supports Lung Capacity Text Block Row" at bounding box center [1149, 204] width 489 height 28
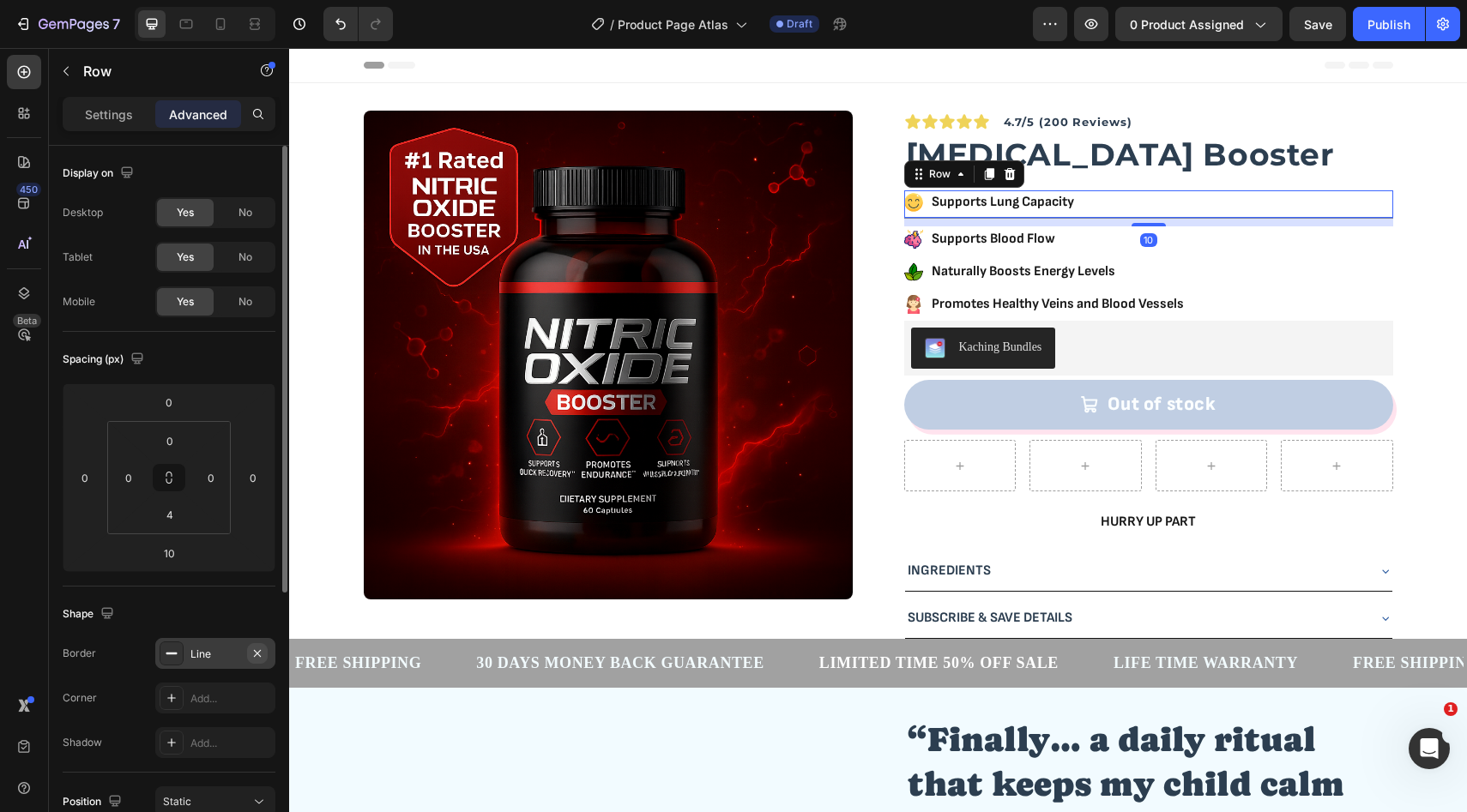
click at [261, 656] on icon "button" at bounding box center [257, 653] width 13 height 13
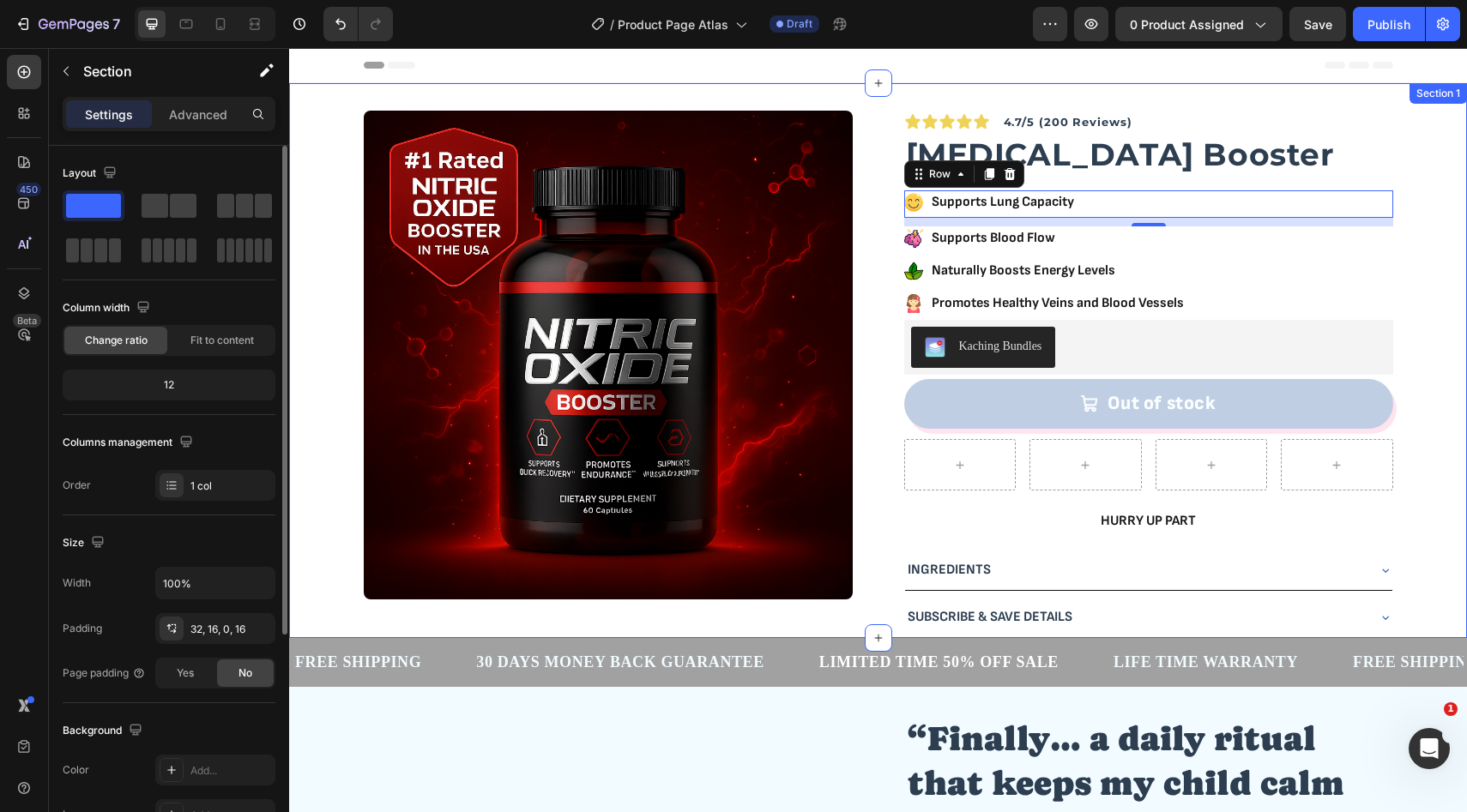
click at [1435, 196] on div "Product Images Icon Icon Icon Icon Icon Icon List Row 4.7/5 (200 Reviews) Text …" at bounding box center [878, 373] width 1151 height 527
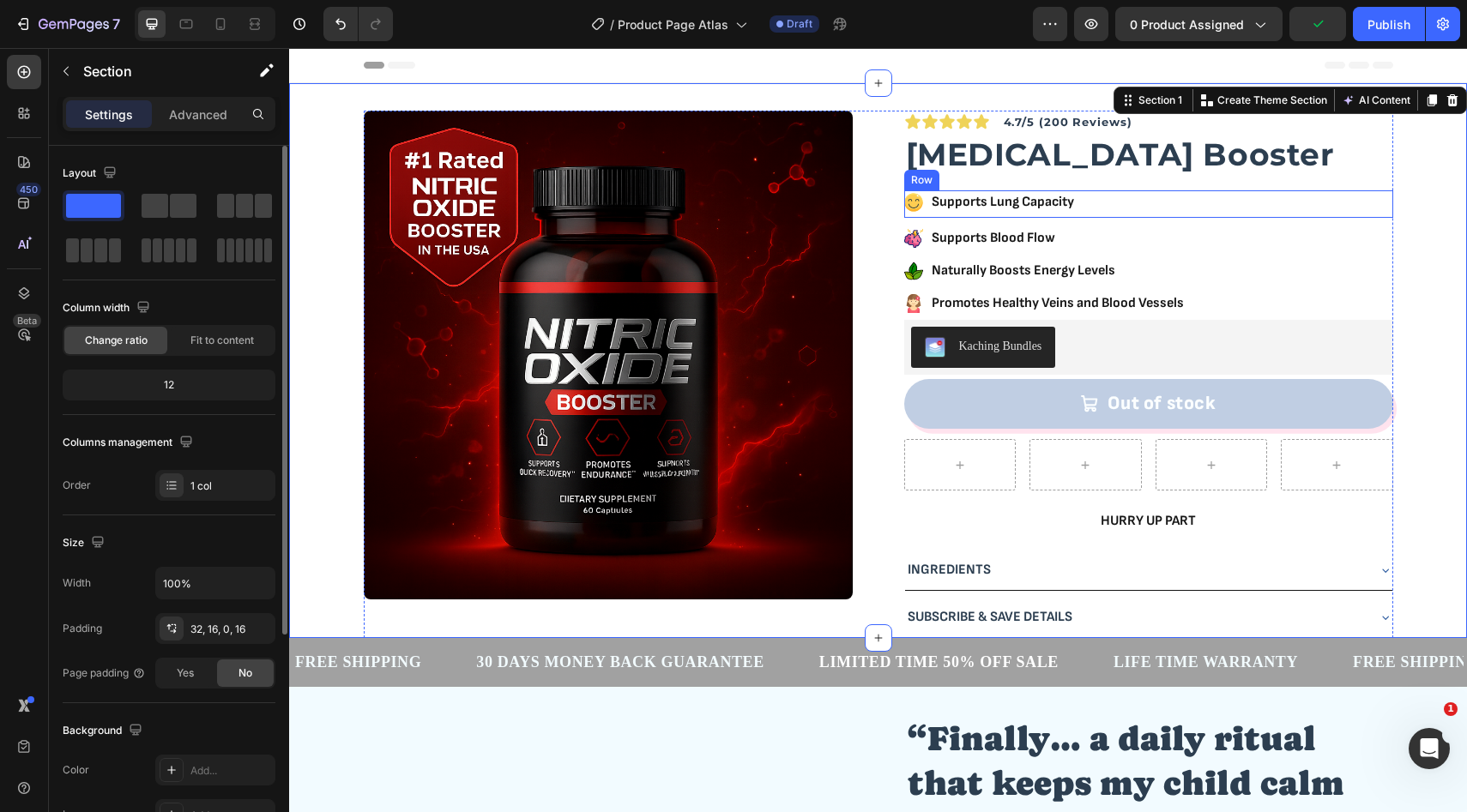
click at [1146, 199] on div "Icon Supports Lung Capacity Text Block Row" at bounding box center [1149, 203] width 489 height 28
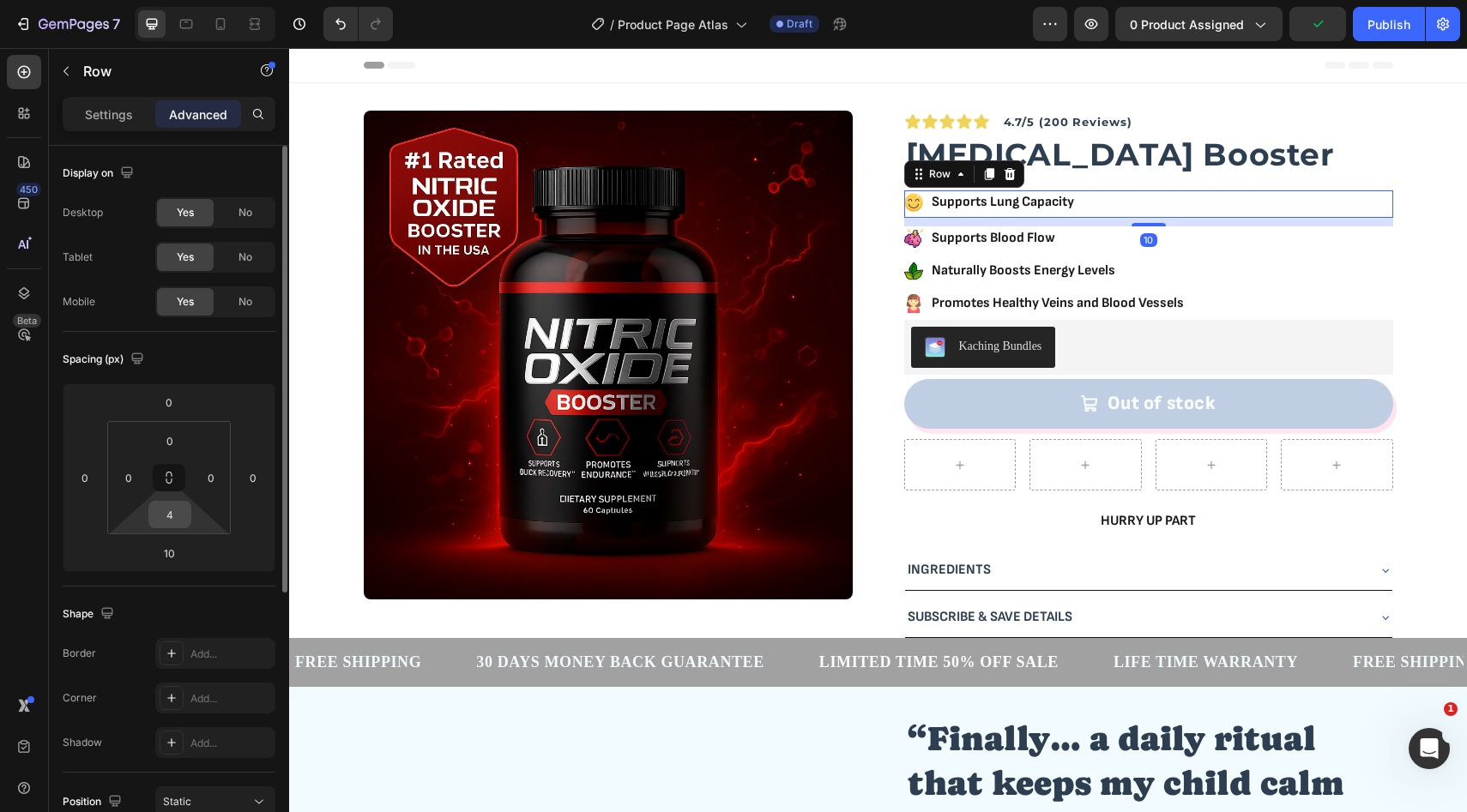
click at [179, 518] on input "4" at bounding box center [170, 514] width 34 height 26
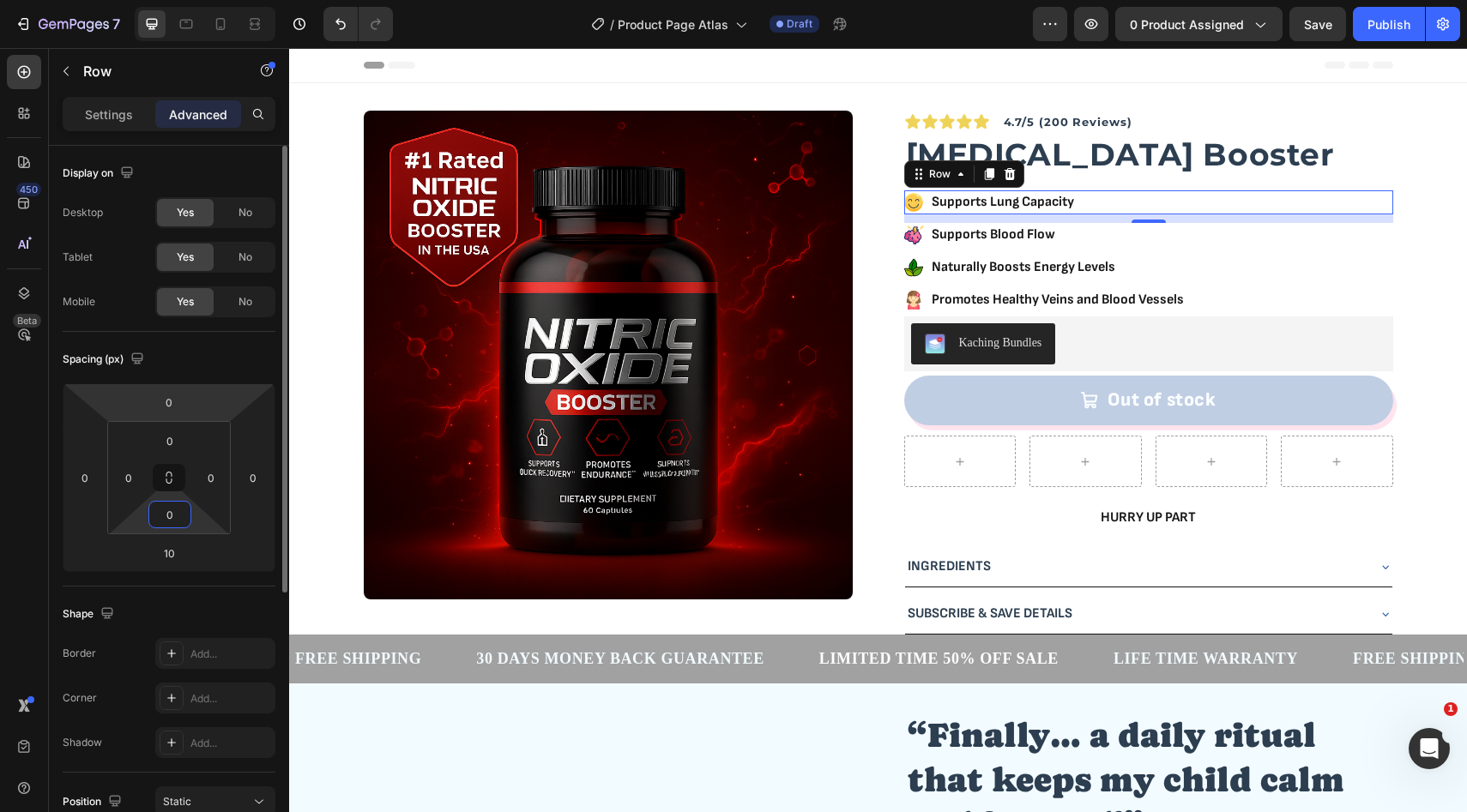
type input "0"
click at [0, 0] on div "Spacing (px) 0 0 10 0 0 0 0 0" at bounding box center [0, 0] width 0 height 0
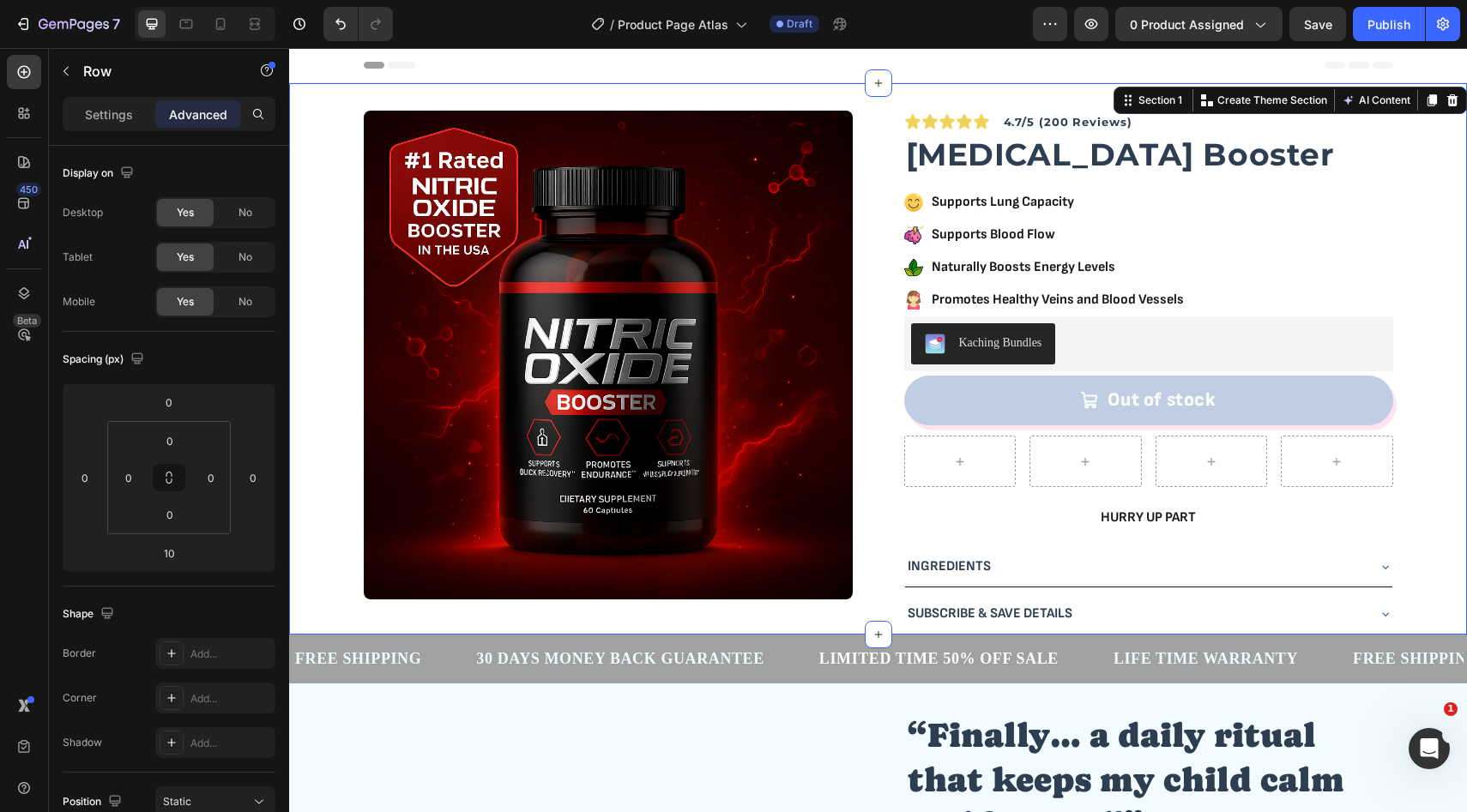
click at [1429, 244] on div "Product Images Icon Icon Icon Icon Icon Icon List Row 4.7/5 (200 Reviews) Text …" at bounding box center [878, 372] width 1151 height 524
